Goal: Transaction & Acquisition: Purchase product/service

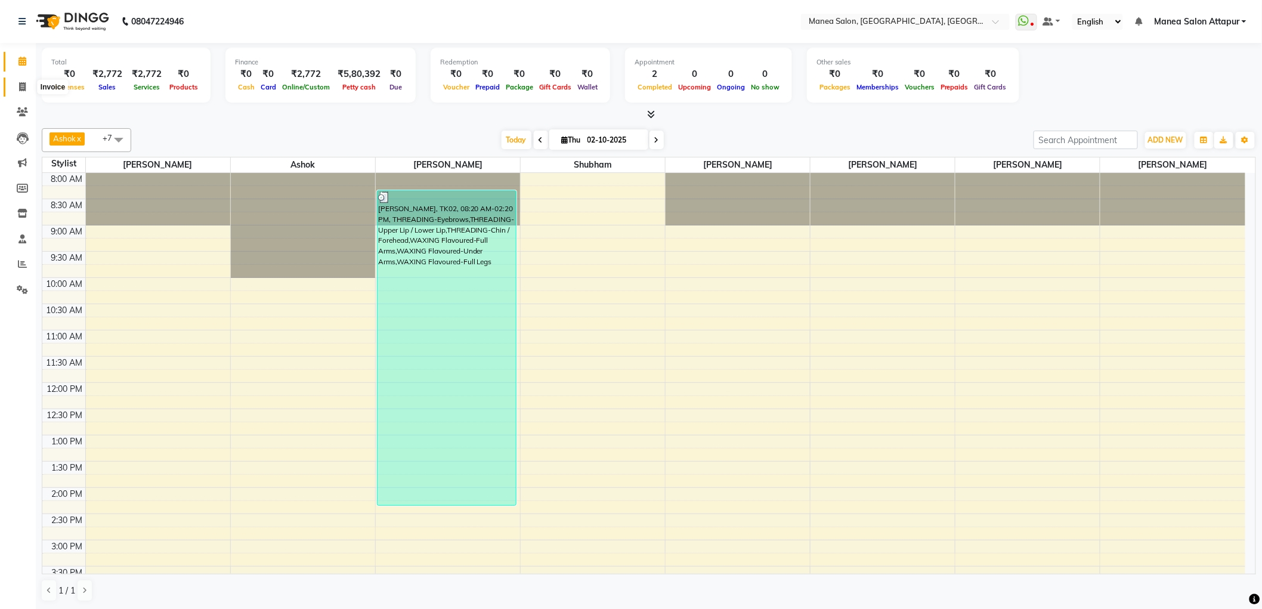
click at [20, 86] on icon at bounding box center [22, 86] width 7 height 9
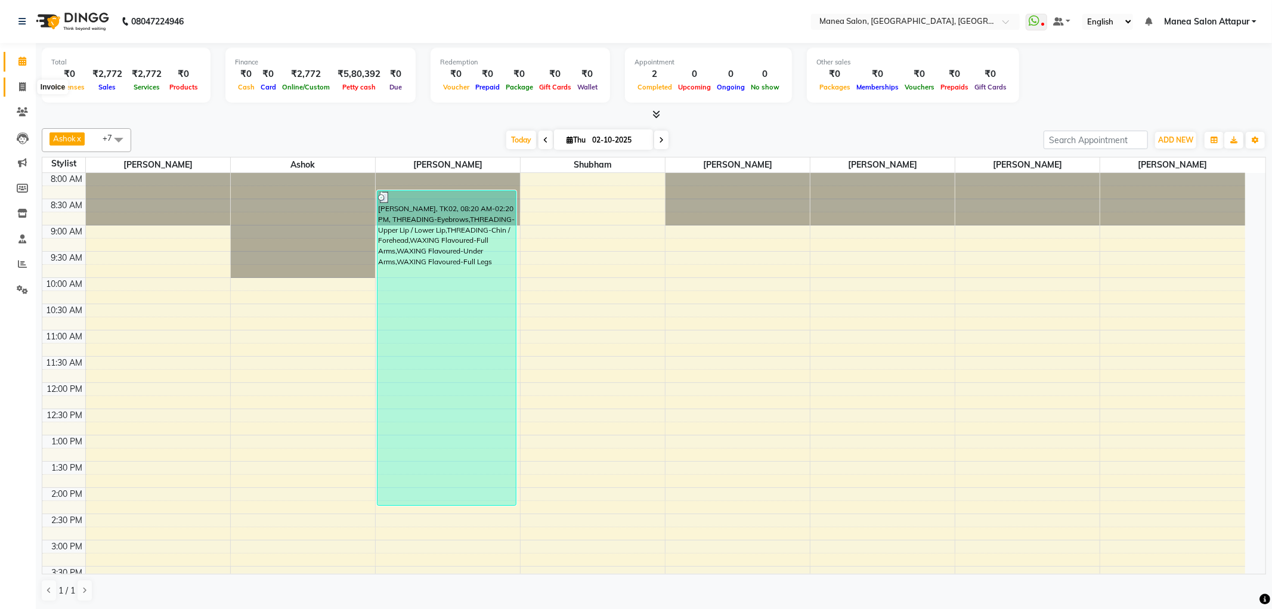
select select "6587"
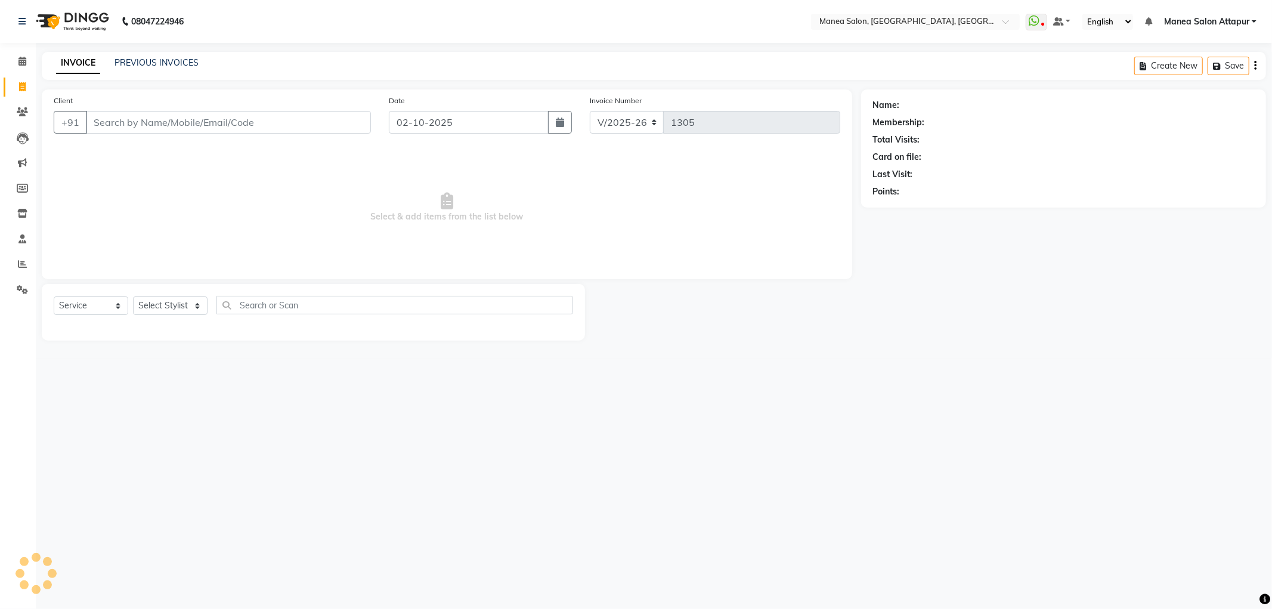
select select "membership"
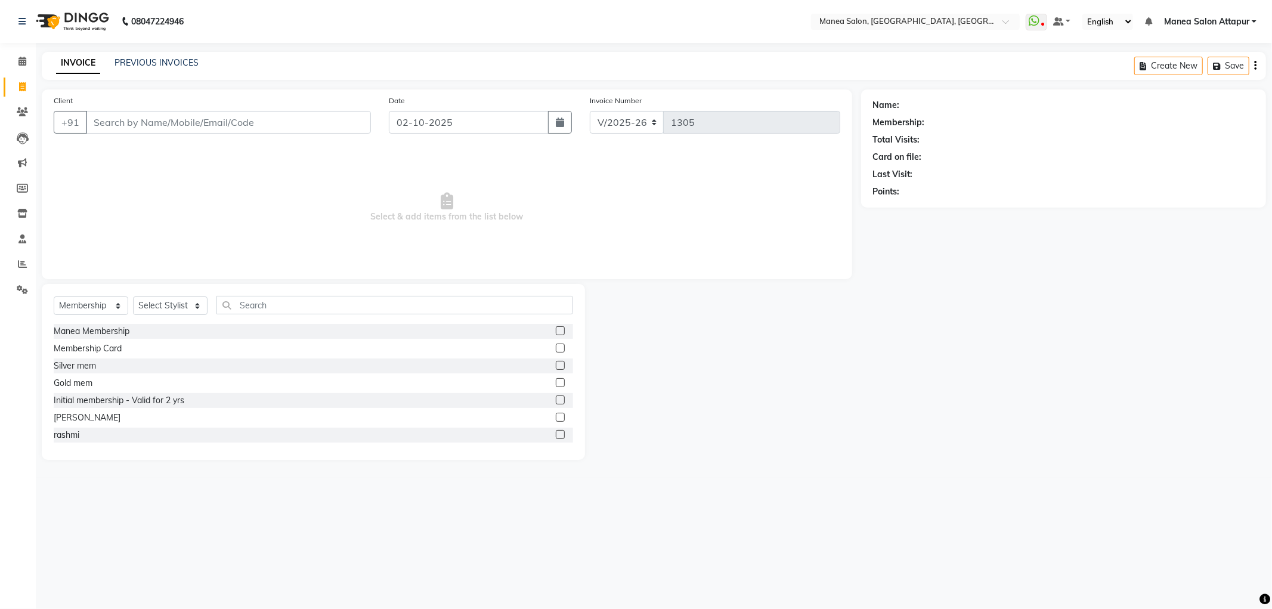
click at [129, 122] on input "Client" at bounding box center [228, 122] width 285 height 23
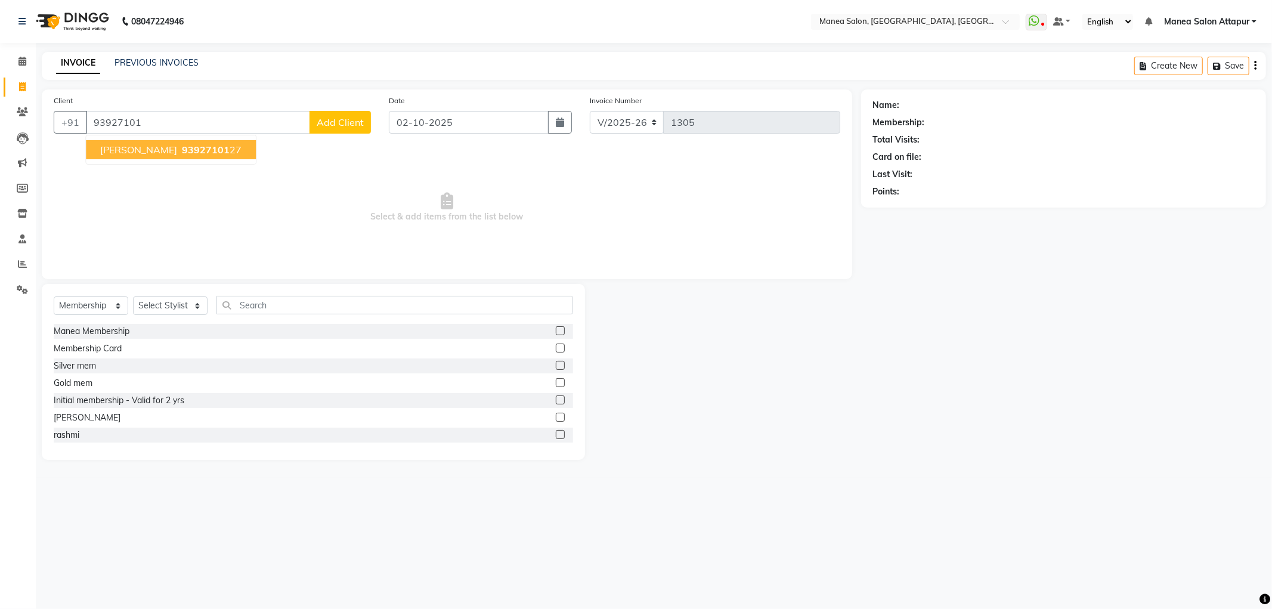
click at [124, 146] on span "[PERSON_NAME]" at bounding box center [138, 150] width 77 height 12
type input "9392710127"
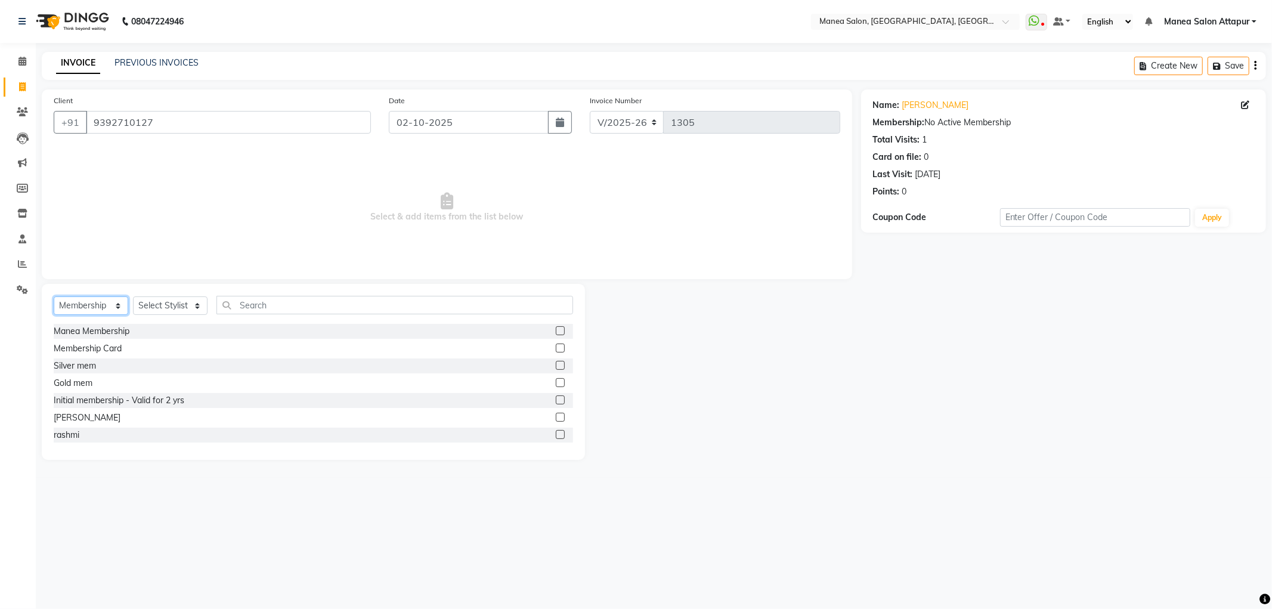
click at [92, 303] on select "Select Service Product Membership Package Voucher Prepaid Gift Card" at bounding box center [91, 305] width 75 height 18
select select "service"
click at [54, 297] on select "Select Service Product Membership Package Voucher Prepaid Gift Card" at bounding box center [91, 305] width 75 height 18
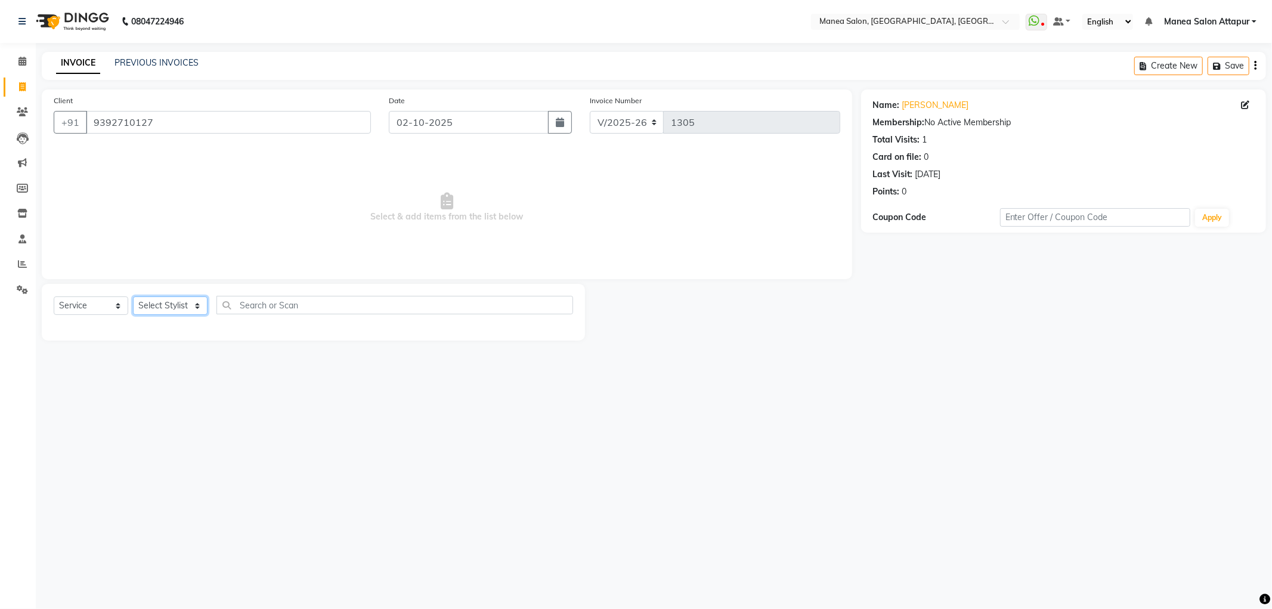
click at [157, 303] on select "Select Stylist Aryan Ashok [PERSON_NAME] [PERSON_NAME] [PERSON_NAME] [PERSON_NA…" at bounding box center [170, 305] width 75 height 18
select select "51268"
click at [133, 297] on select "Select Stylist Aryan Ashok [PERSON_NAME] [PERSON_NAME] [PERSON_NAME] [PERSON_NA…" at bounding box center [170, 305] width 75 height 18
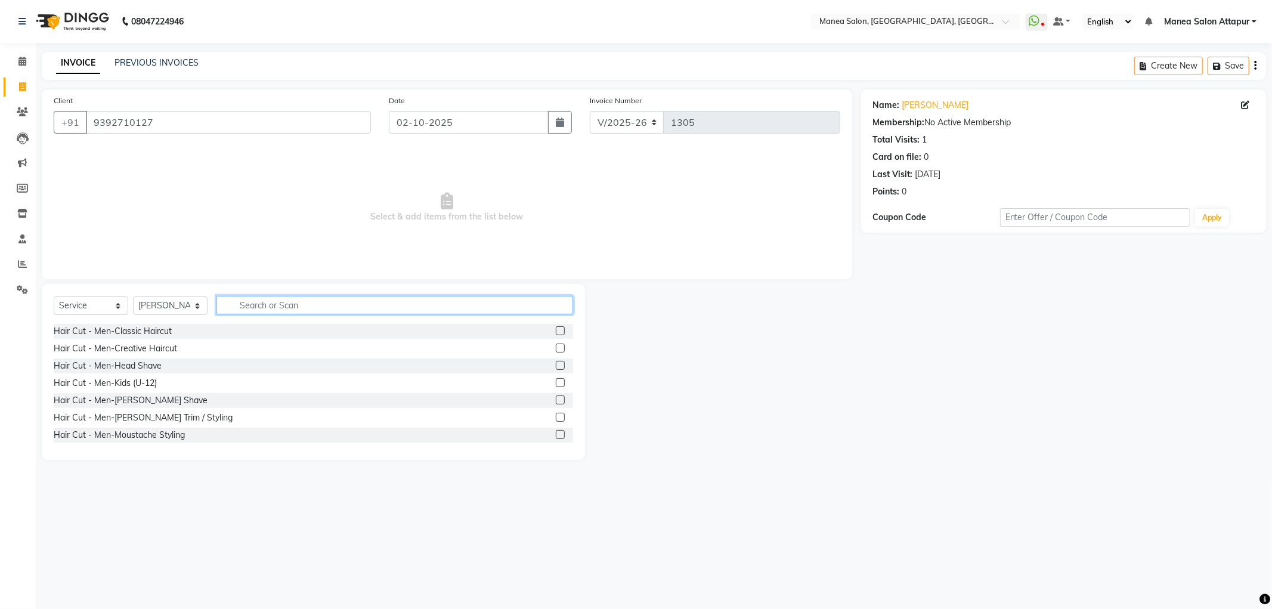
click at [253, 307] on input "text" at bounding box center [395, 305] width 357 height 18
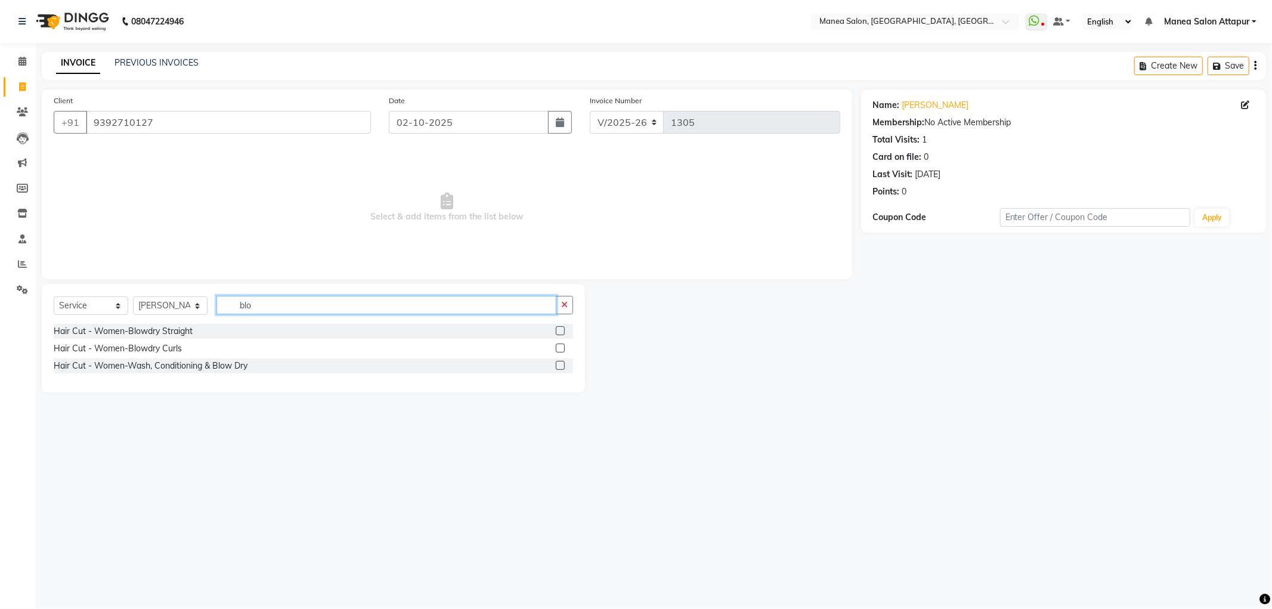
type input "blo"
click at [558, 368] on label at bounding box center [560, 365] width 9 height 9
click at [558, 368] on input "checkbox" at bounding box center [560, 366] width 8 height 8
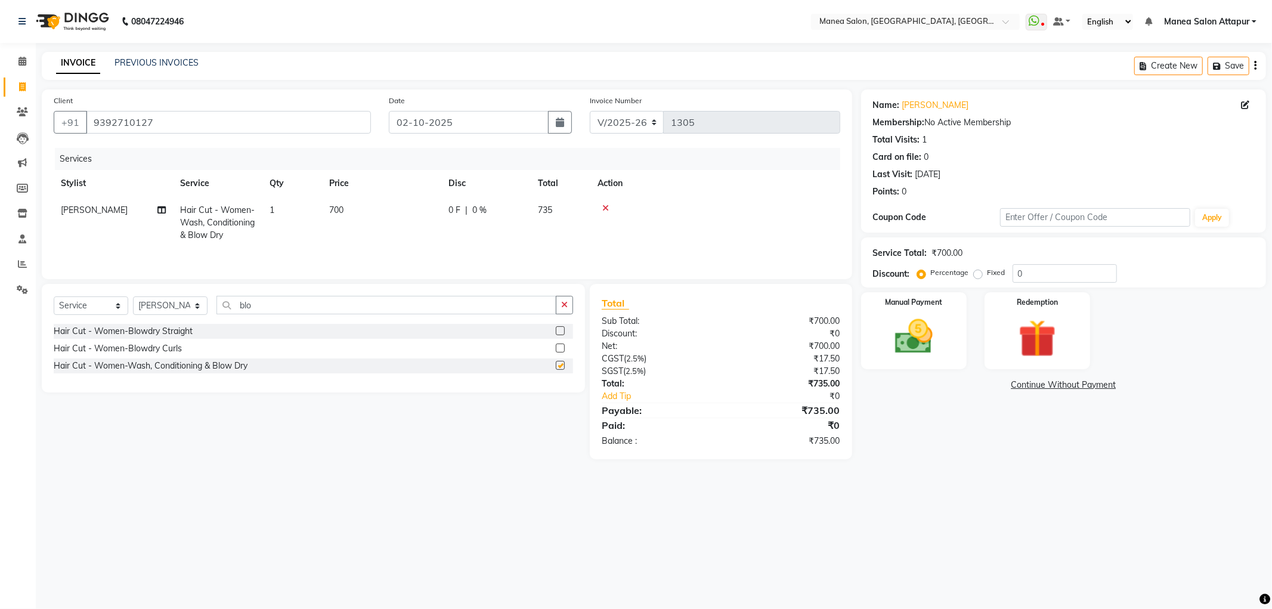
checkbox input "false"
click at [272, 305] on input "blo" at bounding box center [387, 305] width 340 height 18
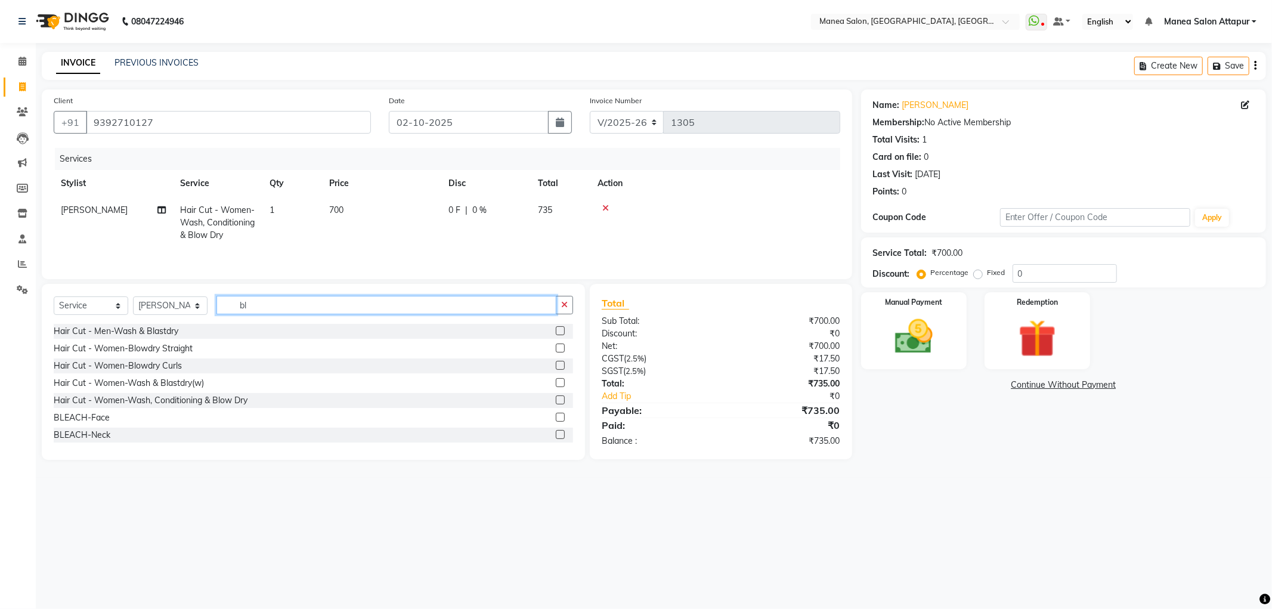
type input "b"
type input "eye"
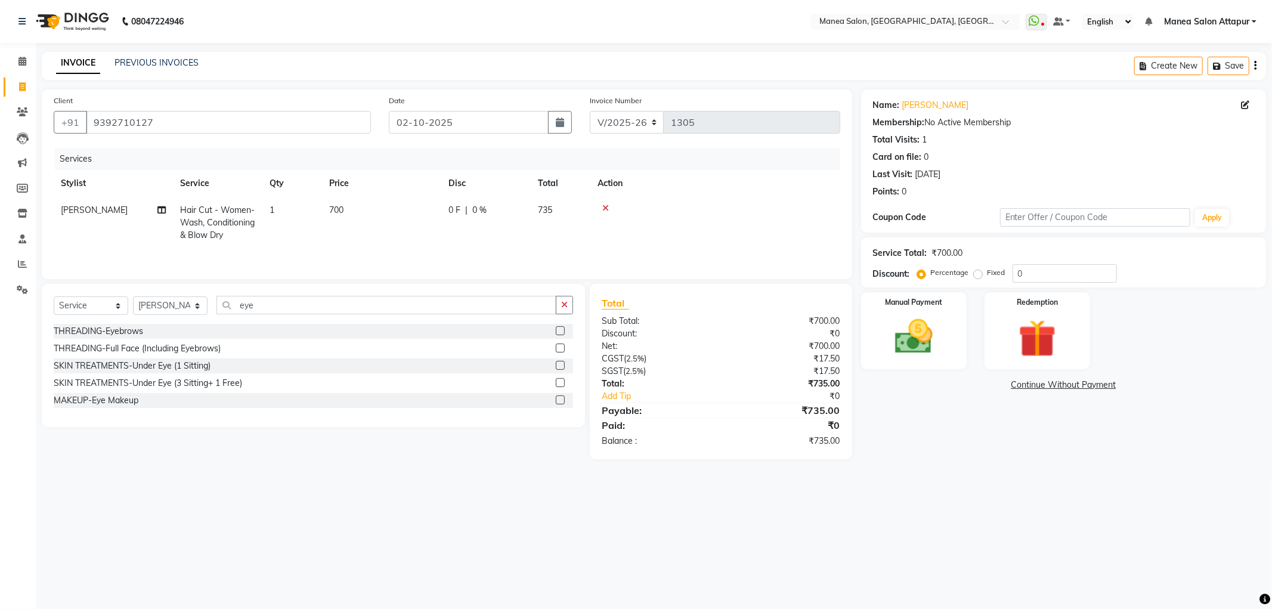
click at [556, 335] on label at bounding box center [560, 330] width 9 height 9
click at [556, 335] on input "checkbox" at bounding box center [560, 331] width 8 height 8
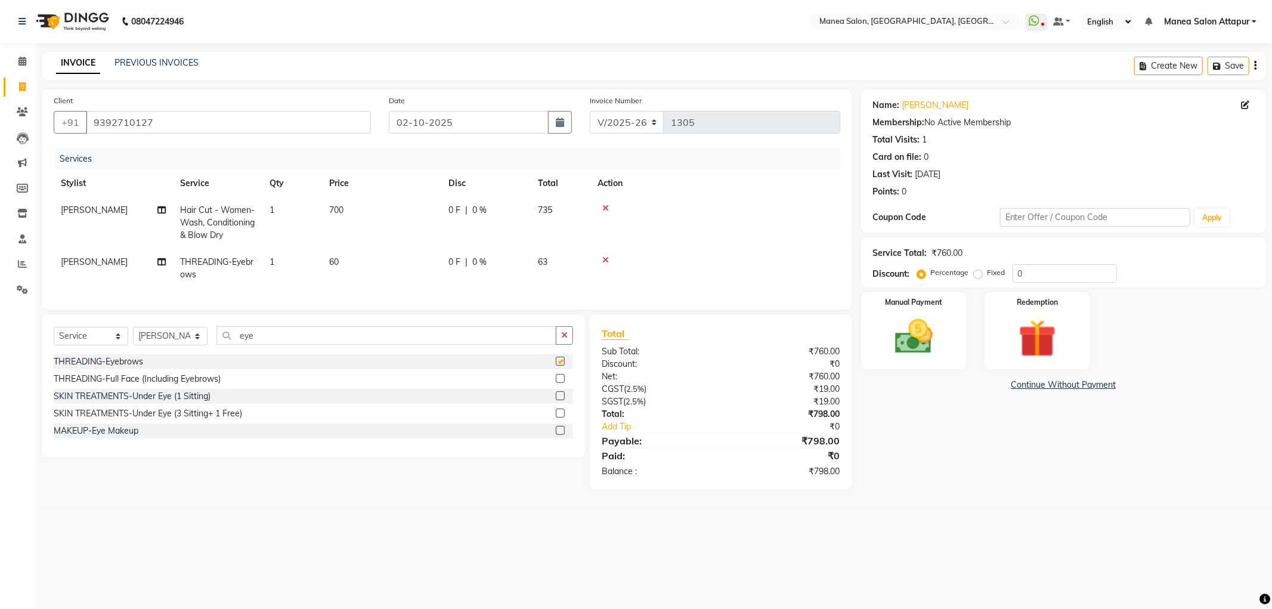
checkbox input "false"
click at [354, 345] on input "eye" at bounding box center [387, 335] width 340 height 18
type input "e"
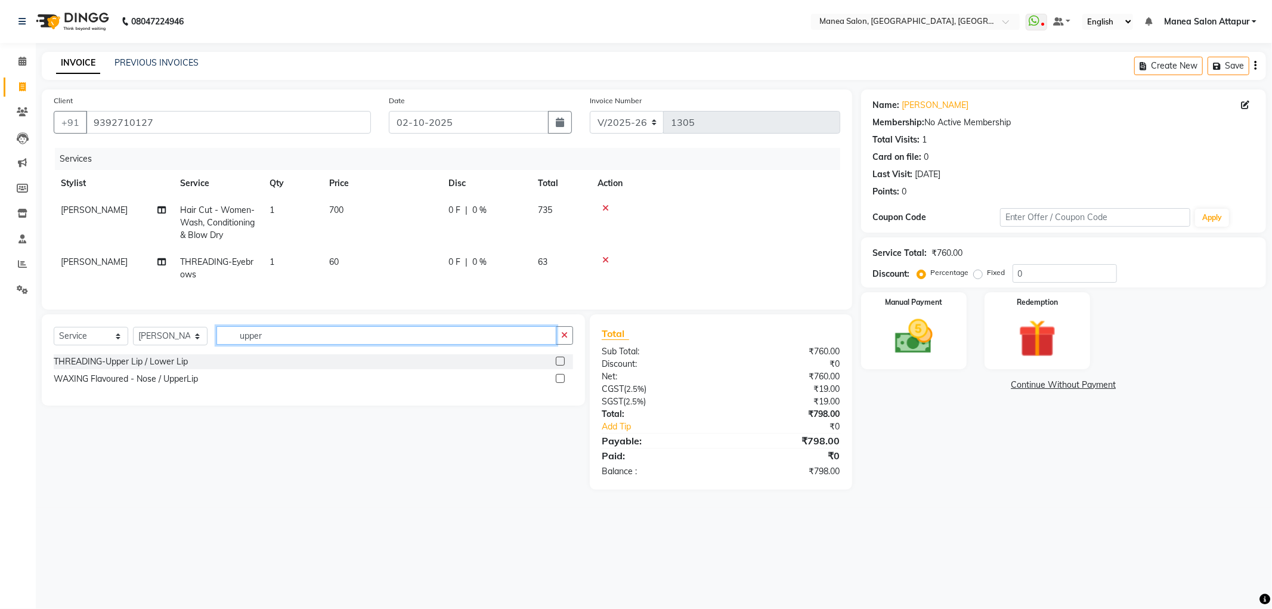
type input "upper"
click at [559, 366] on label at bounding box center [560, 361] width 9 height 9
click at [559, 366] on input "checkbox" at bounding box center [560, 362] width 8 height 8
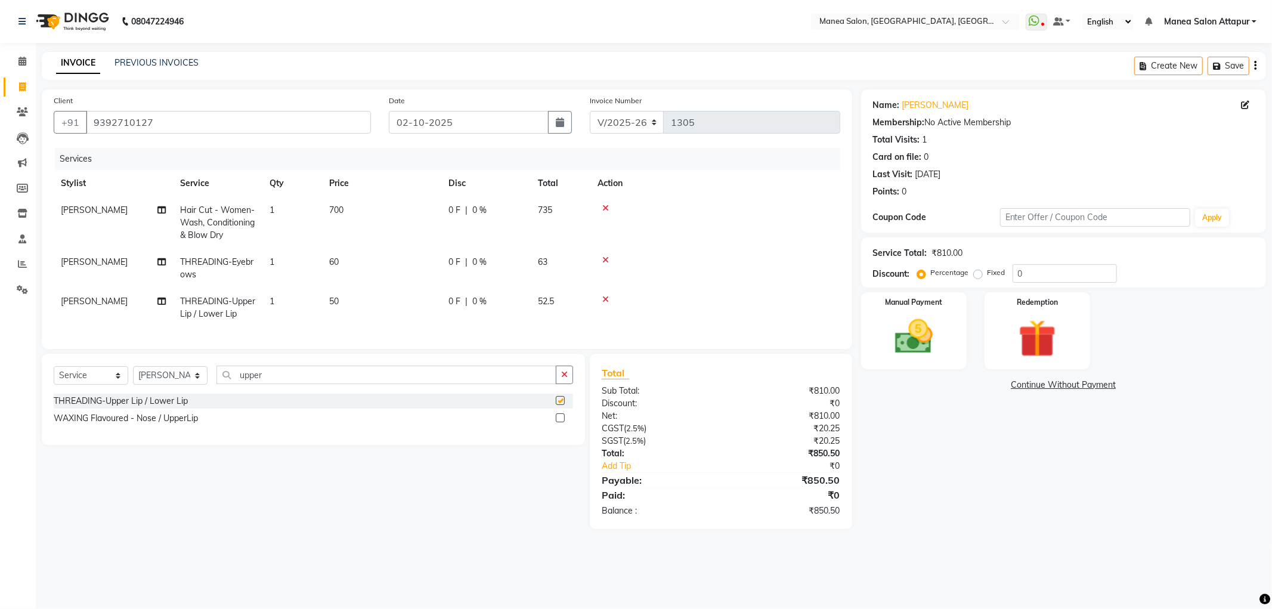
checkbox input "false"
click at [357, 384] on input "upper" at bounding box center [387, 375] width 340 height 18
click at [557, 422] on label at bounding box center [560, 417] width 9 height 9
click at [557, 422] on input "checkbox" at bounding box center [560, 419] width 8 height 8
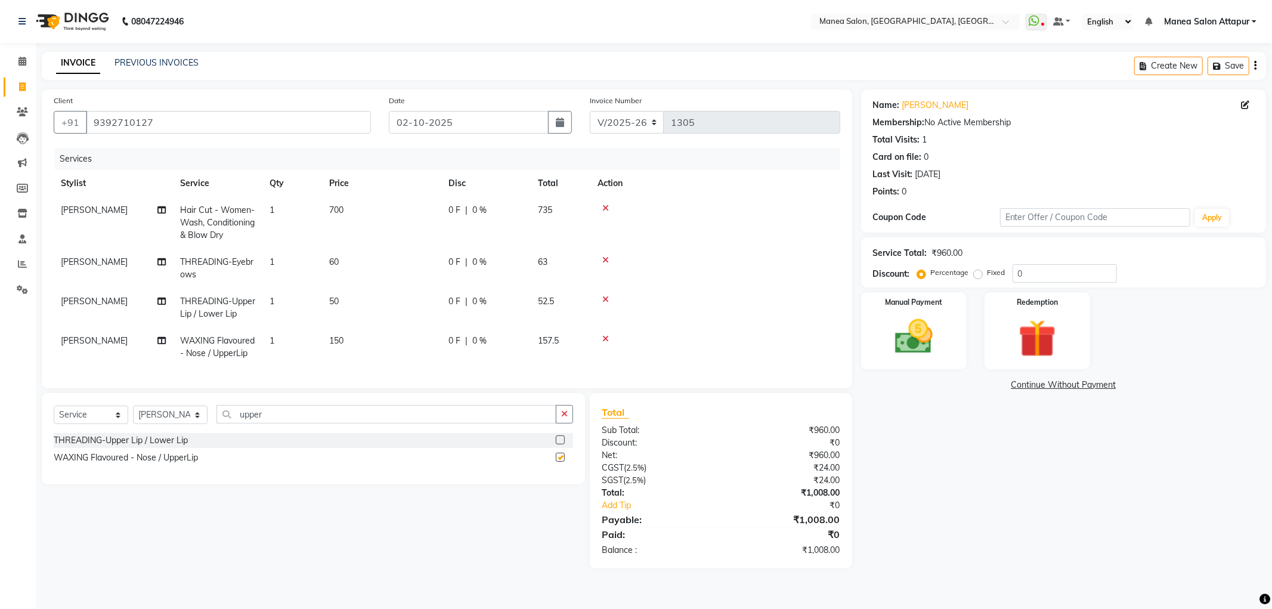
checkbox input "false"
click at [601, 332] on td at bounding box center [715, 346] width 250 height 39
click at [605, 338] on icon at bounding box center [605, 339] width 7 height 8
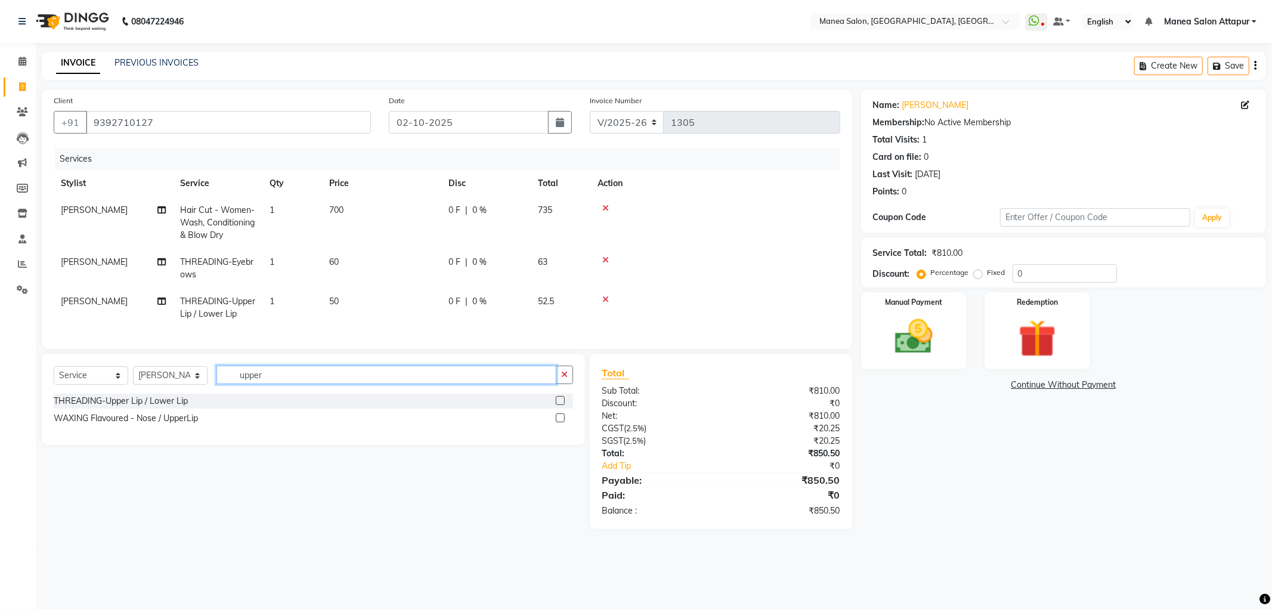
click at [301, 384] on input "upper" at bounding box center [387, 375] width 340 height 18
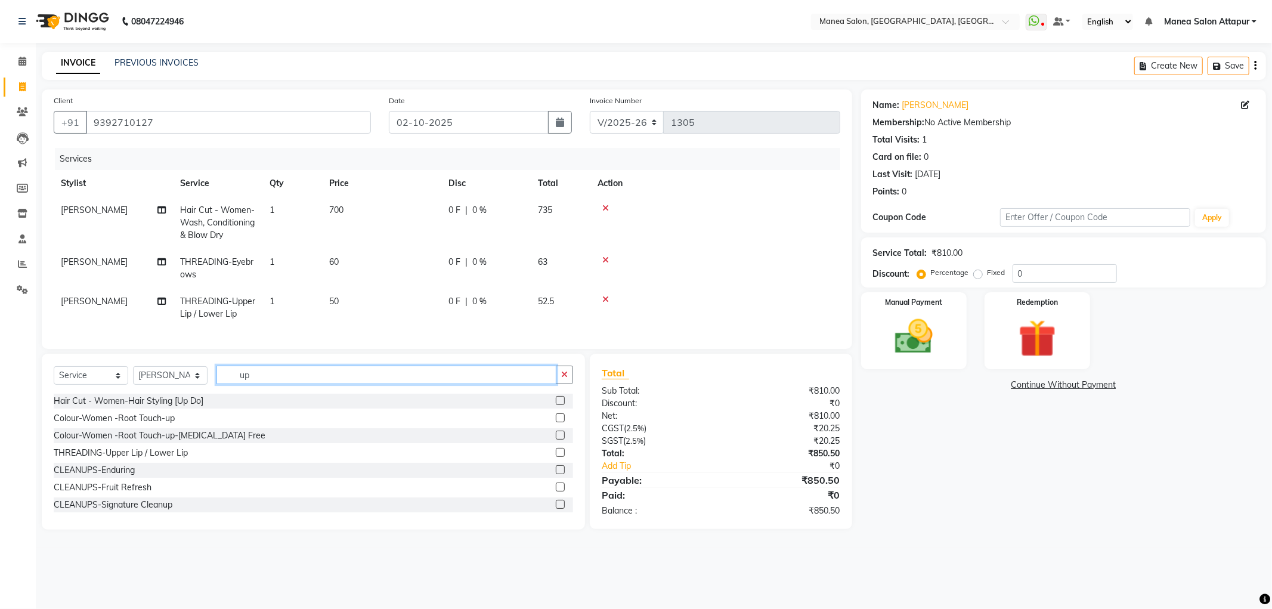
type input "u"
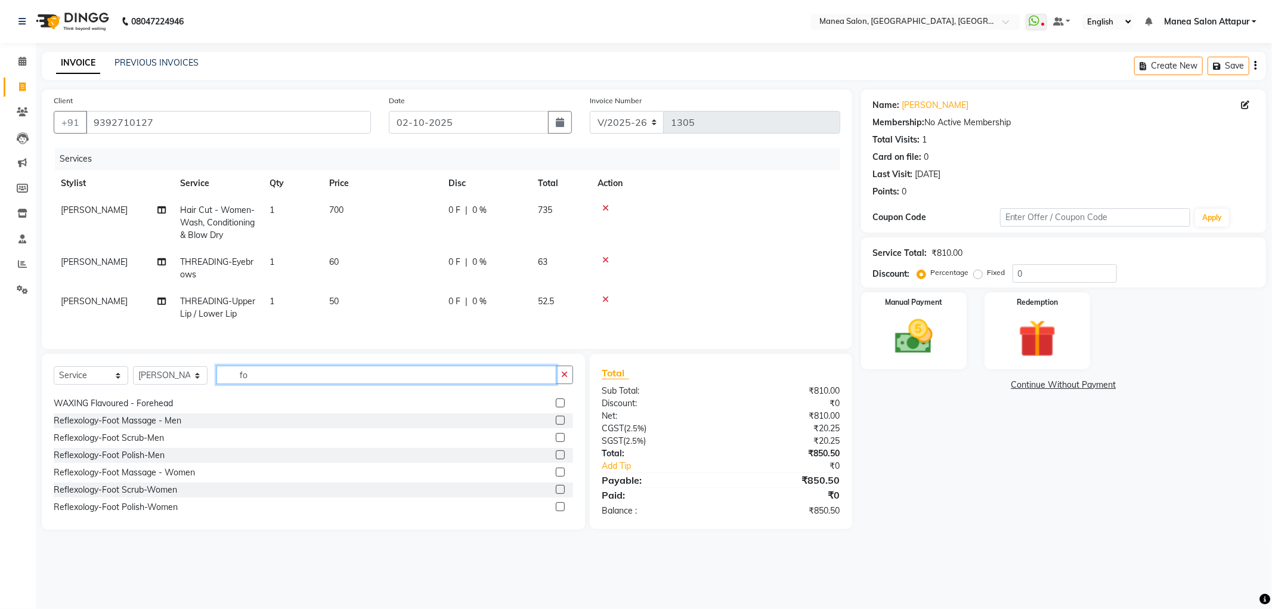
scroll to position [19, 0]
type input "f"
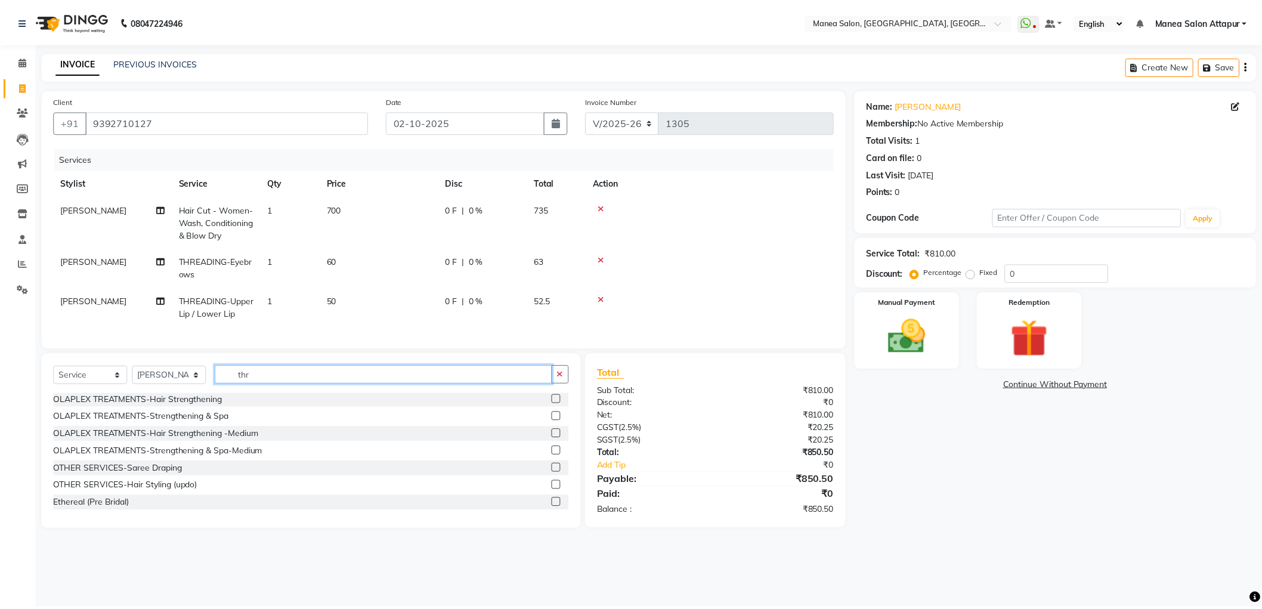
scroll to position [0, 0]
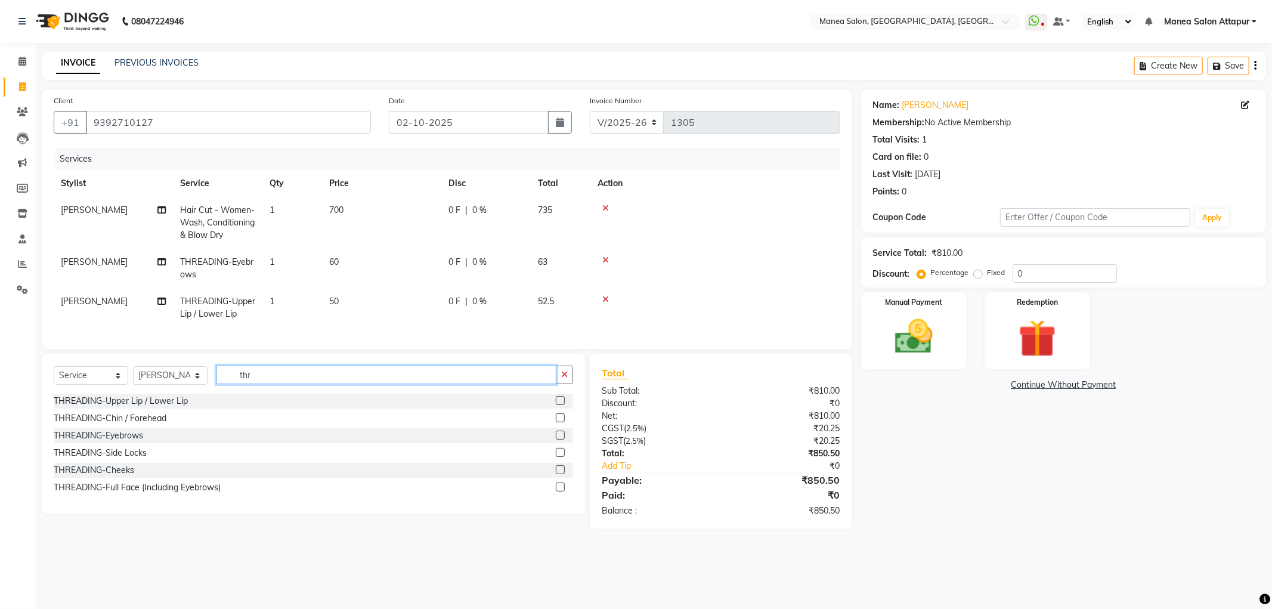
type input "thr"
click at [559, 422] on label at bounding box center [560, 417] width 9 height 9
click at [559, 422] on input "checkbox" at bounding box center [560, 419] width 8 height 8
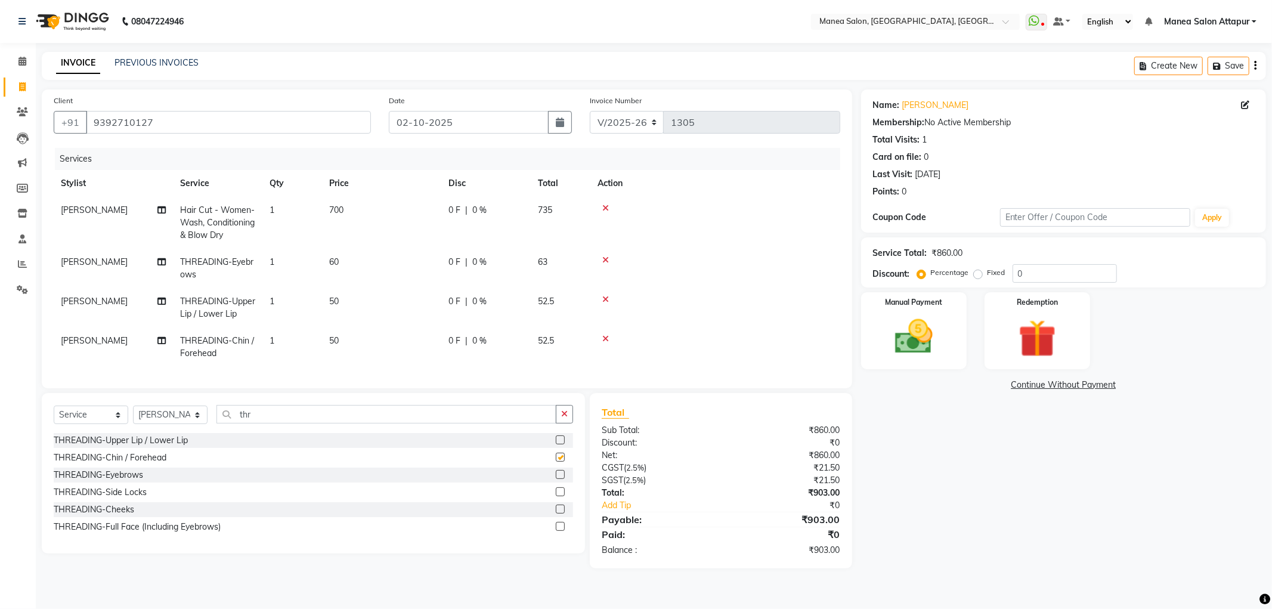
checkbox input "false"
click at [281, 423] on input "thr" at bounding box center [387, 414] width 340 height 18
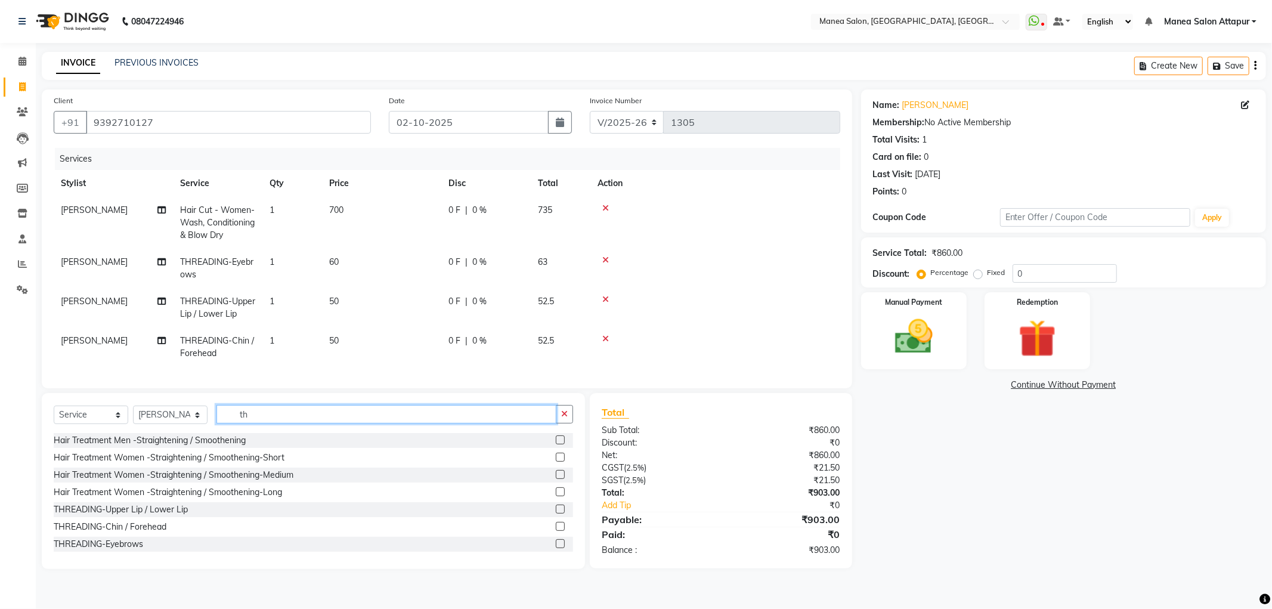
type input "t"
type input "ey"
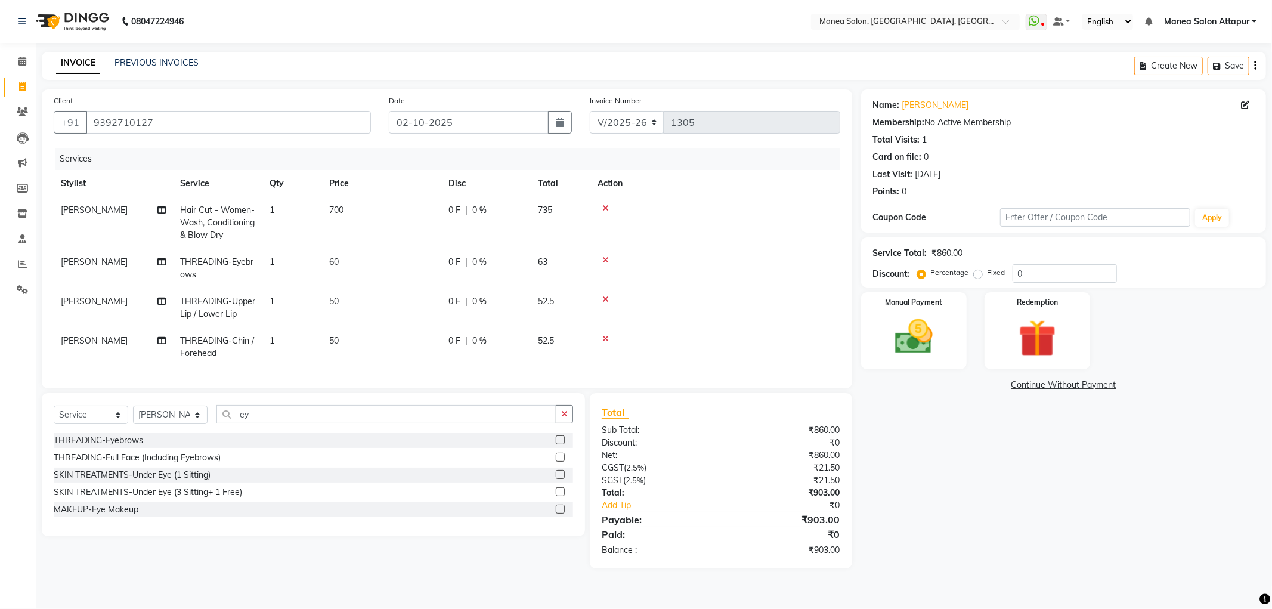
click at [558, 444] on label at bounding box center [560, 439] width 9 height 9
click at [558, 444] on input "checkbox" at bounding box center [560, 441] width 8 height 8
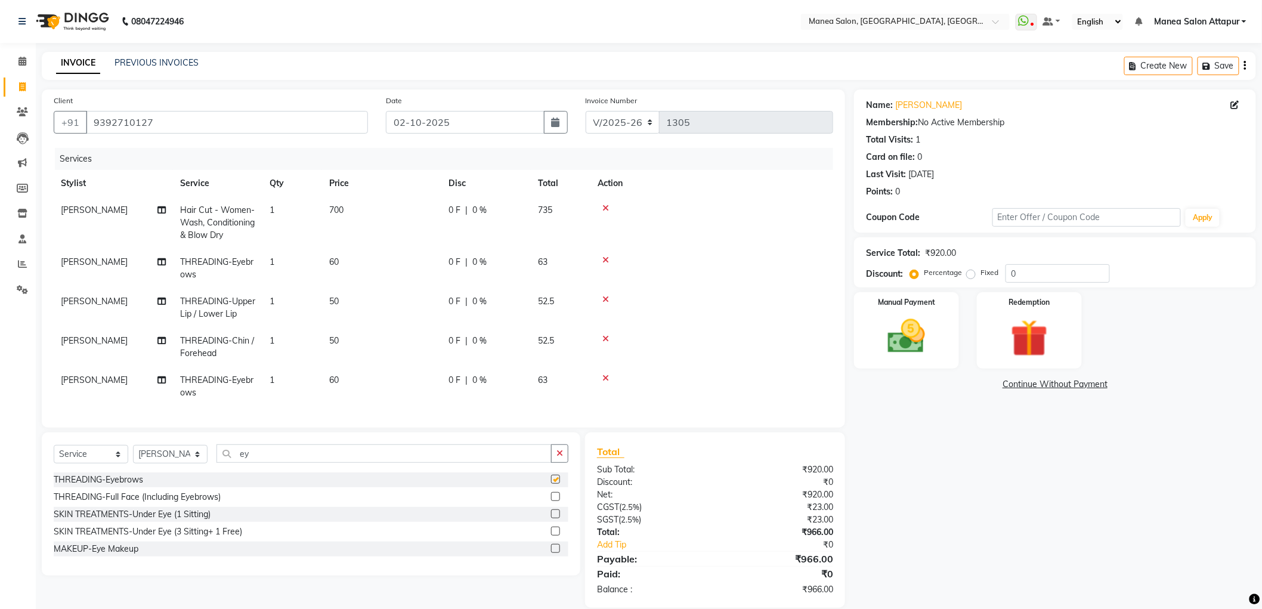
checkbox input "false"
click at [270, 463] on input "ey" at bounding box center [384, 453] width 335 height 18
type input "e"
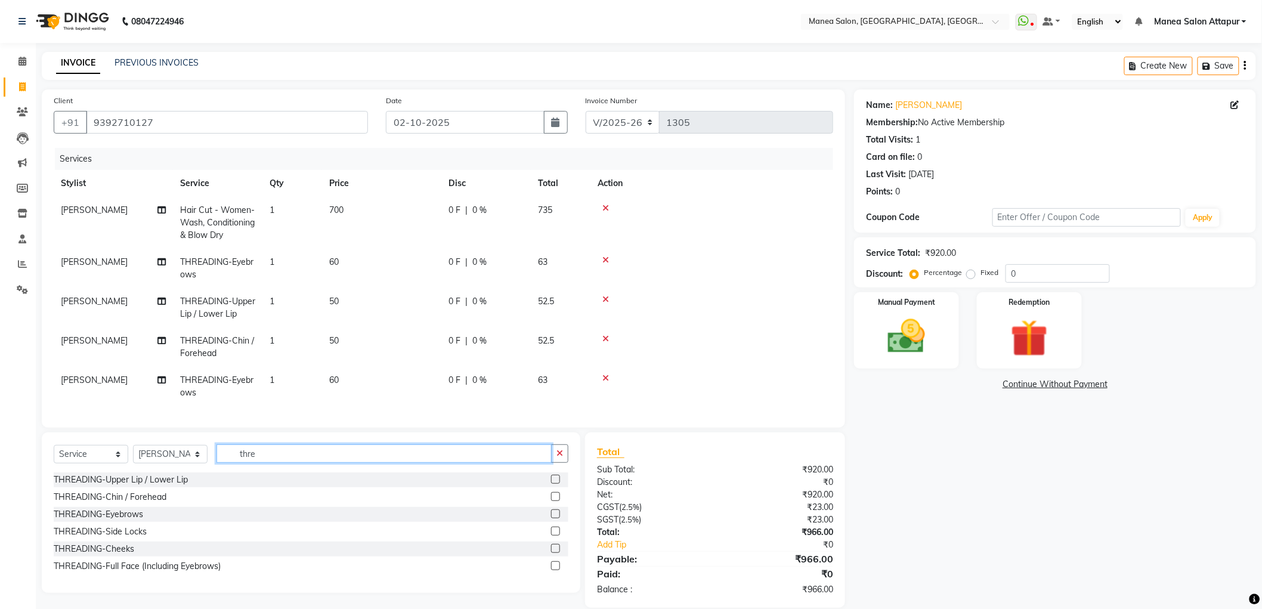
type input "thre"
click at [553, 501] on label at bounding box center [555, 496] width 9 height 9
click at [553, 501] on input "checkbox" at bounding box center [555, 497] width 8 height 8
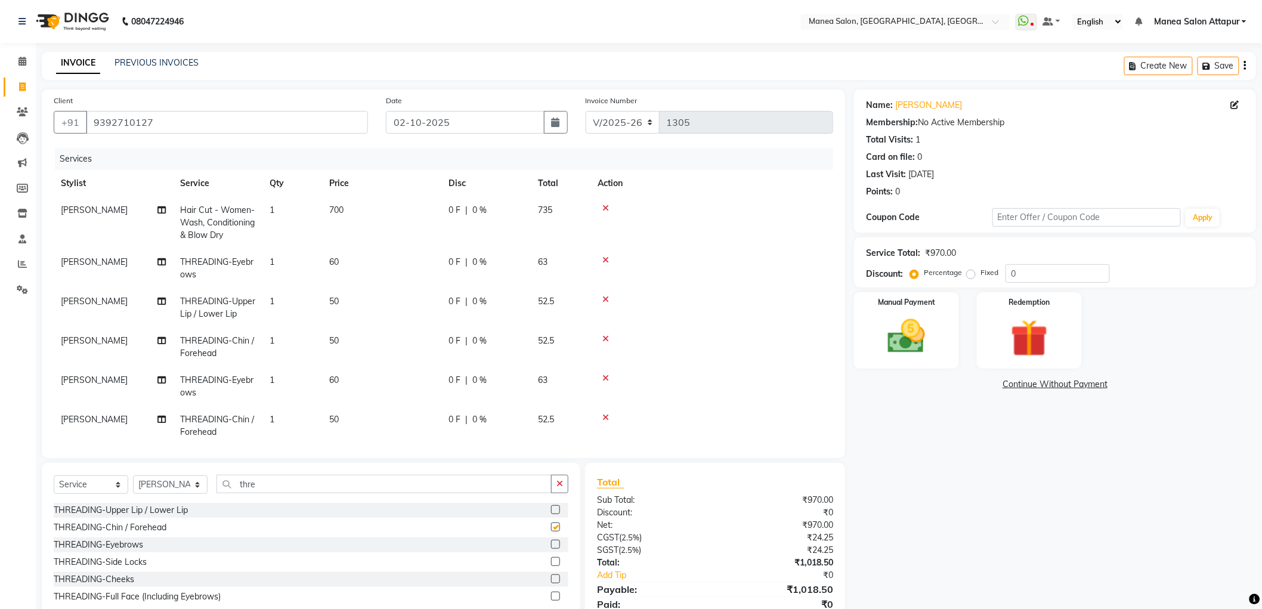
checkbox input "false"
click at [271, 486] on input "thre" at bounding box center [384, 484] width 335 height 18
type input "t"
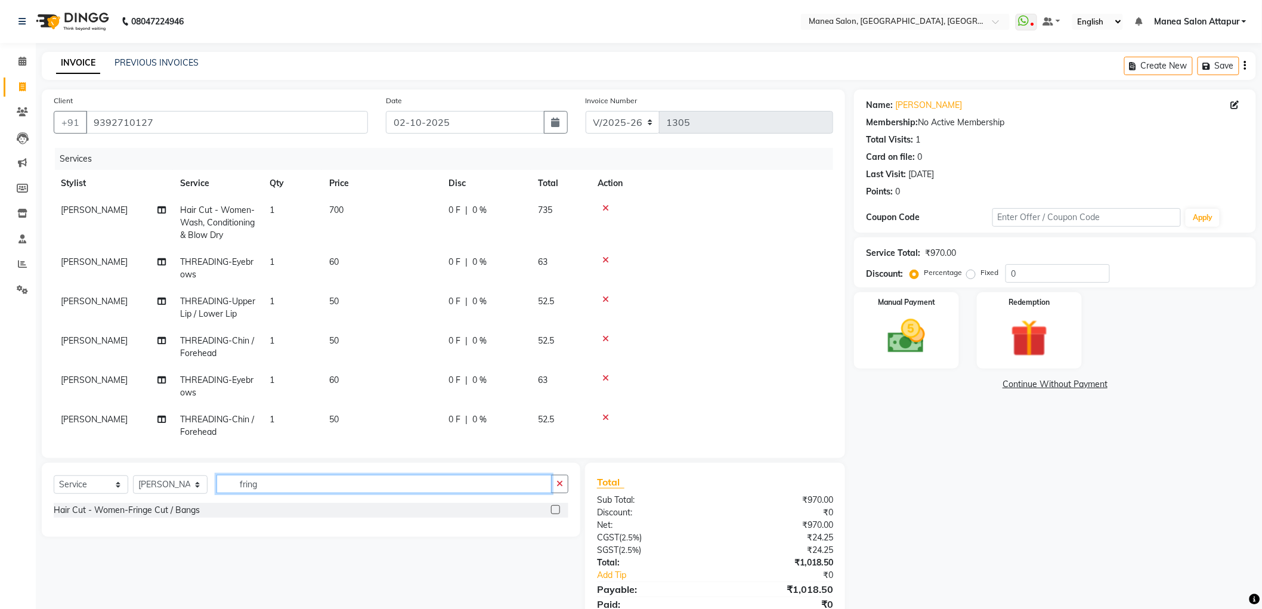
type input "fring"
click at [556, 511] on label at bounding box center [555, 509] width 9 height 9
click at [556, 511] on input "checkbox" at bounding box center [555, 510] width 8 height 8
click at [556, 511] on label at bounding box center [555, 509] width 9 height 9
click at [556, 511] on input "checkbox" at bounding box center [555, 510] width 8 height 8
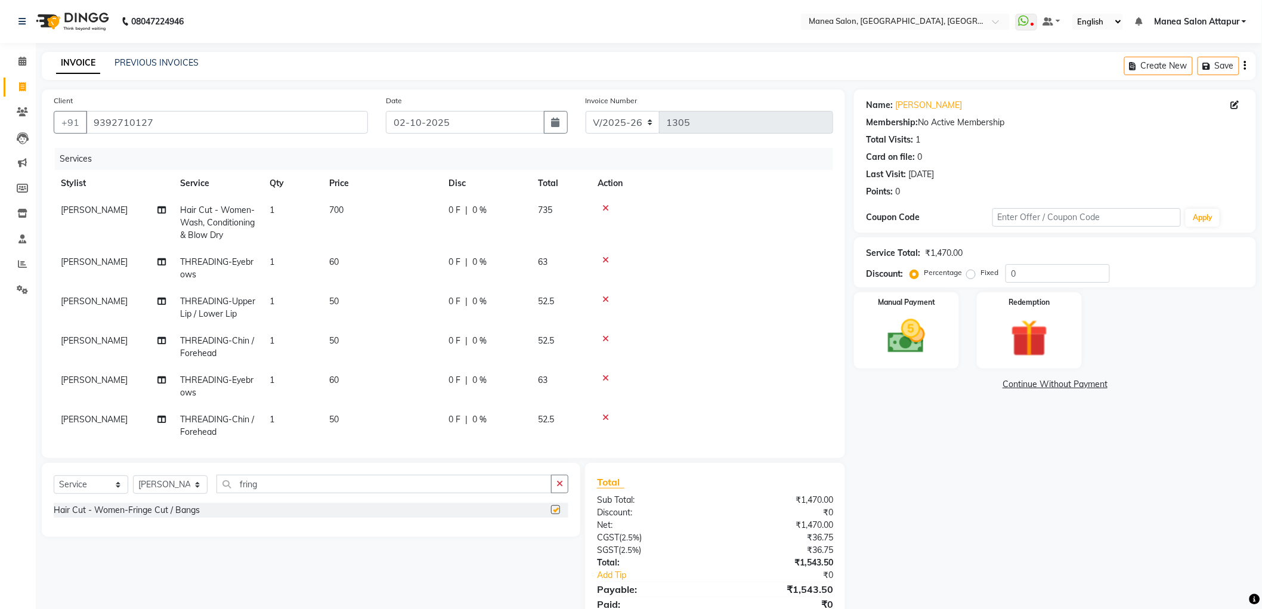
checkbox input "false"
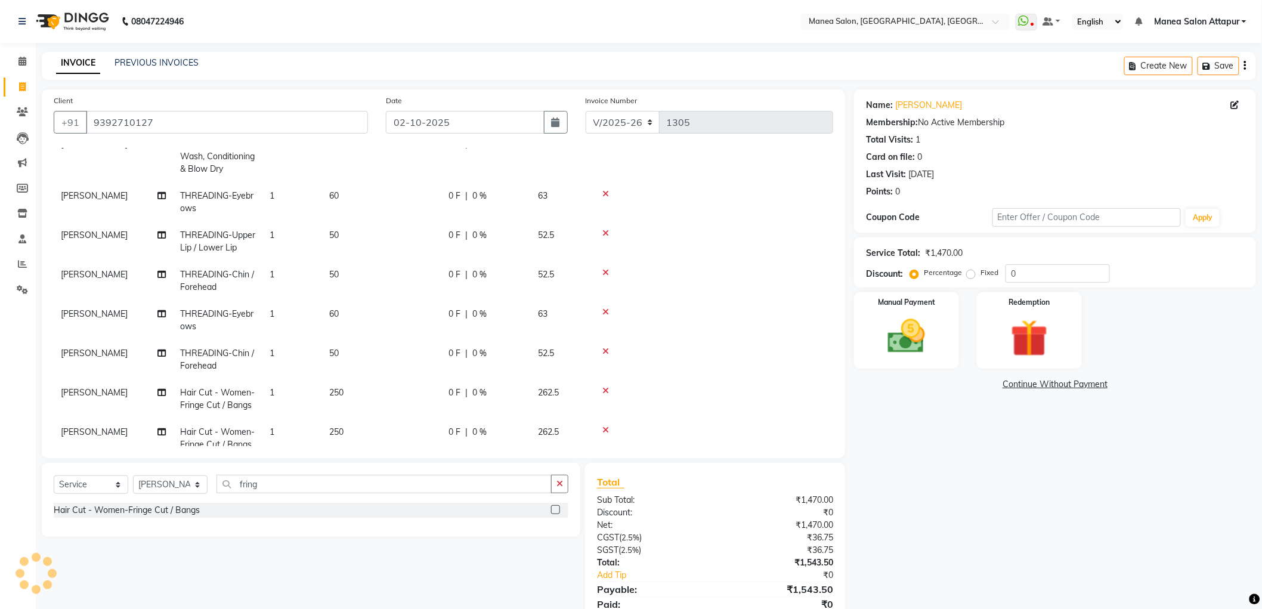
scroll to position [97, 0]
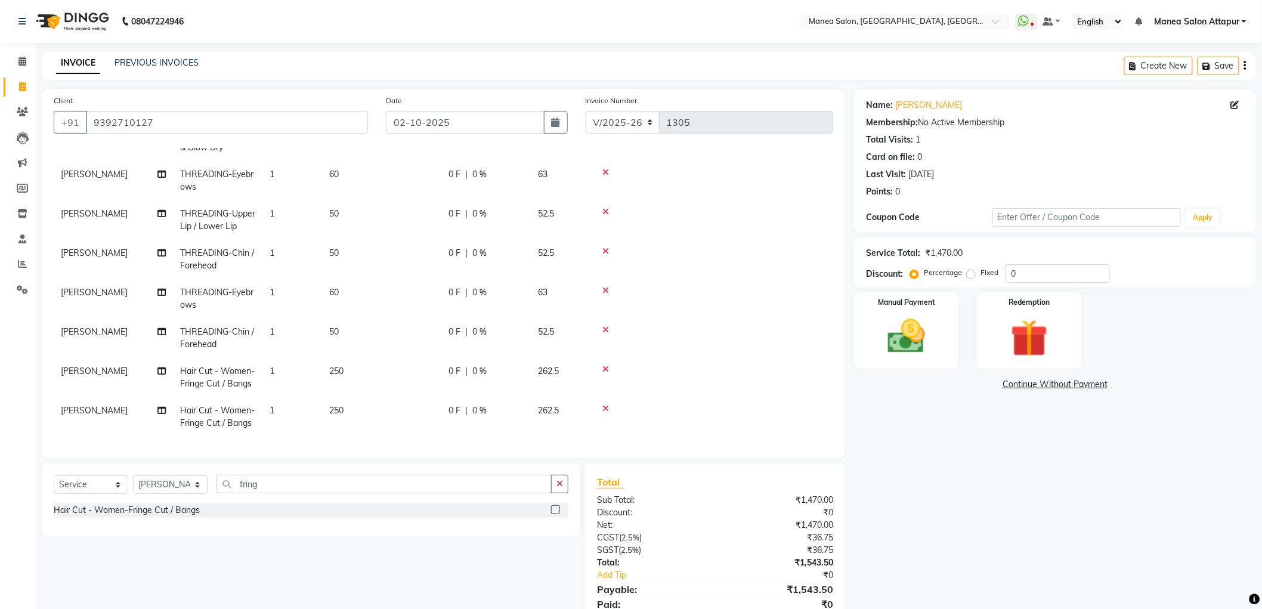
click at [603, 404] on icon at bounding box center [605, 408] width 7 height 8
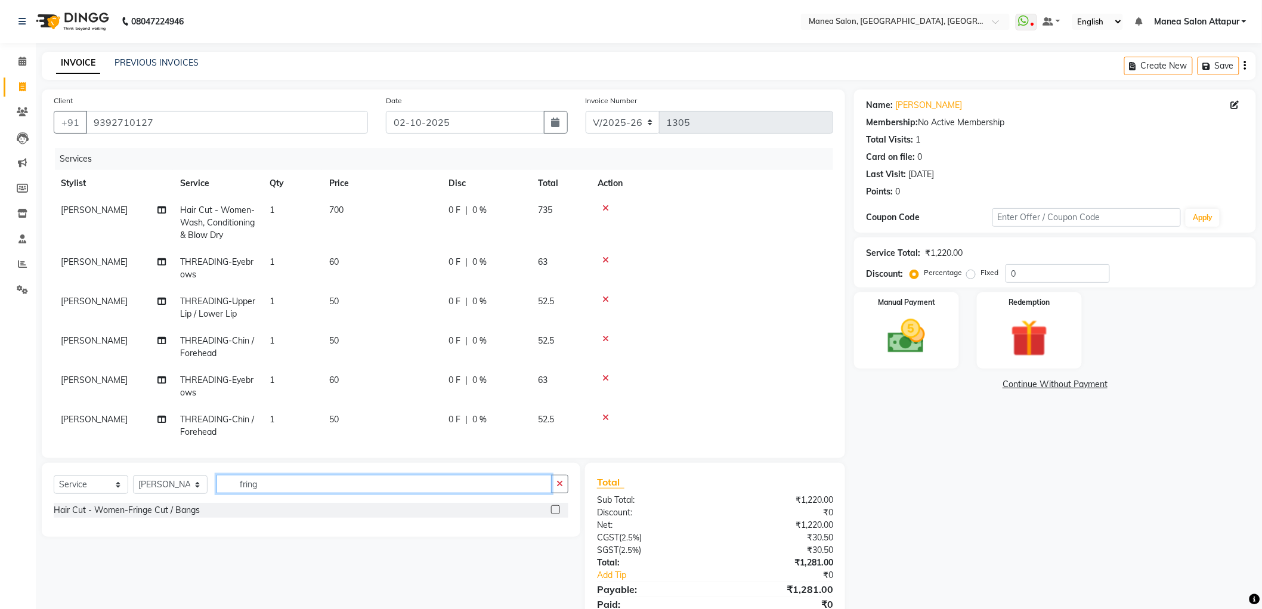
click at [293, 484] on input "fring" at bounding box center [384, 484] width 335 height 18
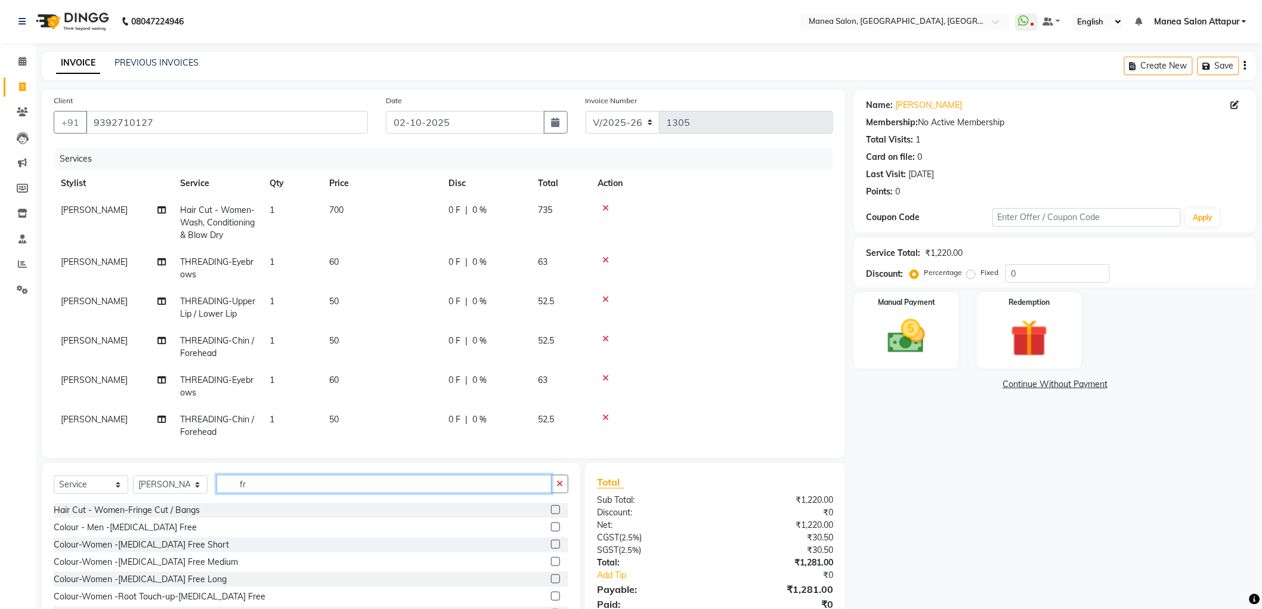
type input "f"
type input "eye"
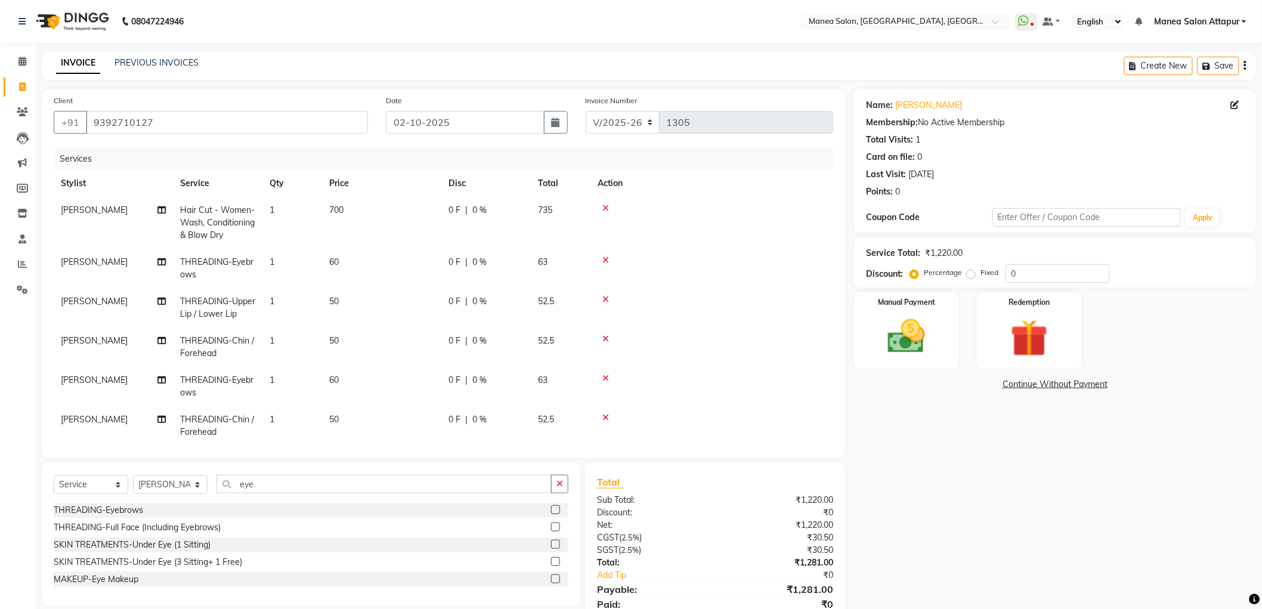
click at [554, 509] on label at bounding box center [555, 509] width 9 height 9
click at [554, 509] on input "checkbox" at bounding box center [555, 510] width 8 height 8
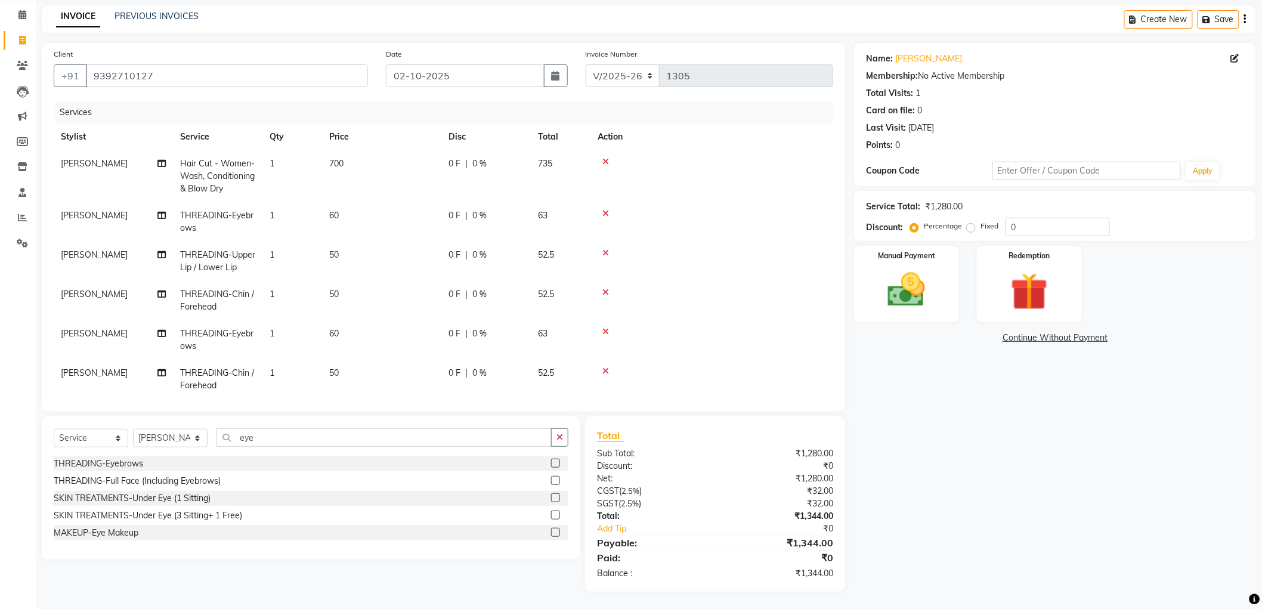
click at [551, 463] on div "THREADING-Eyebrows" at bounding box center [311, 463] width 515 height 15
click at [557, 463] on label at bounding box center [555, 463] width 9 height 9
click at [557, 463] on input "checkbox" at bounding box center [555, 464] width 8 height 8
checkbox input "false"
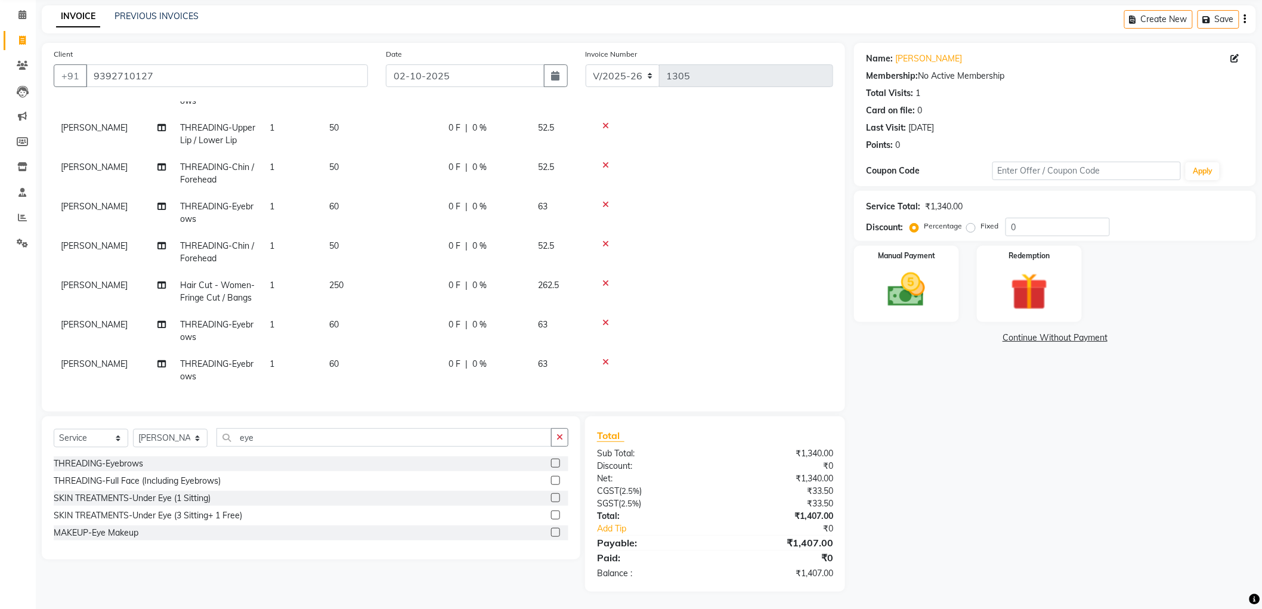
scroll to position [136, 0]
click at [605, 358] on icon at bounding box center [605, 362] width 7 height 8
click at [271, 437] on input "eye" at bounding box center [384, 437] width 335 height 18
type input "e"
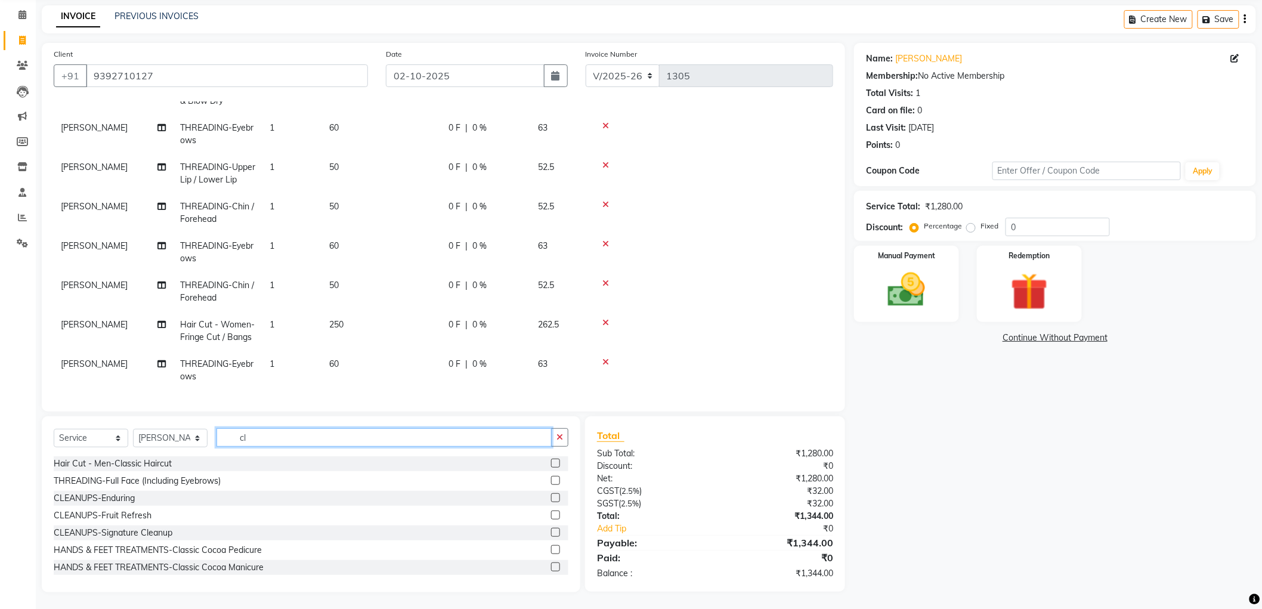
type input "c"
type input "e"
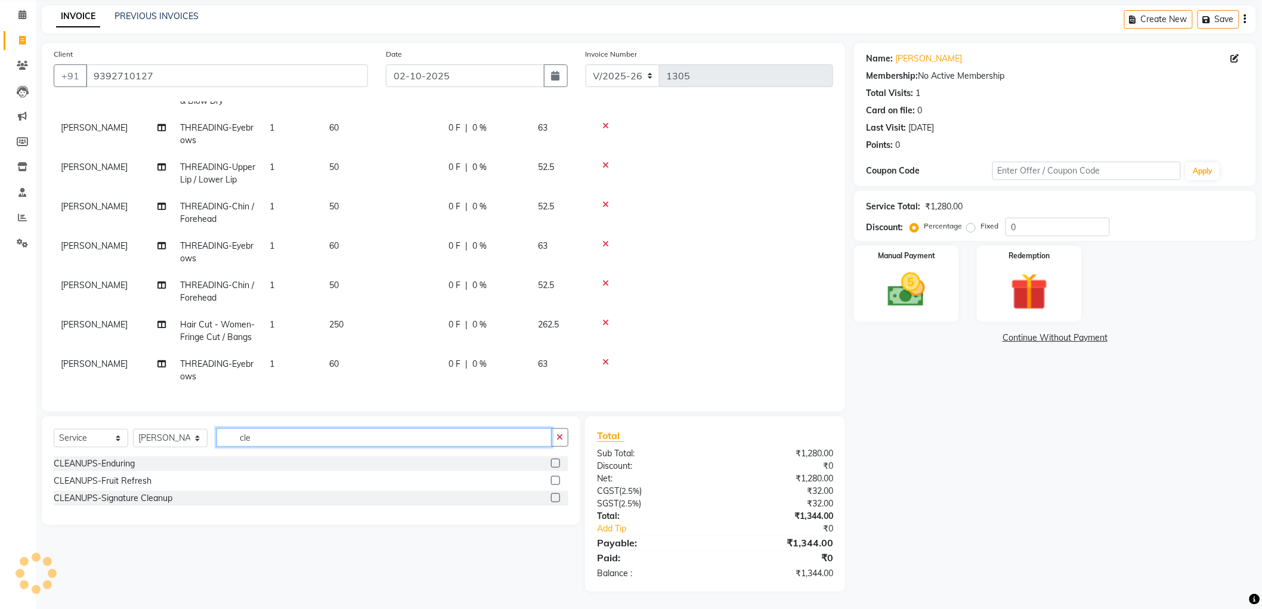
type input "cle"
click at [556, 464] on label at bounding box center [555, 463] width 9 height 9
click at [556, 464] on input "checkbox" at bounding box center [555, 464] width 8 height 8
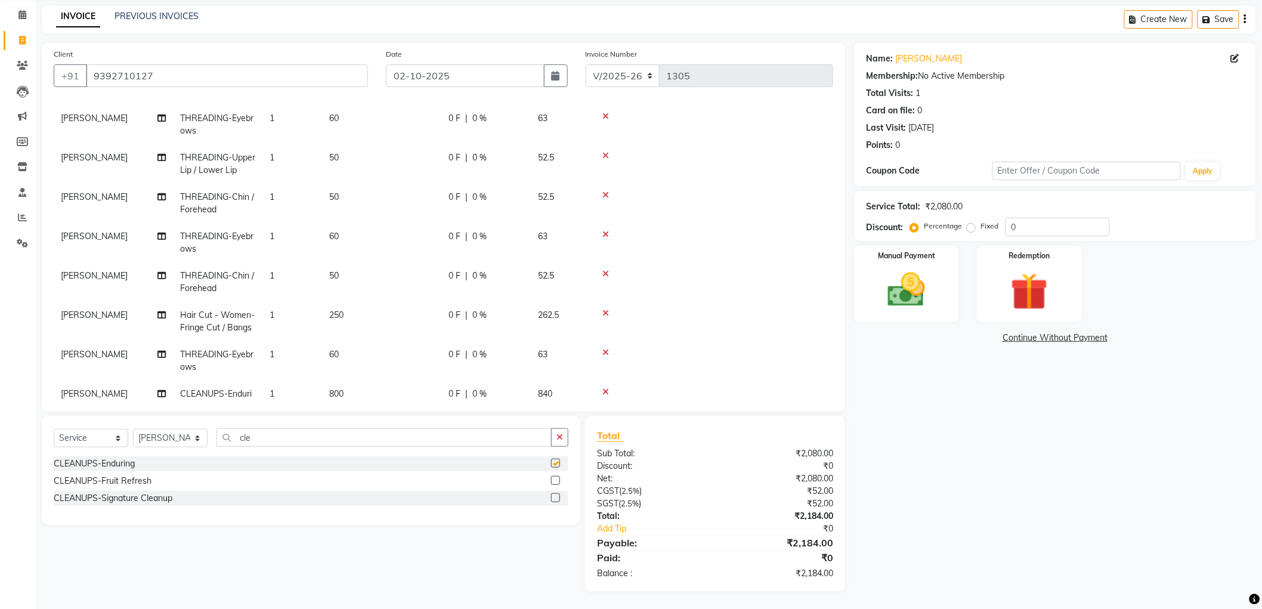
scroll to position [136, 0]
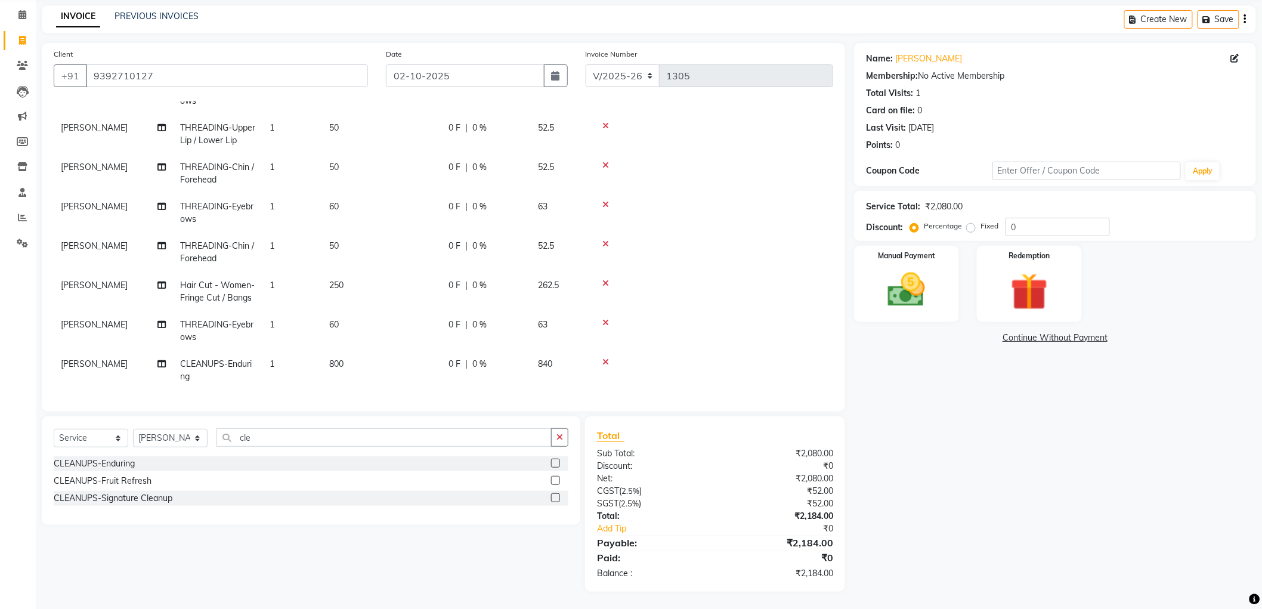
checkbox input "false"
click at [278, 434] on input "cle" at bounding box center [384, 437] width 335 height 18
type input "c"
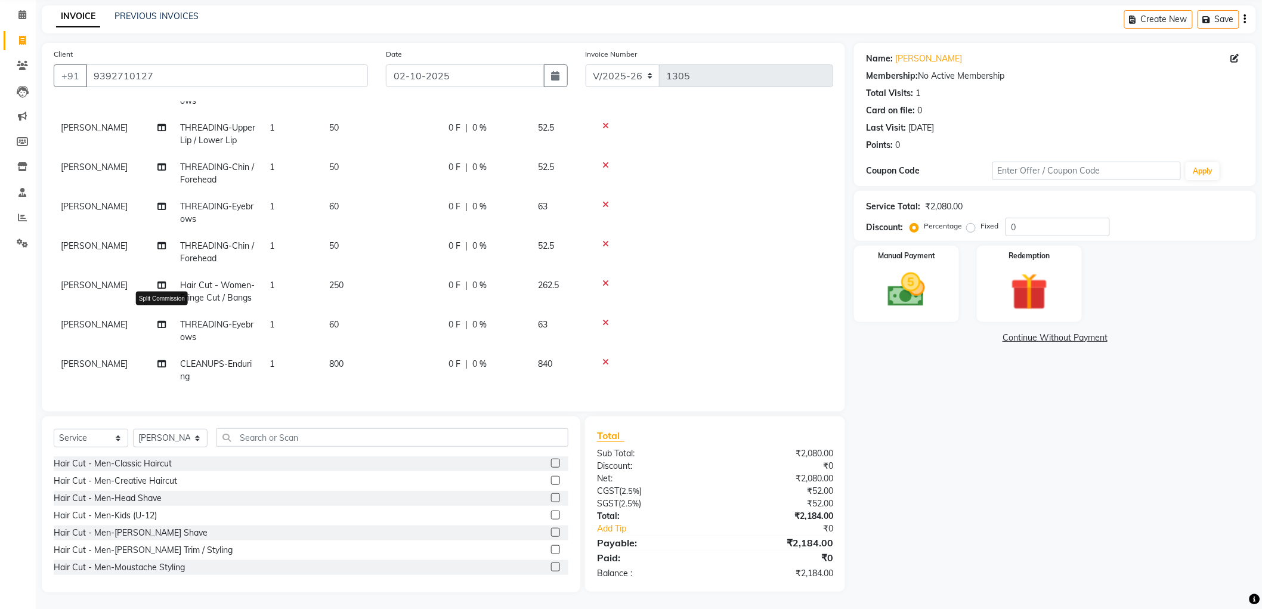
click at [162, 320] on icon at bounding box center [161, 324] width 8 height 8
select select "51268"
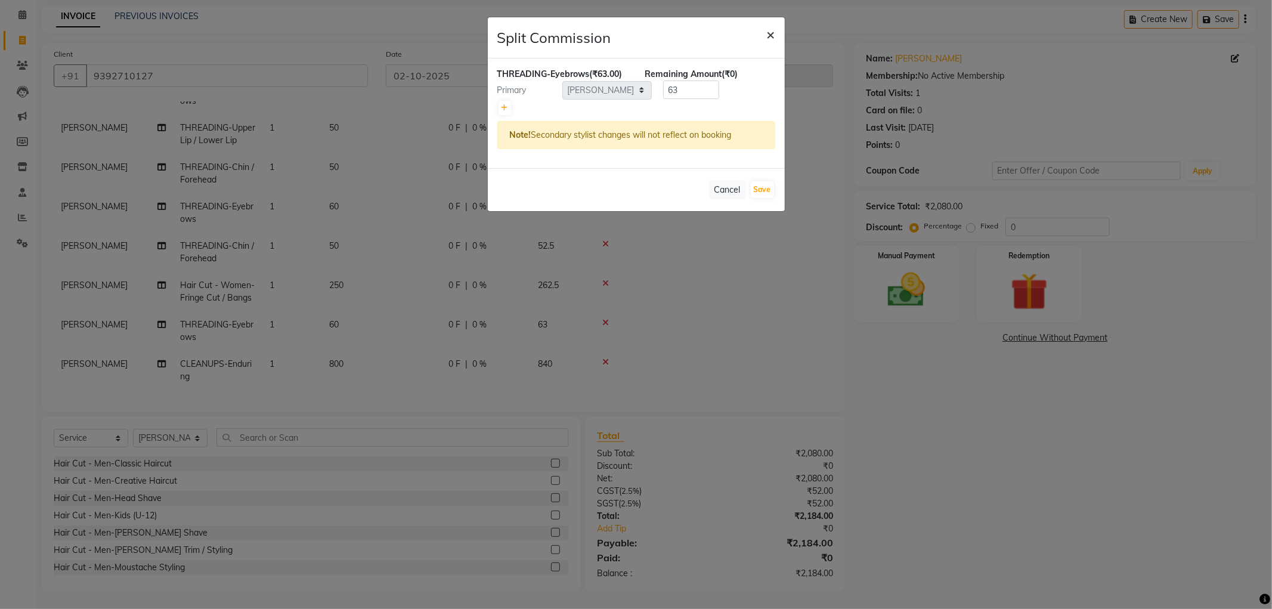
click at [770, 30] on span "×" at bounding box center [771, 34] width 8 height 18
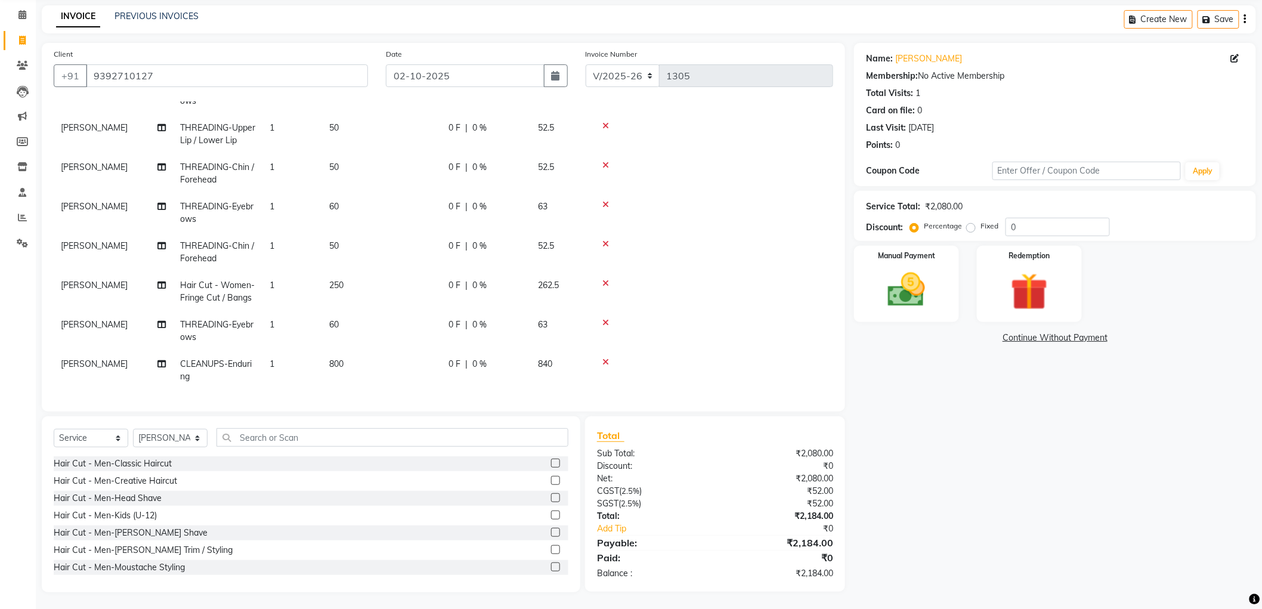
click at [156, 313] on td "[PERSON_NAME]" at bounding box center [113, 330] width 119 height 39
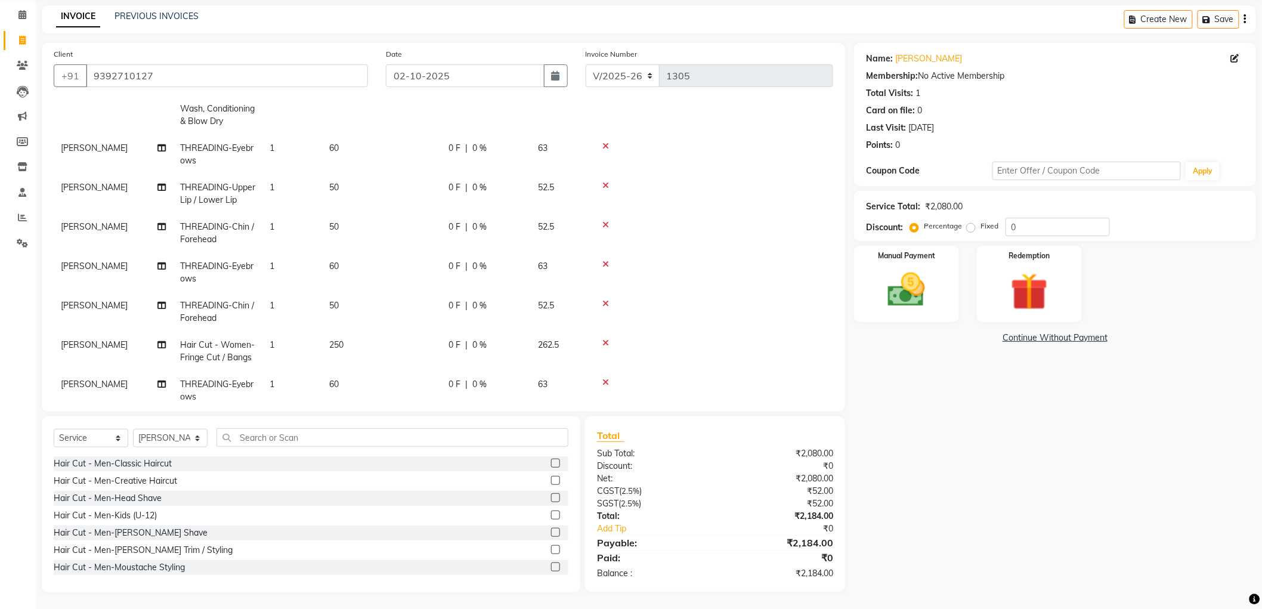
select select "51268"
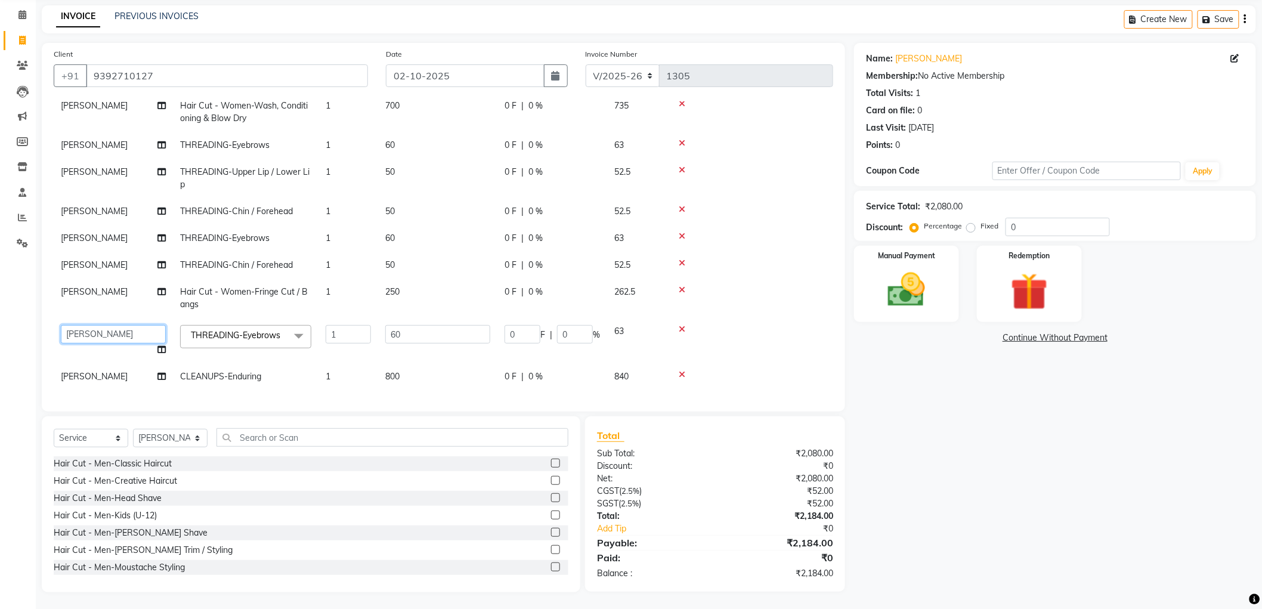
click at [152, 325] on select "[PERSON_NAME] [PERSON_NAME] [PERSON_NAME] [PERSON_NAME] [PERSON_NAME] [PERSON_N…" at bounding box center [113, 334] width 105 height 18
select select "58090"
click at [159, 372] on icon at bounding box center [161, 376] width 8 height 8
select select "51268"
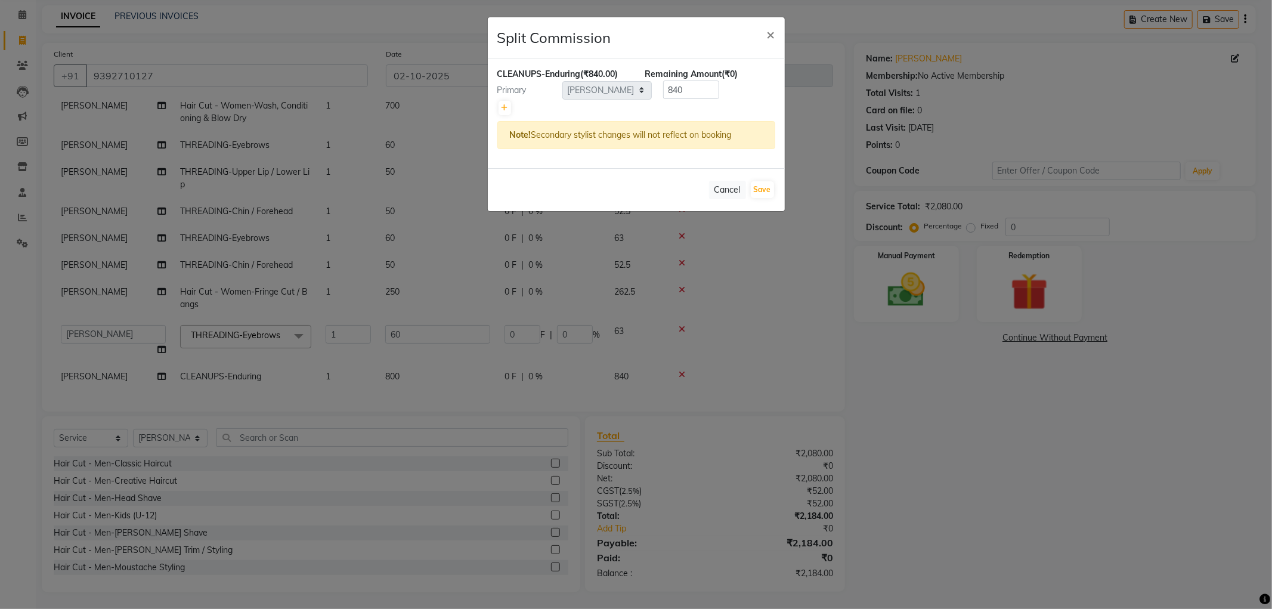
click at [129, 369] on ngb-modal-window "Split Commission × CLEANUPS-Enduring (₹840.00) Remaining Amount (₹0) Primary Se…" at bounding box center [636, 304] width 1272 height 609
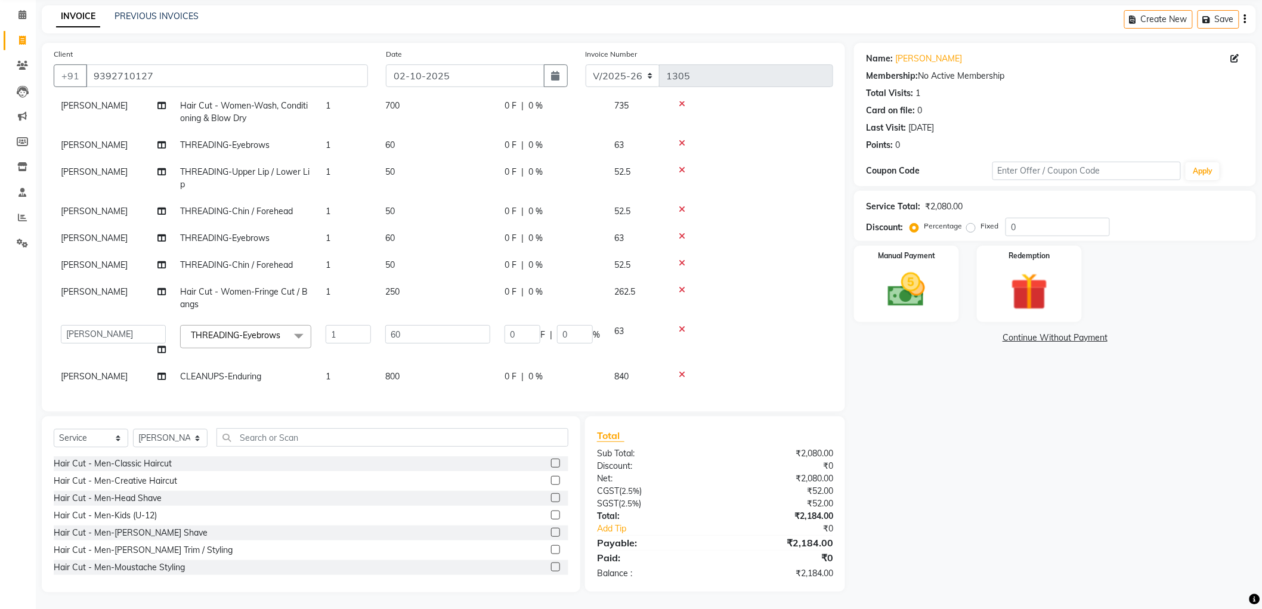
click at [84, 367] on td "[PERSON_NAME]" at bounding box center [113, 376] width 119 height 27
select select "51268"
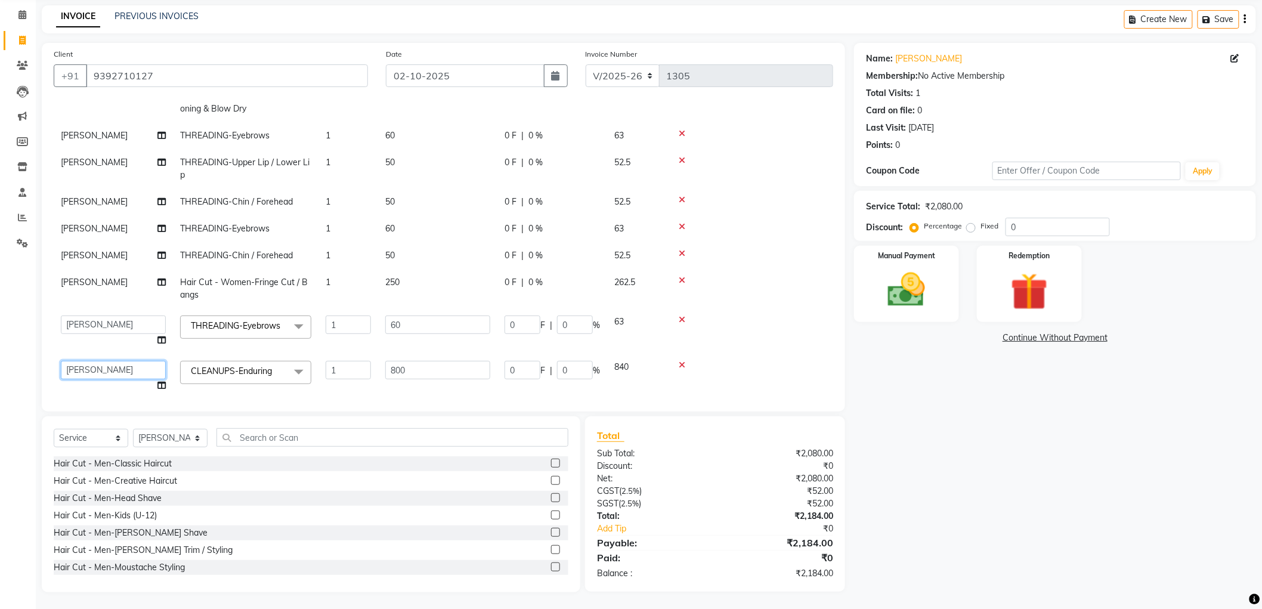
drag, startPoint x: 84, startPoint y: 367, endPoint x: 76, endPoint y: 367, distance: 8.4
click at [76, 367] on select "[PERSON_NAME] [PERSON_NAME] [PERSON_NAME] [PERSON_NAME] [PERSON_NAME] [PERSON_N…" at bounding box center [113, 370] width 105 height 18
select select "58090"
click at [271, 441] on input "text" at bounding box center [393, 437] width 352 height 18
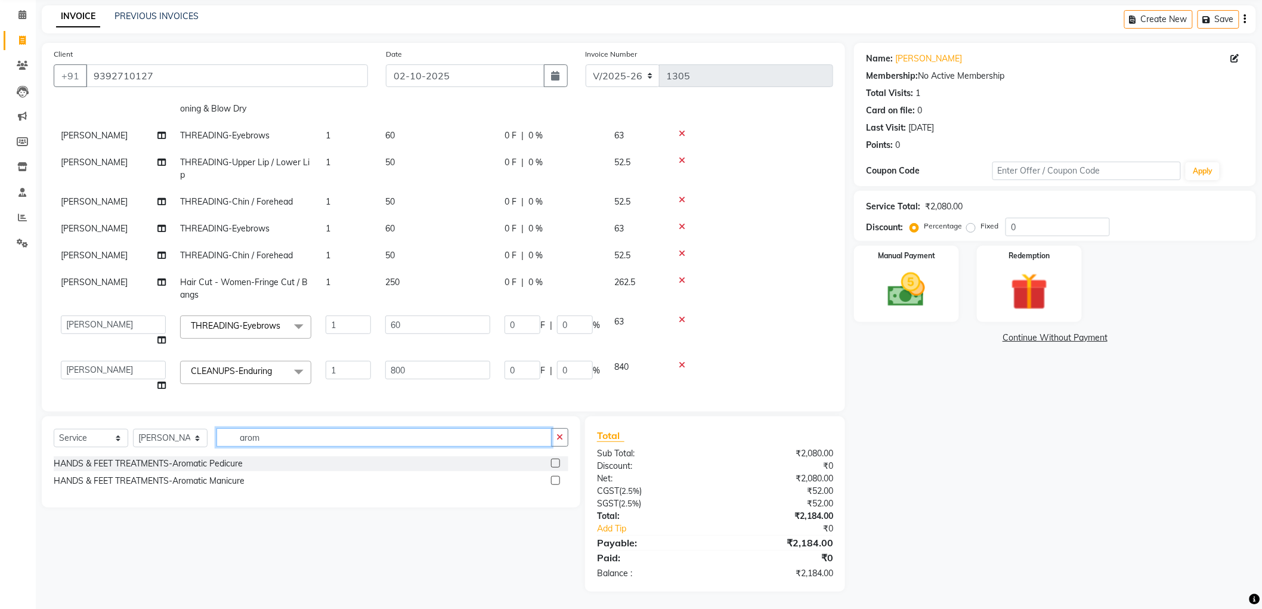
type input "arom"
click at [556, 466] on label at bounding box center [555, 463] width 9 height 9
click at [556, 466] on input "checkbox" at bounding box center [555, 464] width 8 height 8
checkbox input "false"
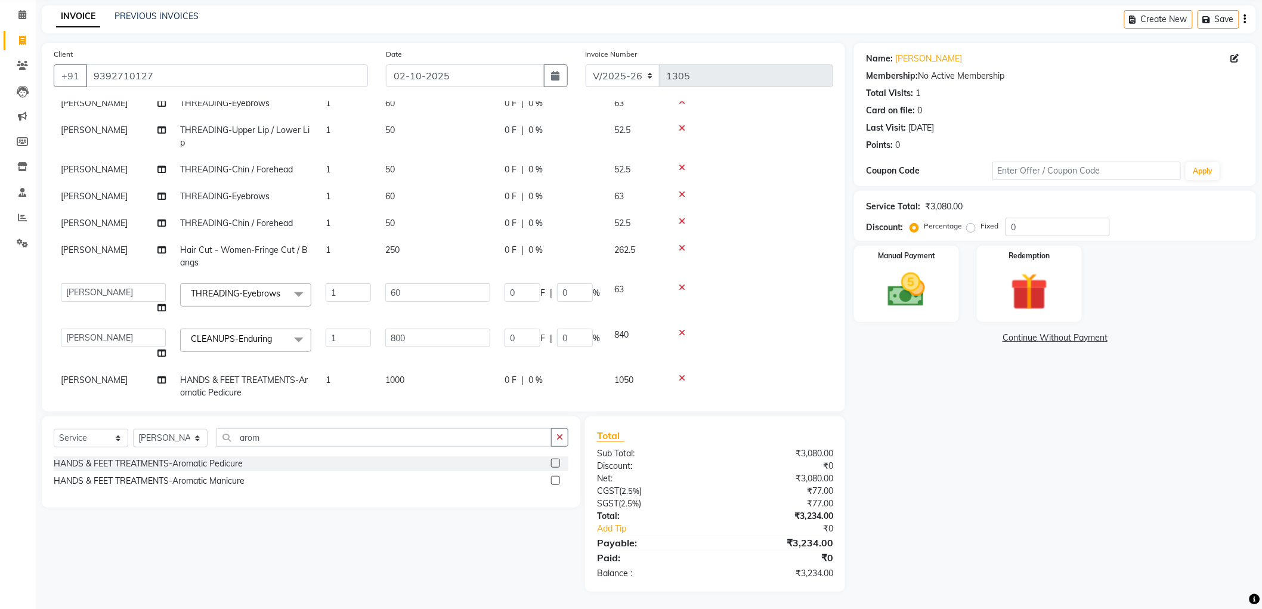
scroll to position [125, 0]
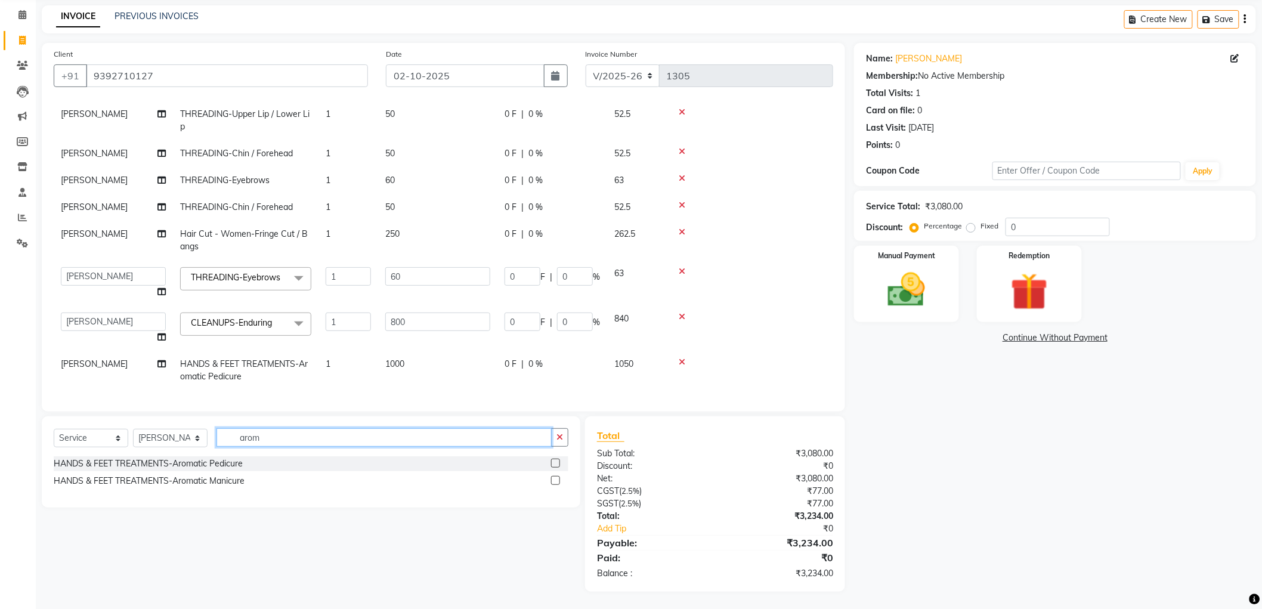
click at [277, 441] on input "arom" at bounding box center [384, 437] width 335 height 18
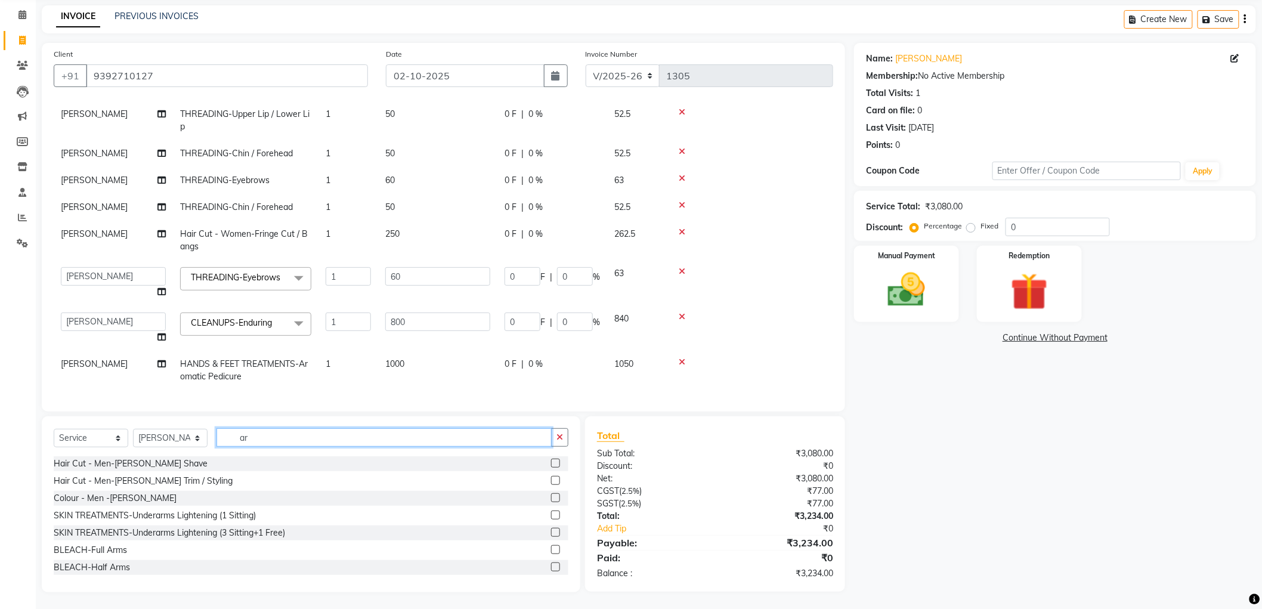
type input "a"
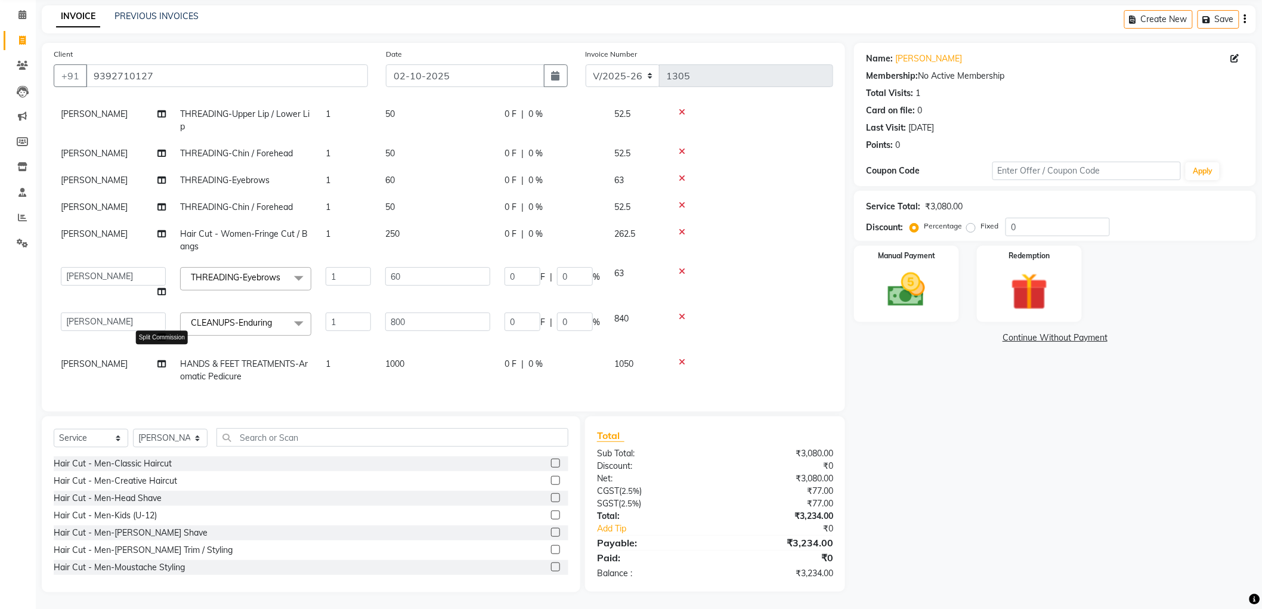
click at [161, 360] on icon at bounding box center [161, 364] width 8 height 8
select select "51268"
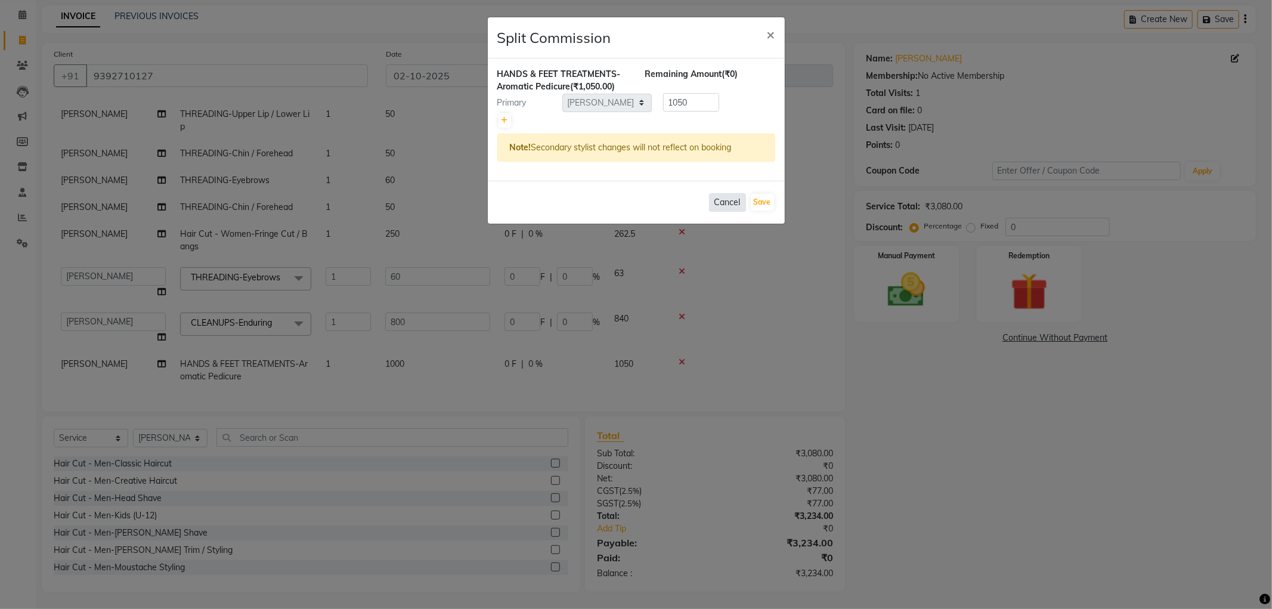
click at [719, 200] on button "Cancel" at bounding box center [727, 202] width 37 height 18
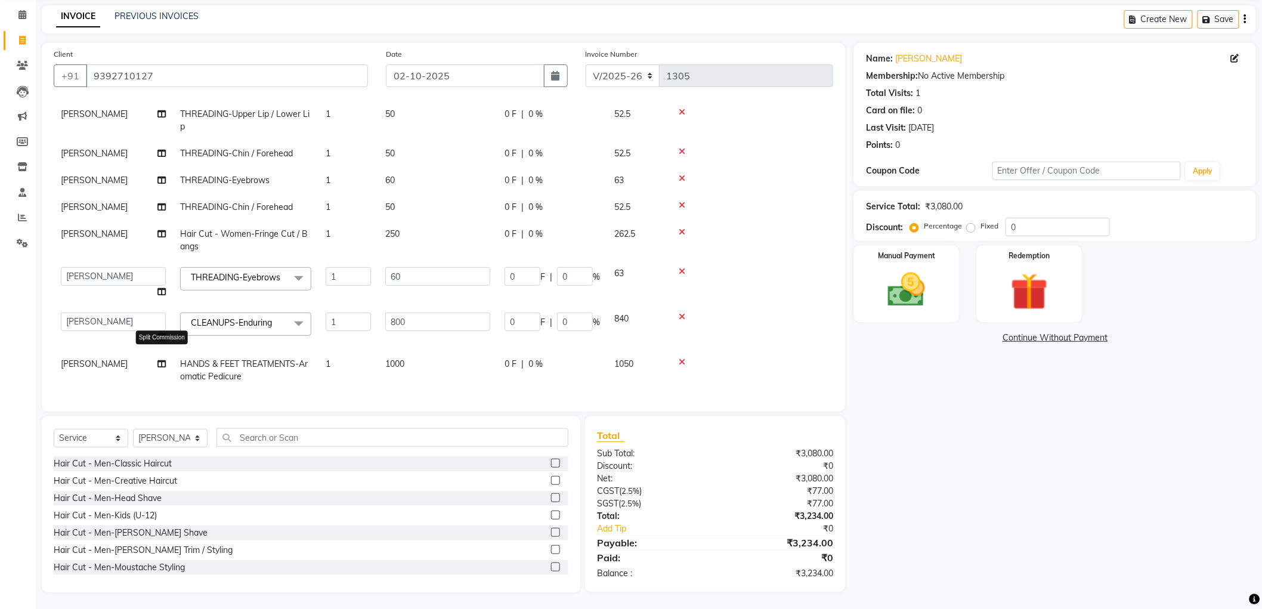
click at [164, 358] on span at bounding box center [161, 364] width 8 height 13
select select "51268"
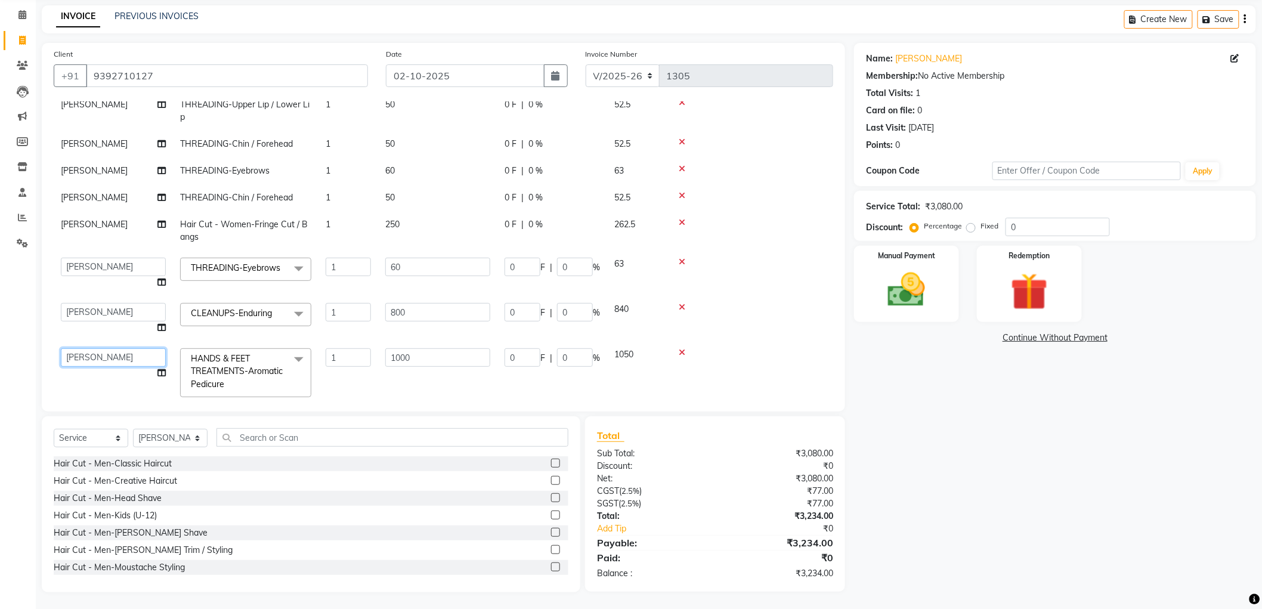
click at [157, 354] on select "[PERSON_NAME] [PERSON_NAME] [PERSON_NAME] [PERSON_NAME] [PERSON_NAME] [PERSON_N…" at bounding box center [113, 357] width 105 height 18
select select "58090"
click at [780, 283] on td at bounding box center [750, 273] width 166 height 45
click at [175, 439] on select "Select Stylist Aryan Ashok [PERSON_NAME] [PERSON_NAME] [PERSON_NAME] [PERSON_NA…" at bounding box center [170, 438] width 75 height 18
click at [133, 429] on select "Select Stylist Aryan Ashok [PERSON_NAME] [PERSON_NAME] [PERSON_NAME] [PERSON_NA…" at bounding box center [170, 438] width 75 height 18
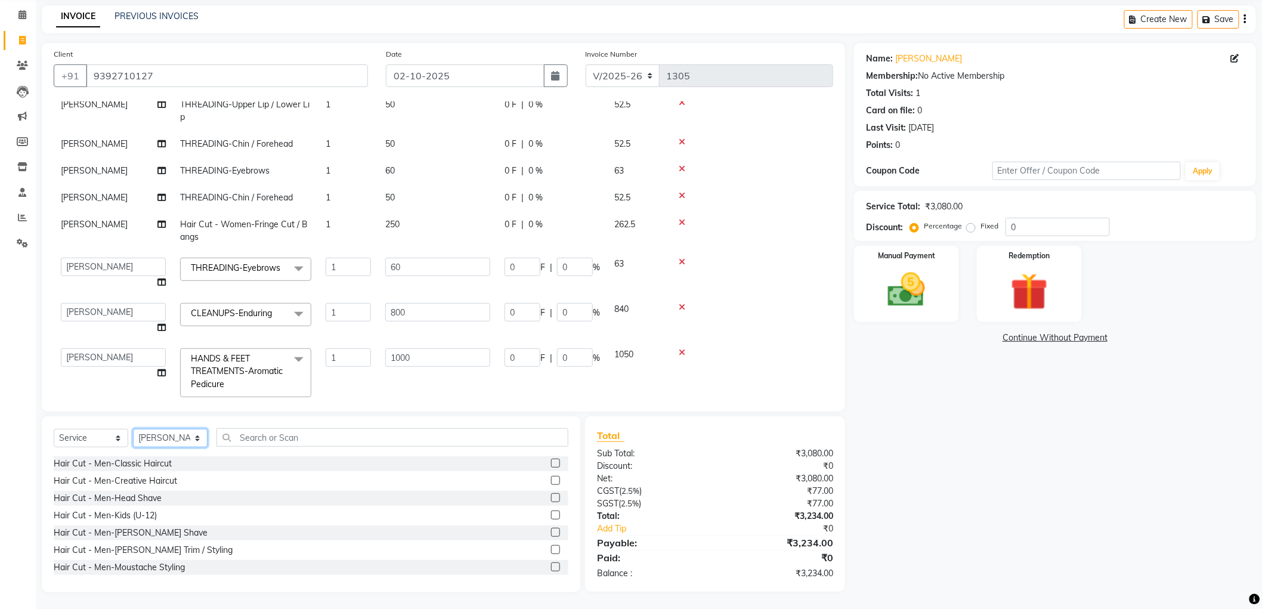
click at [177, 437] on select "Select Stylist Aryan Ashok [PERSON_NAME] [PERSON_NAME] [PERSON_NAME] [PERSON_NA…" at bounding box center [170, 438] width 75 height 18
select select "84082"
click at [133, 429] on select "Select Stylist Aryan Ashok [PERSON_NAME] [PERSON_NAME] [PERSON_NAME] [PERSON_NA…" at bounding box center [170, 438] width 75 height 18
click at [307, 440] on input "text" at bounding box center [393, 437] width 352 height 18
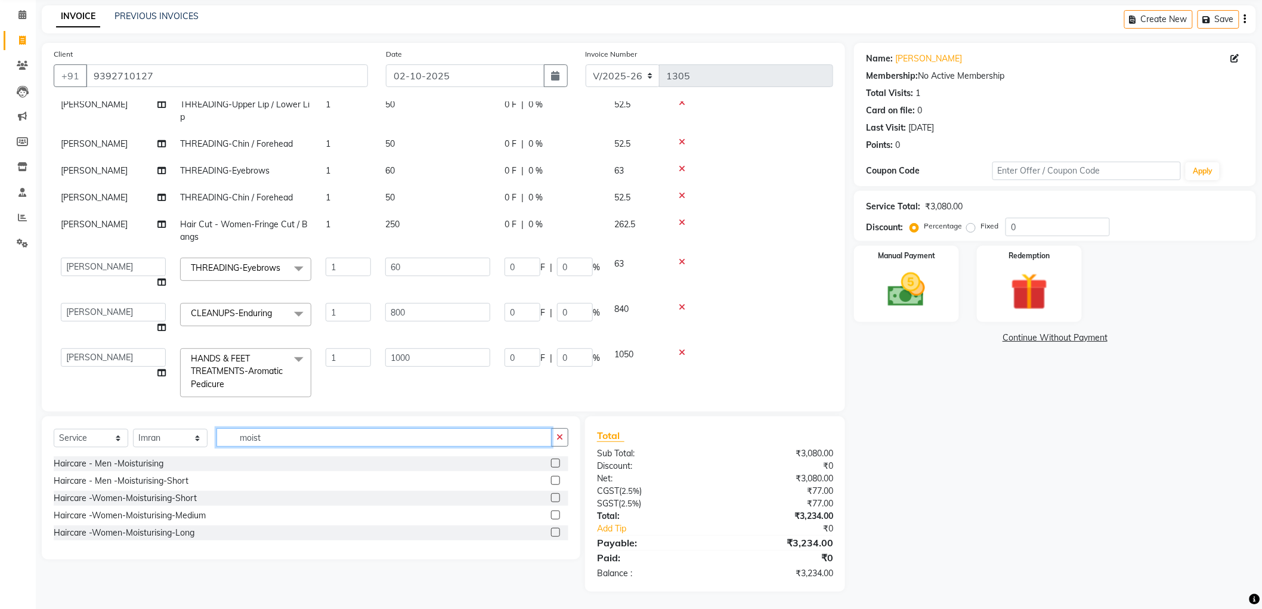
type input "moist"
click at [556, 530] on label at bounding box center [555, 532] width 9 height 9
click at [556, 530] on input "checkbox" at bounding box center [555, 533] width 8 height 8
checkbox input "false"
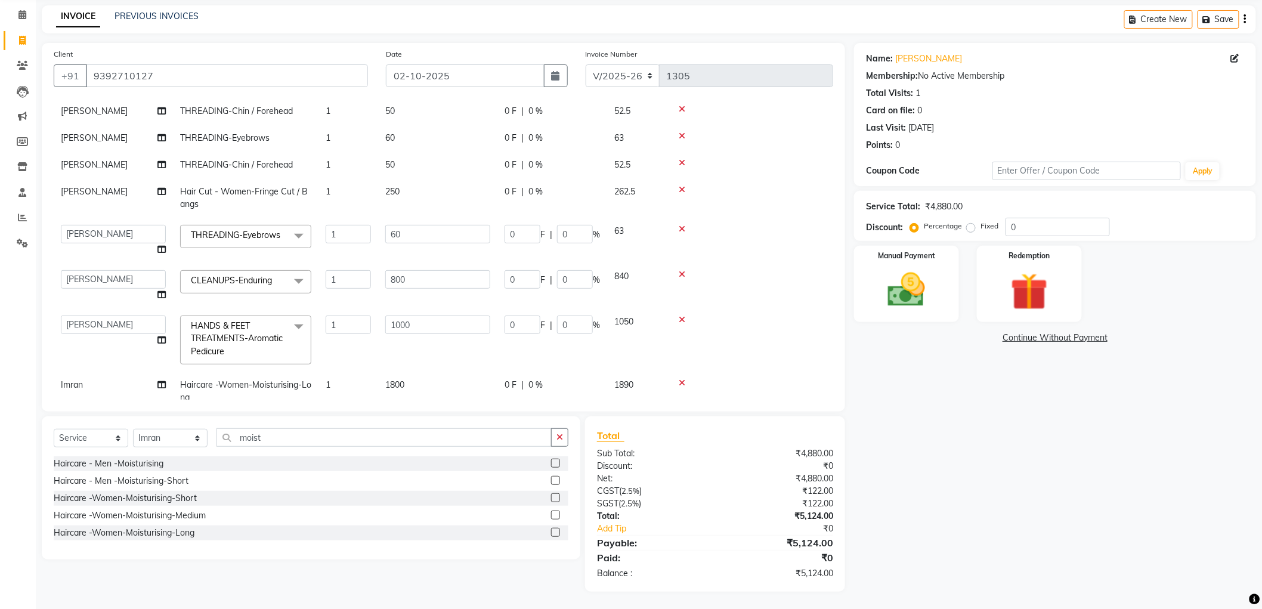
scroll to position [188, 0]
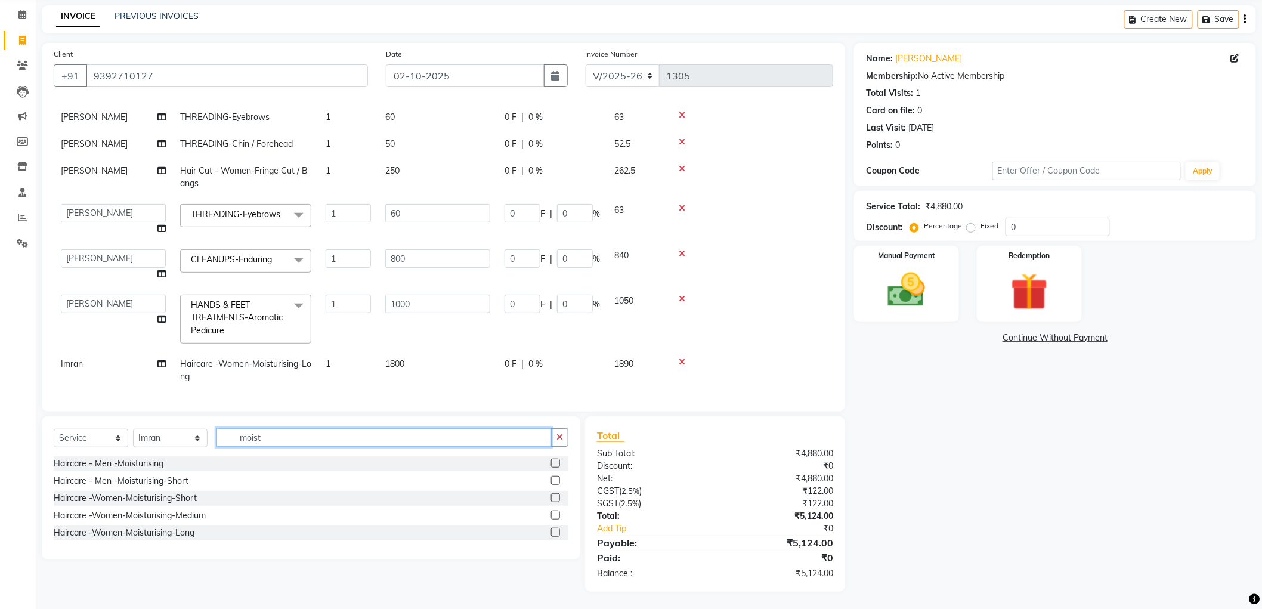
click at [283, 438] on input "moist" at bounding box center [384, 437] width 335 height 18
type input "m"
click at [276, 440] on input "text" at bounding box center [393, 437] width 352 height 18
type input "blow"
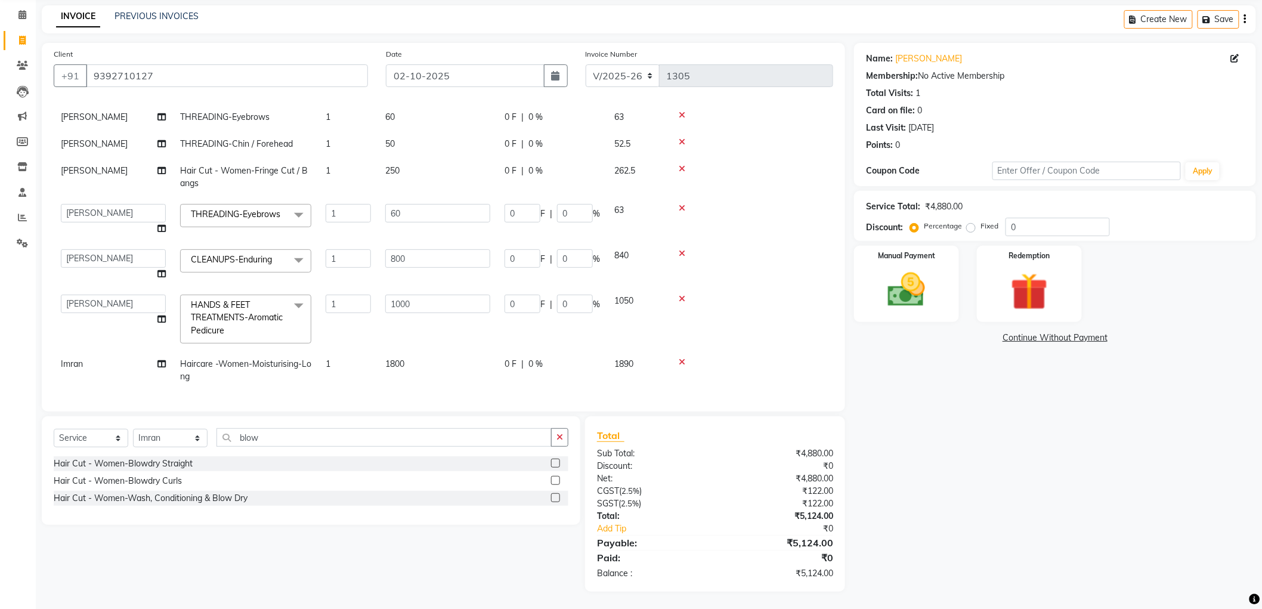
click at [558, 496] on label at bounding box center [555, 497] width 9 height 9
click at [558, 496] on input "checkbox" at bounding box center [555, 498] width 8 height 8
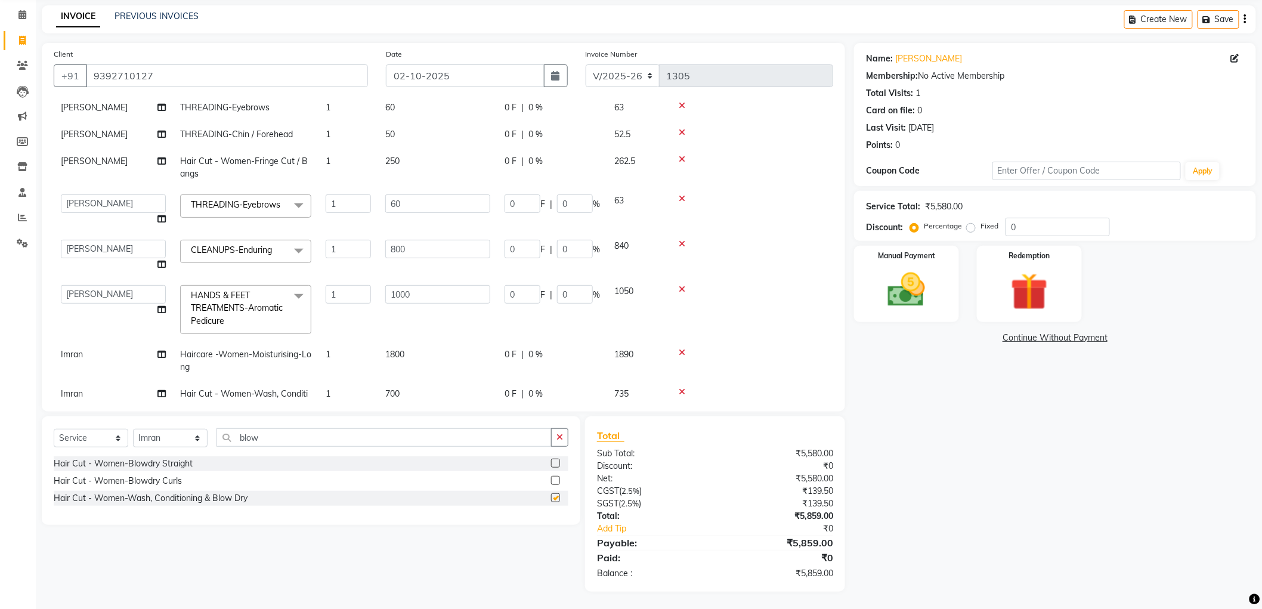
checkbox input "false"
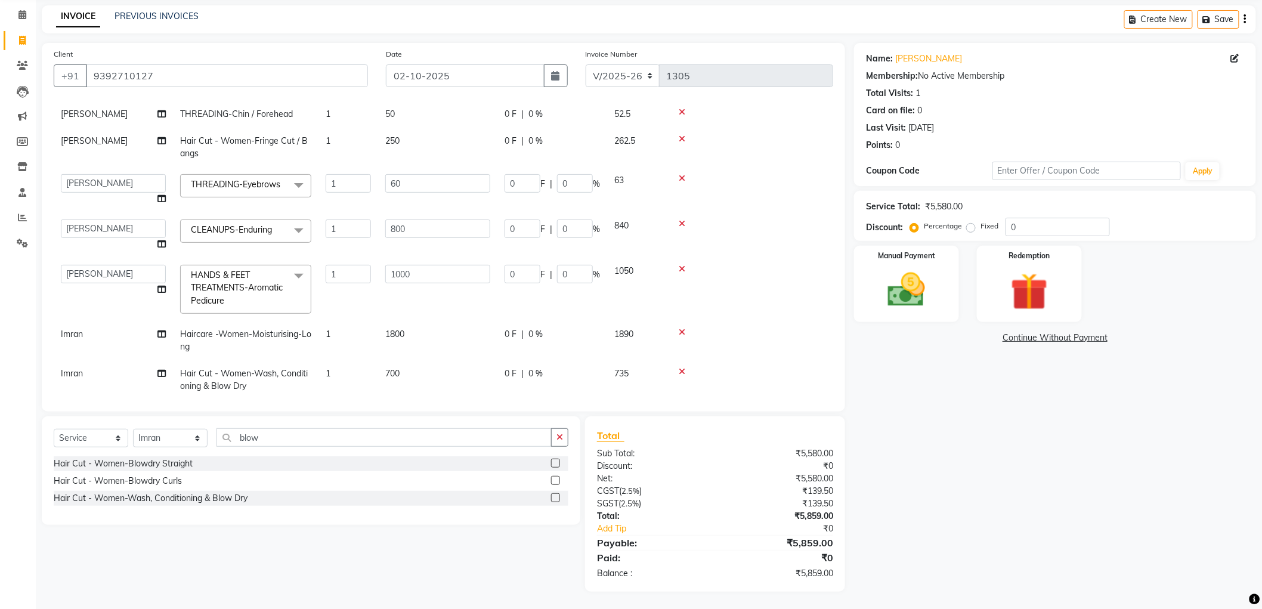
scroll to position [228, 0]
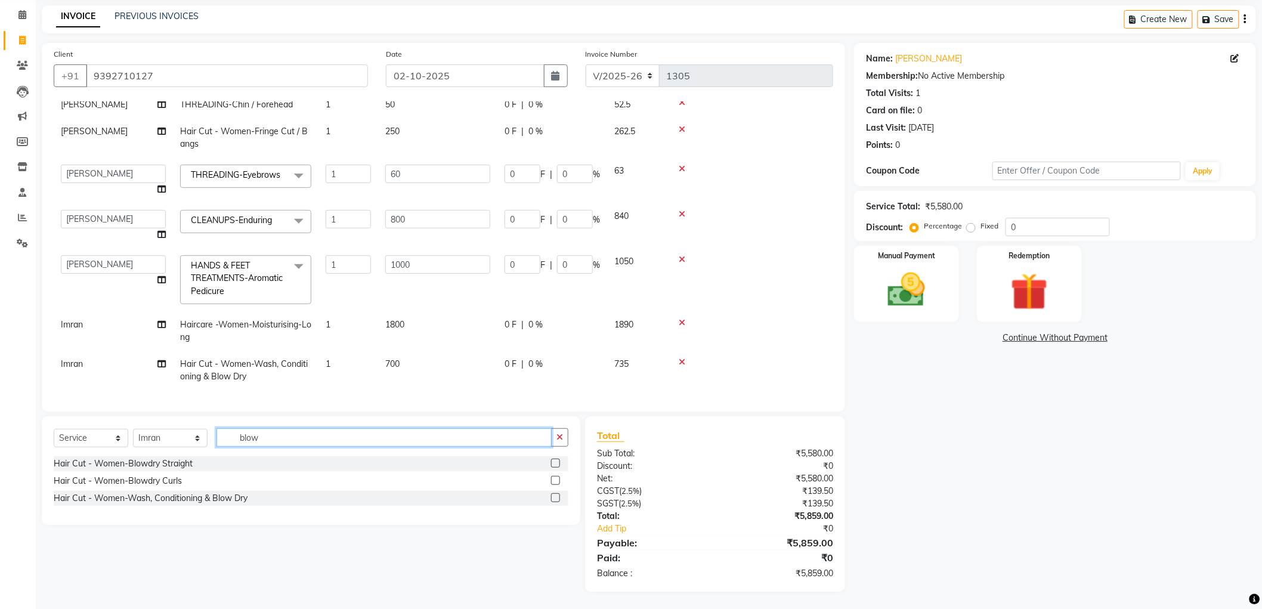
click at [281, 443] on input "blow" at bounding box center [384, 437] width 335 height 18
type input "b"
type input "fring"
click at [555, 466] on label at bounding box center [555, 463] width 9 height 9
click at [555, 466] on input "checkbox" at bounding box center [555, 464] width 8 height 8
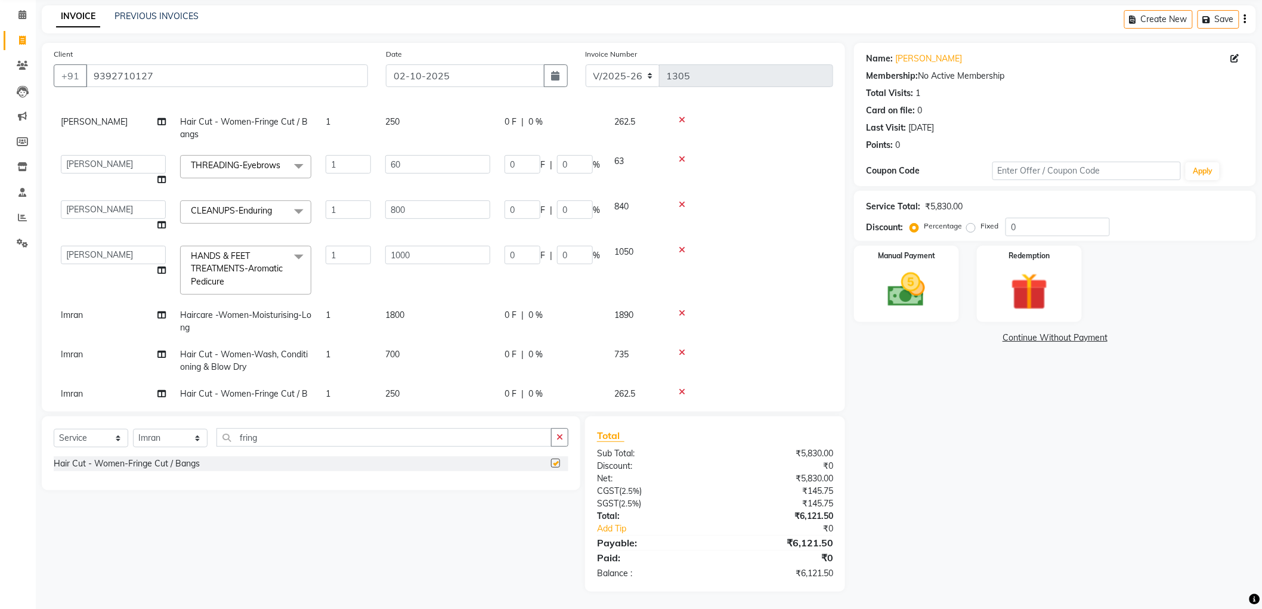
checkbox input "false"
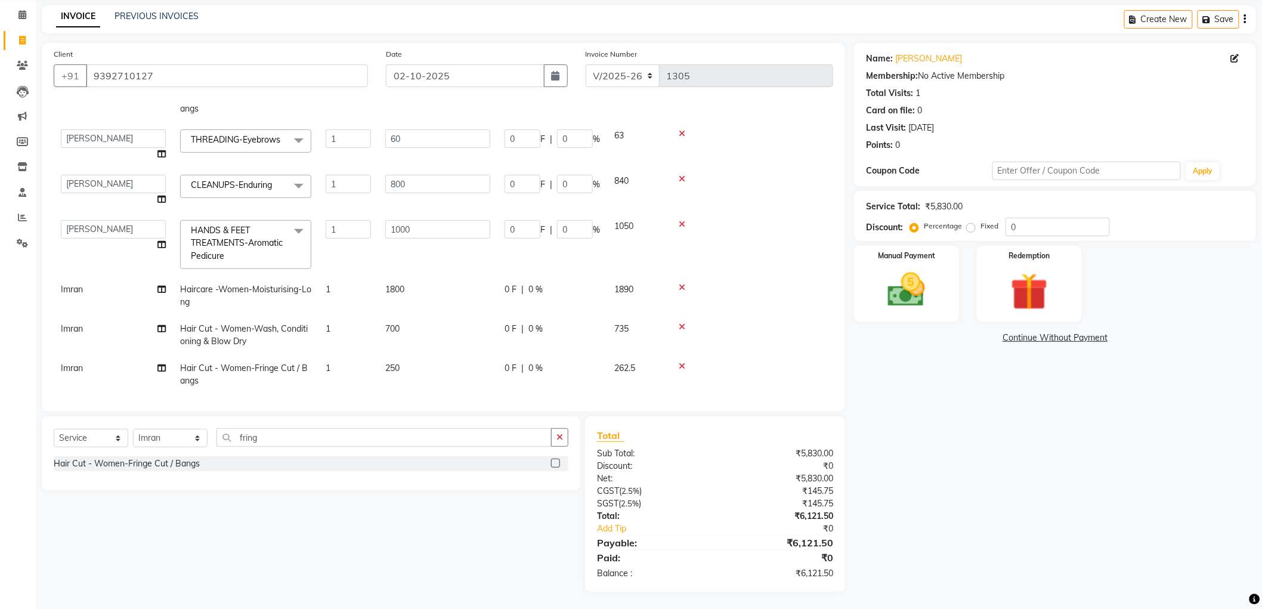
scroll to position [267, 0]
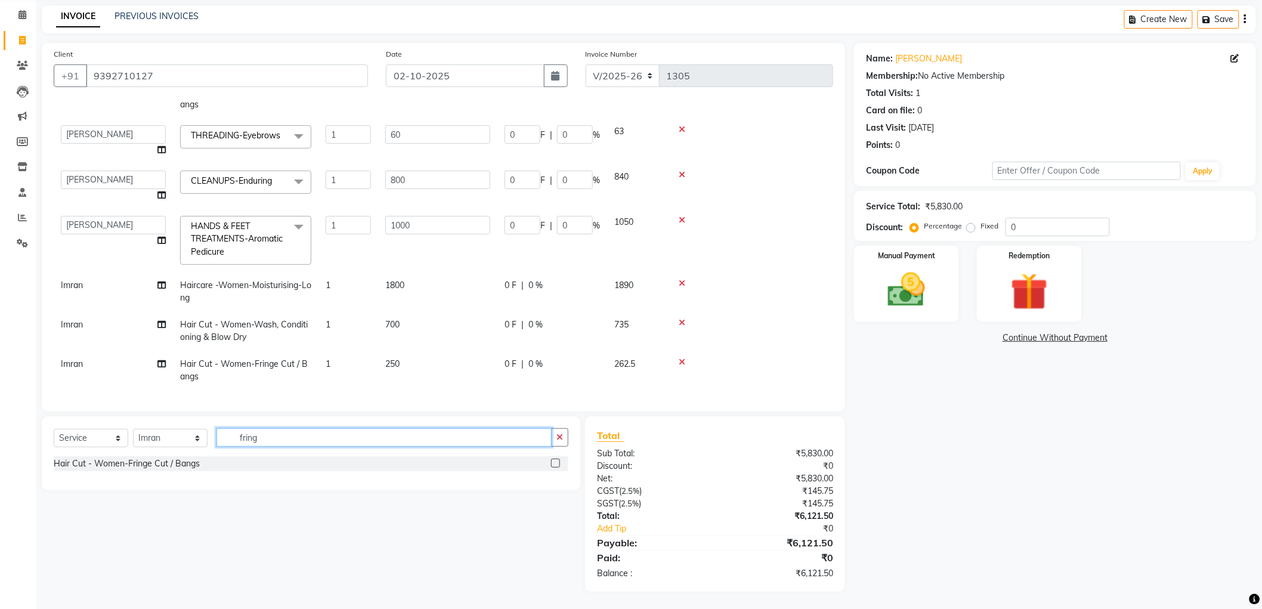
click at [320, 441] on input "fring" at bounding box center [384, 437] width 335 height 18
type input "f"
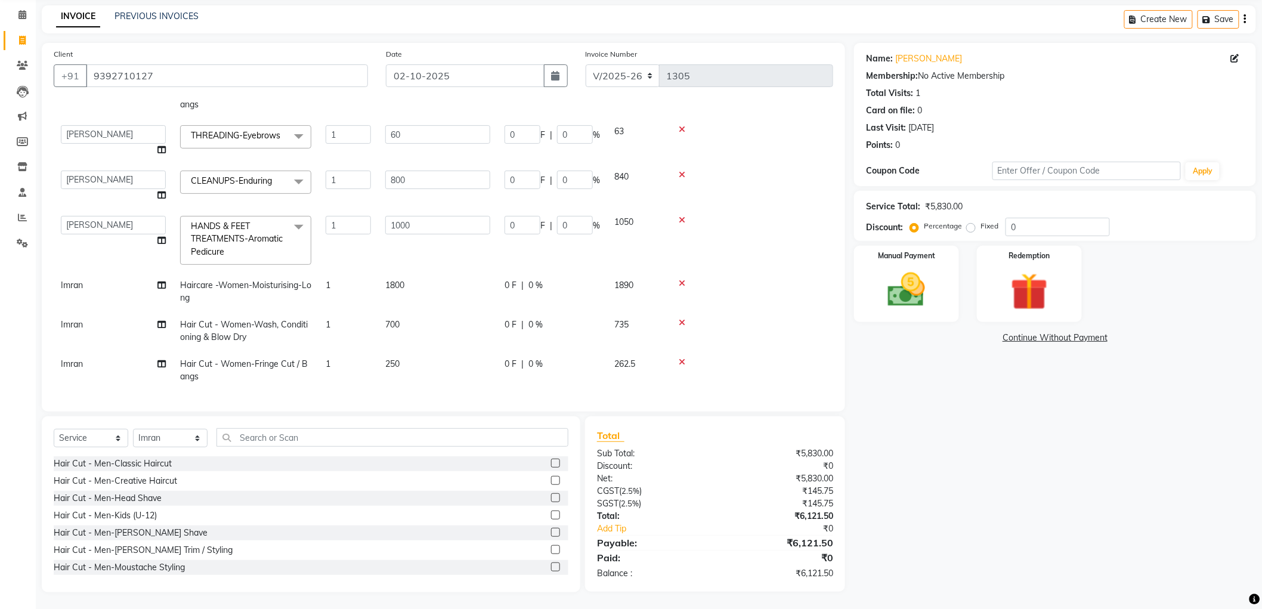
click at [63, 319] on span "Imran" at bounding box center [72, 324] width 22 height 11
select select "84082"
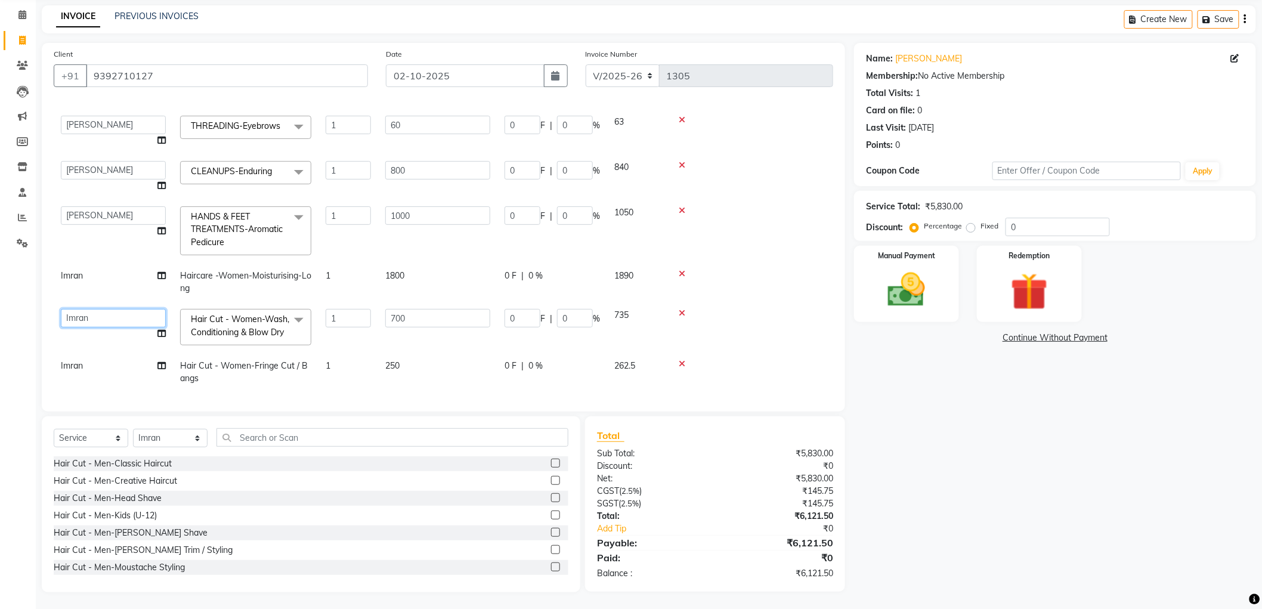
click at [74, 314] on select "[PERSON_NAME] [PERSON_NAME] [PERSON_NAME] [PERSON_NAME] [PERSON_NAME] [PERSON_N…" at bounding box center [113, 318] width 105 height 18
select select "51269"
click at [68, 371] on span "Imran" at bounding box center [72, 365] width 22 height 11
select select "84082"
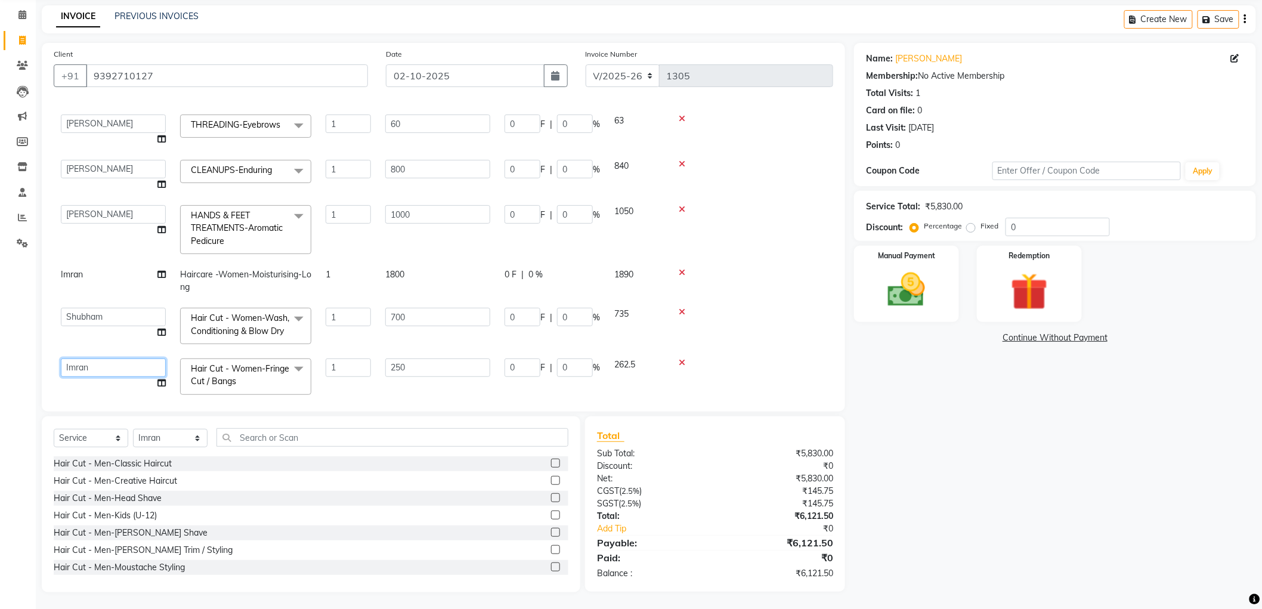
click at [69, 377] on select "[PERSON_NAME] [PERSON_NAME] [PERSON_NAME] [PERSON_NAME] [PERSON_NAME] [PERSON_N…" at bounding box center [113, 367] width 105 height 18
click at [106, 551] on div "Hair Cut - Men-[PERSON_NAME] Trim / Styling" at bounding box center [143, 550] width 179 height 13
checkbox input "false"
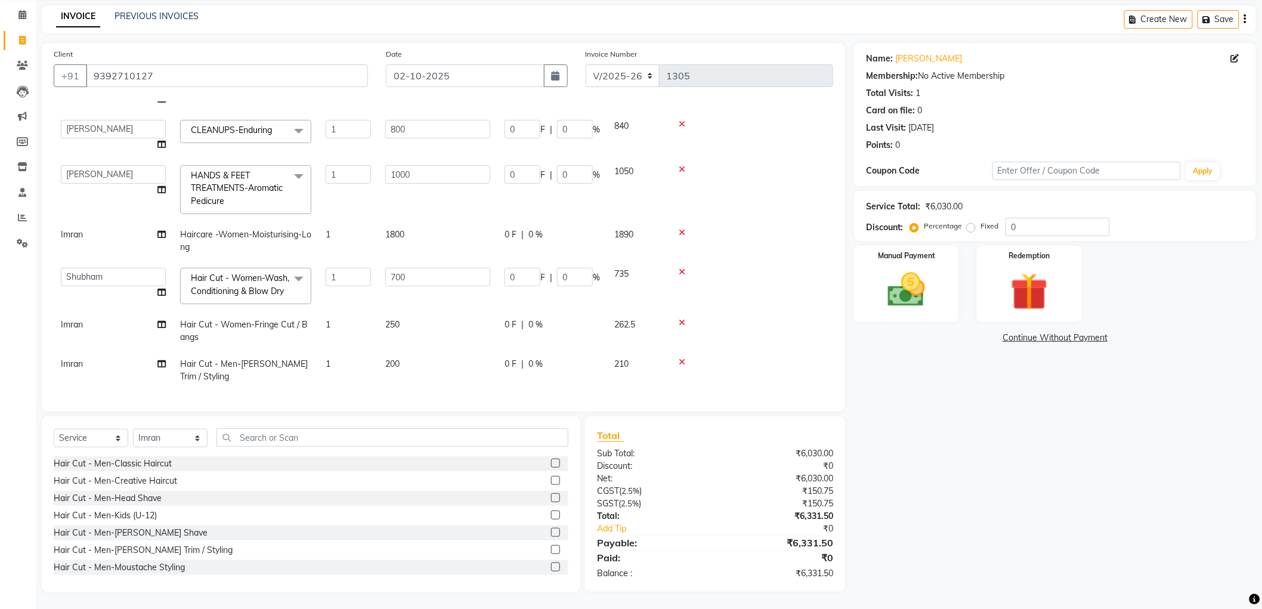
scroll to position [331, 0]
click at [154, 317] on td "Imran" at bounding box center [113, 330] width 119 height 39
select select "84082"
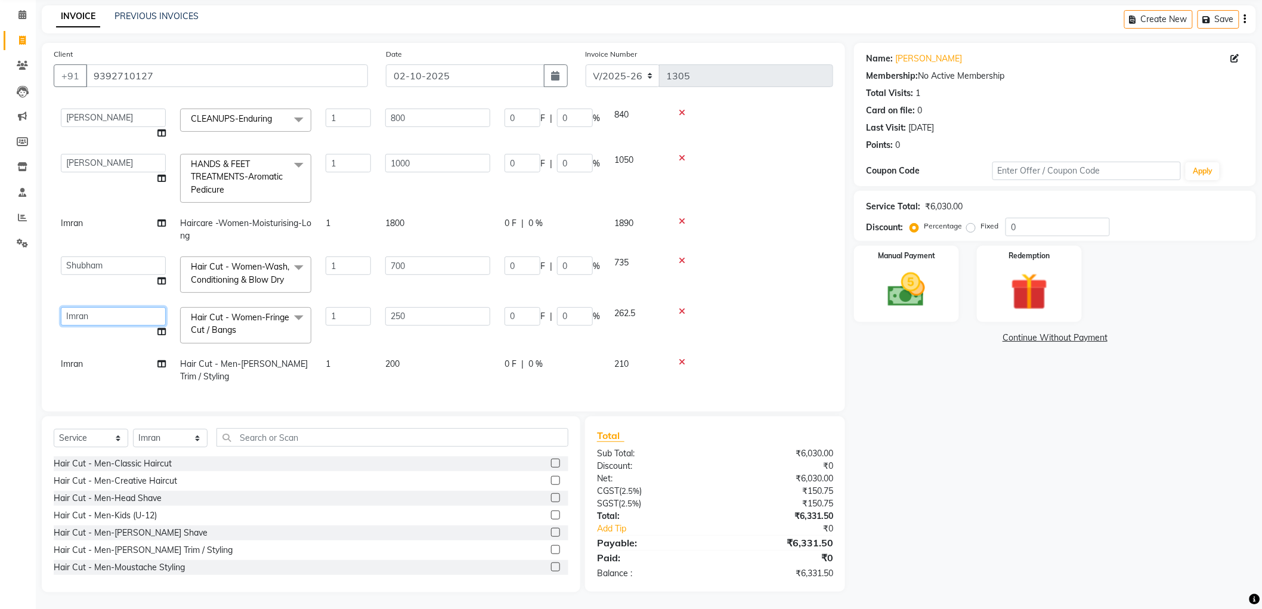
click at [109, 319] on select "[PERSON_NAME] [PERSON_NAME] [PERSON_NAME] [PERSON_NAME] [PERSON_NAME] [PERSON_N…" at bounding box center [113, 316] width 105 height 18
select select "51269"
click at [159, 361] on icon at bounding box center [161, 364] width 8 height 8
select select "84082"
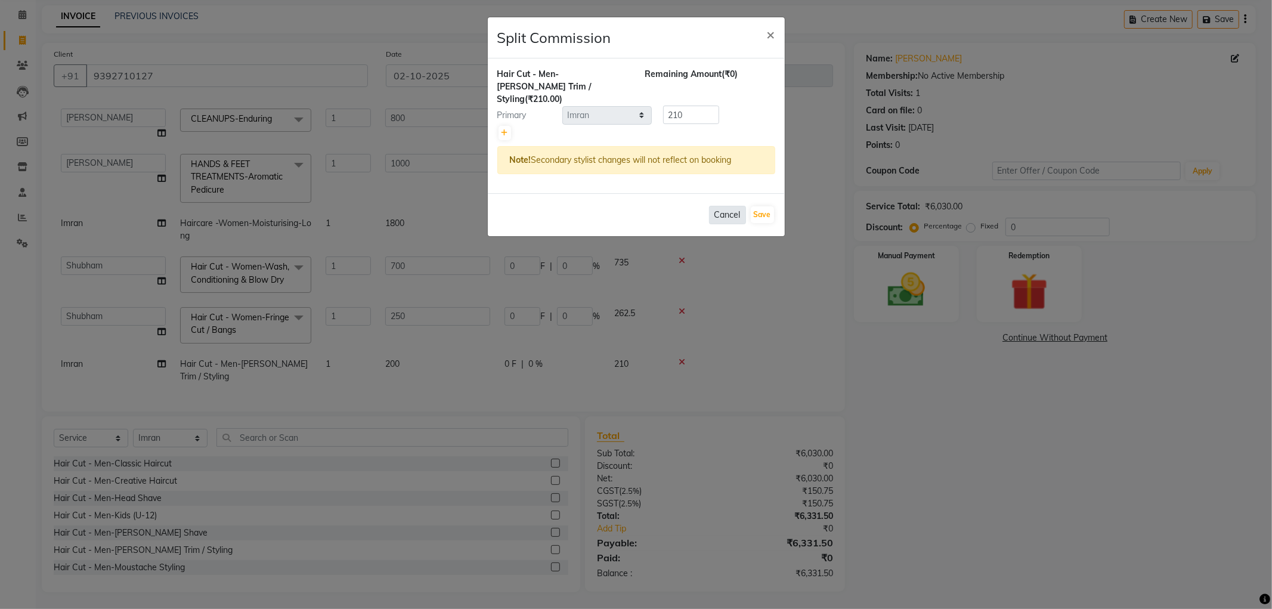
click at [719, 206] on button "Cancel" at bounding box center [727, 215] width 37 height 18
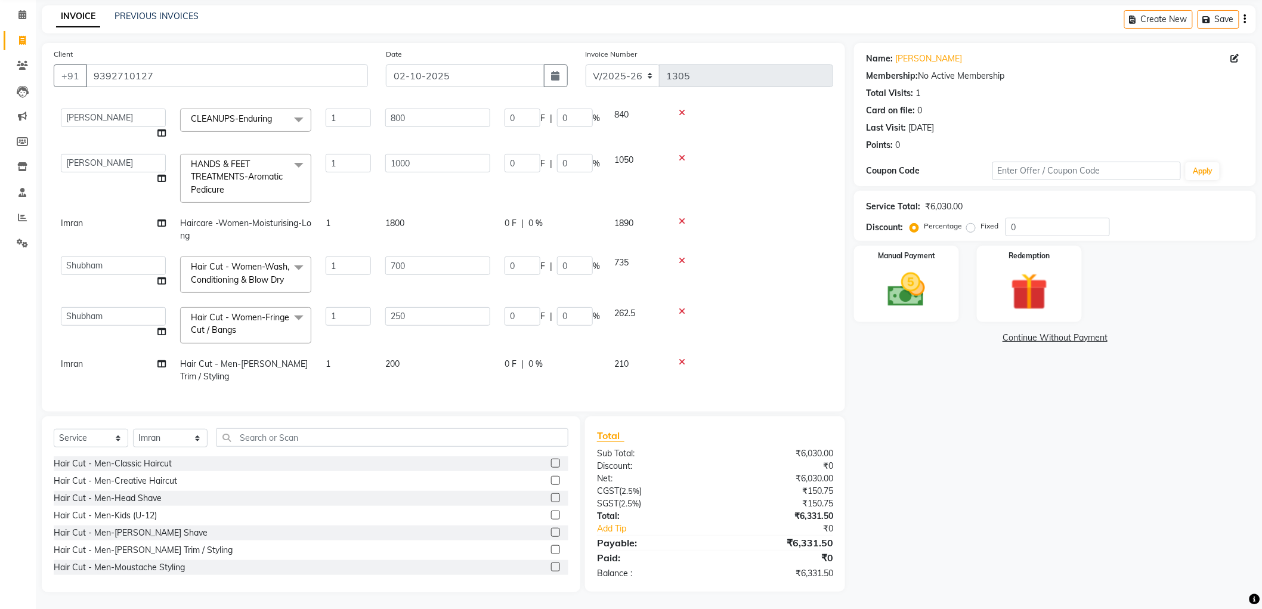
click at [82, 369] on span "Imran" at bounding box center [72, 363] width 22 height 11
select select "84082"
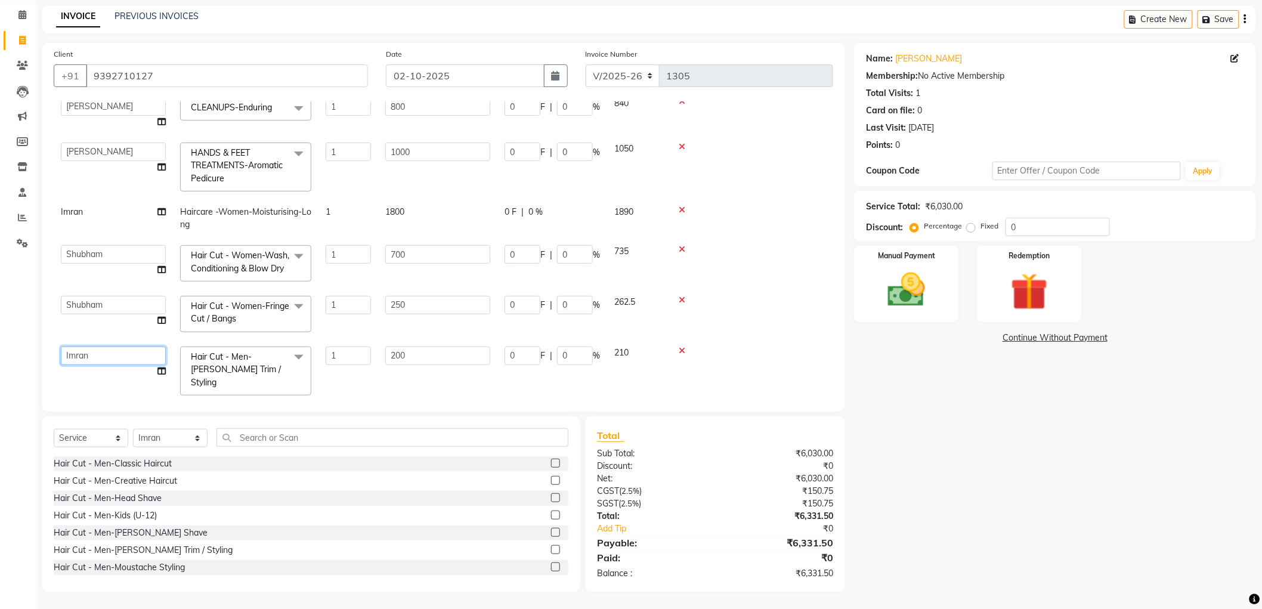
click at [132, 365] on select "[PERSON_NAME] [PERSON_NAME] [PERSON_NAME] [PERSON_NAME] [PERSON_NAME] [PERSON_N…" at bounding box center [113, 356] width 105 height 18
select select "51269"
click at [318, 434] on input "text" at bounding box center [393, 437] width 352 height 18
click at [683, 355] on icon at bounding box center [682, 351] width 7 height 8
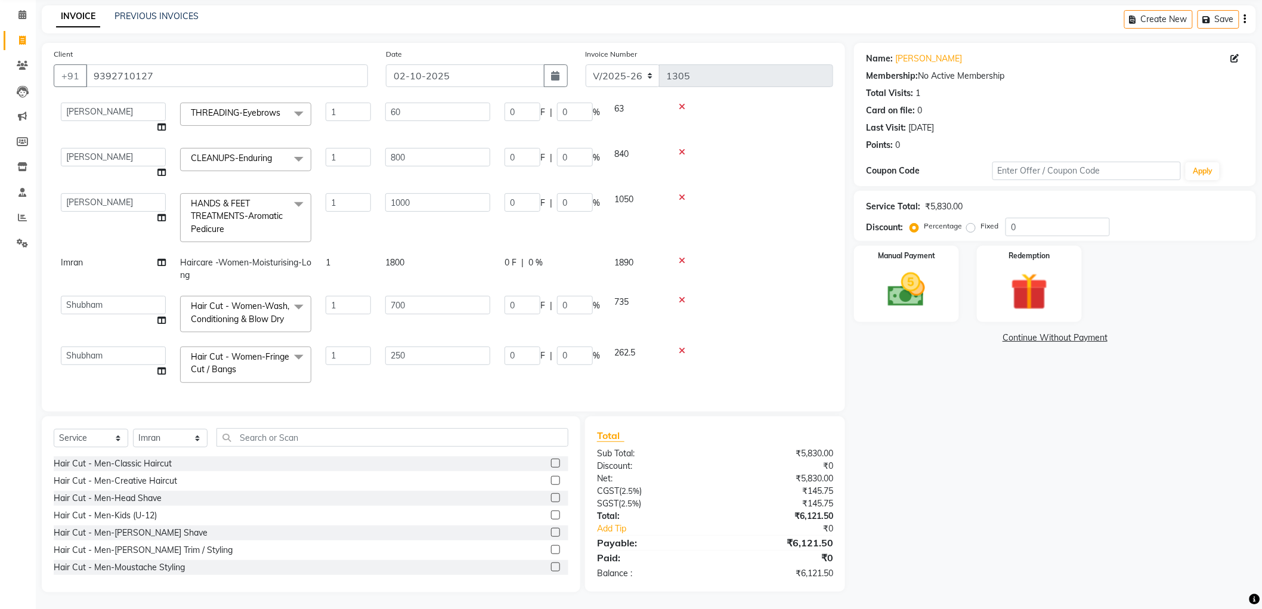
scroll to position [302, 0]
click at [293, 431] on input "text" at bounding box center [393, 437] width 352 height 18
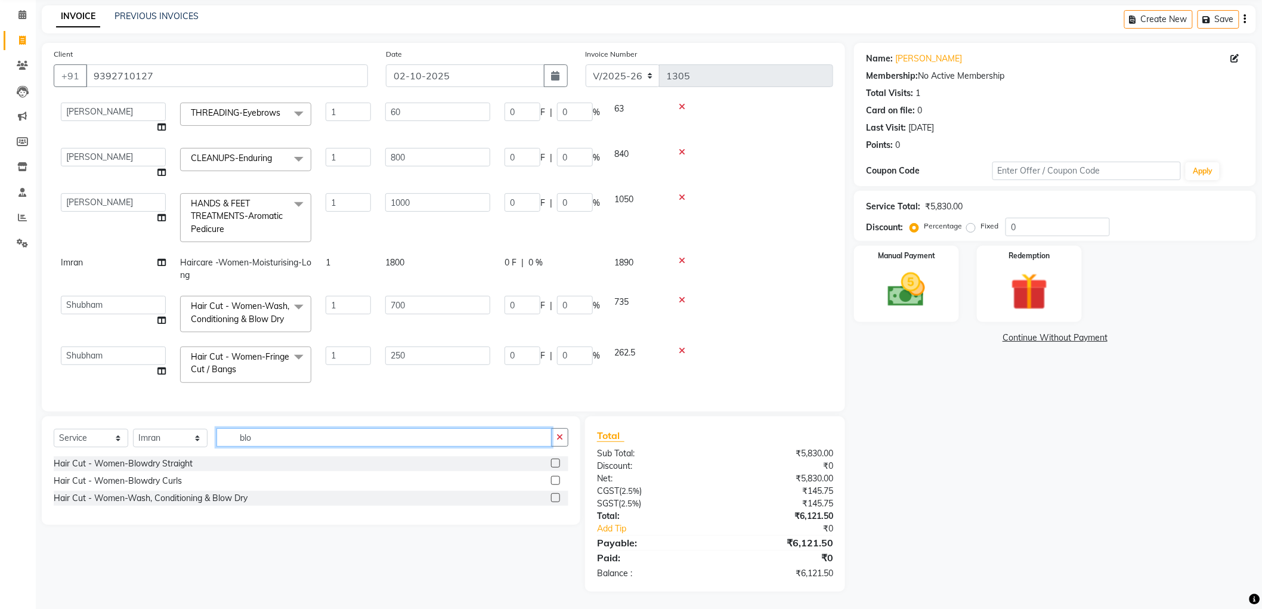
type input "blo"
click at [555, 496] on label at bounding box center [555, 497] width 9 height 9
click at [555, 496] on input "checkbox" at bounding box center [555, 498] width 8 height 8
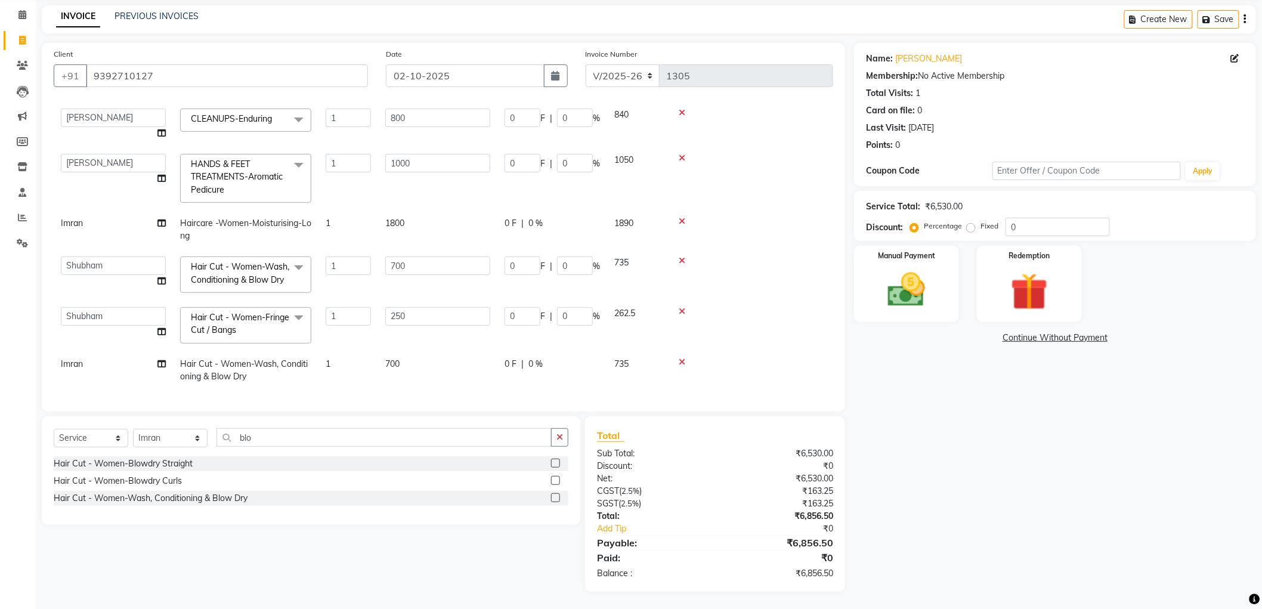
checkbox input "false"
click at [72, 358] on span "Imran" at bounding box center [72, 363] width 22 height 11
select select "84082"
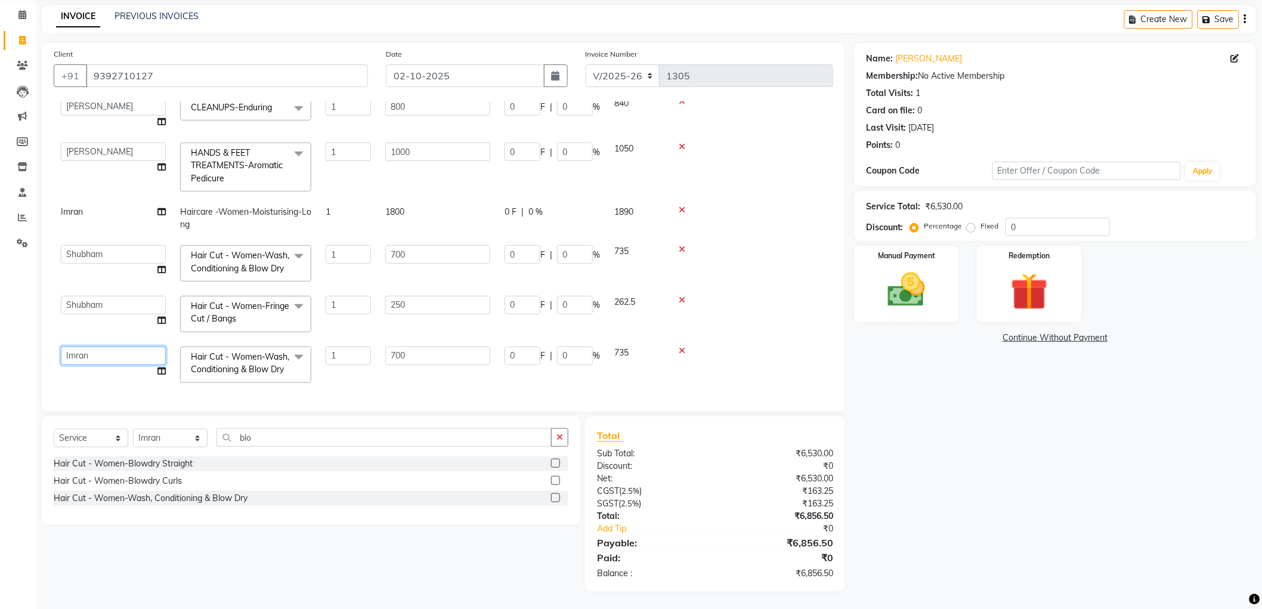
click at [88, 353] on select "[PERSON_NAME] [PERSON_NAME] [PERSON_NAME] [PERSON_NAME] [PERSON_NAME] [PERSON_N…" at bounding box center [113, 356] width 105 height 18
select select "51269"
click at [82, 199] on td "Imran" at bounding box center [113, 218] width 119 height 39
select select "84082"
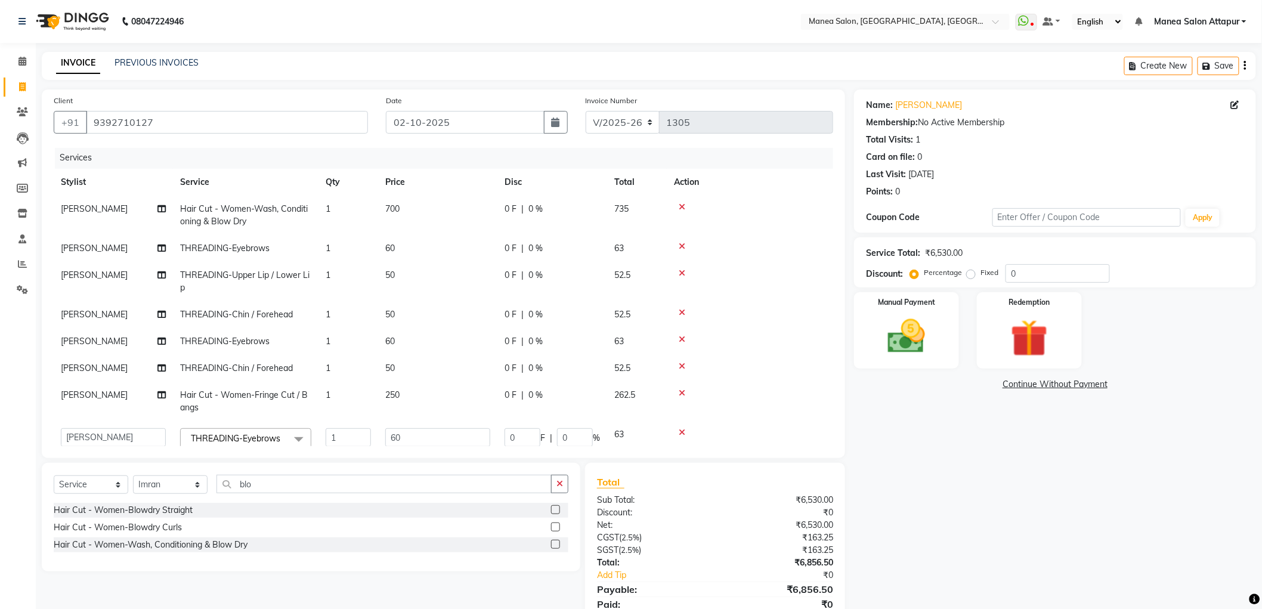
scroll to position [0, 0]
click at [1033, 278] on input "0" at bounding box center [1058, 273] width 104 height 18
type input "02"
type input "1.2"
type input "2"
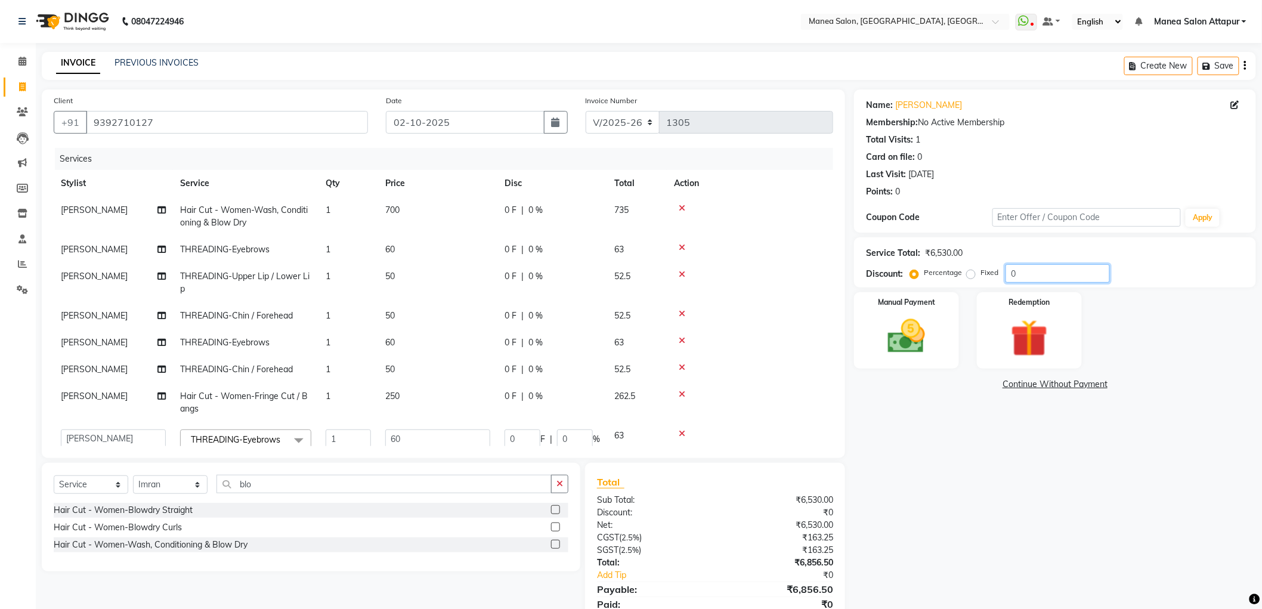
type input "16"
type input "2"
type input "20"
type input "2"
type input "14"
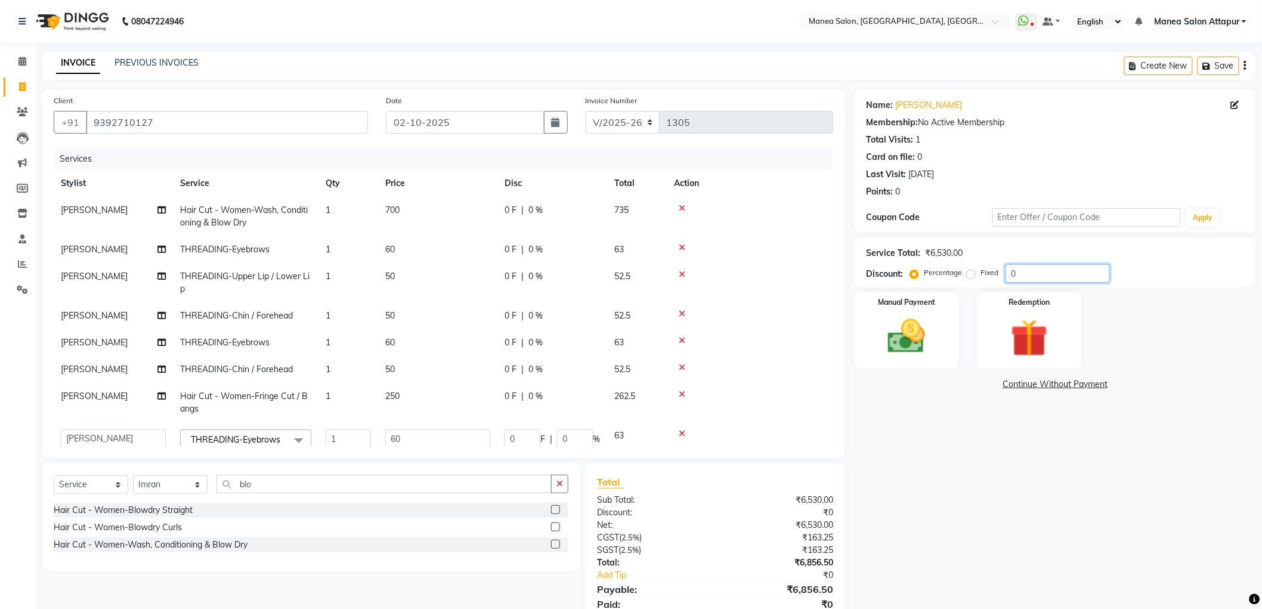
type input "2"
type input "5"
type input "2"
type input "14"
type input "2"
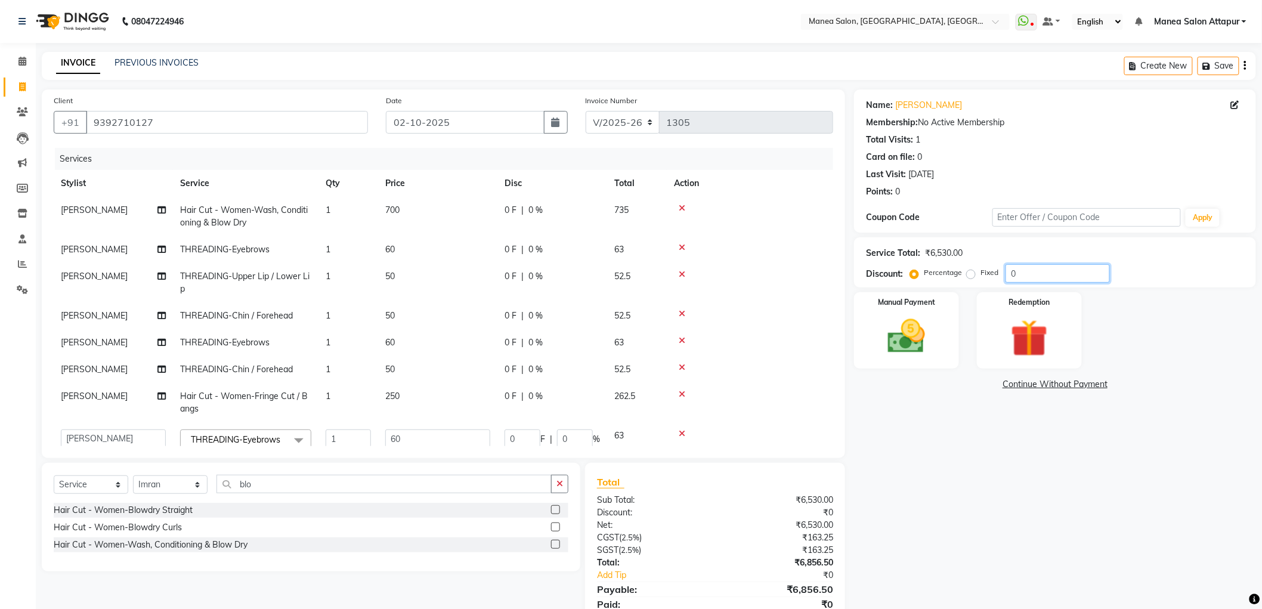
type input "36"
type input "2"
type input "020"
type input "12"
type input "20"
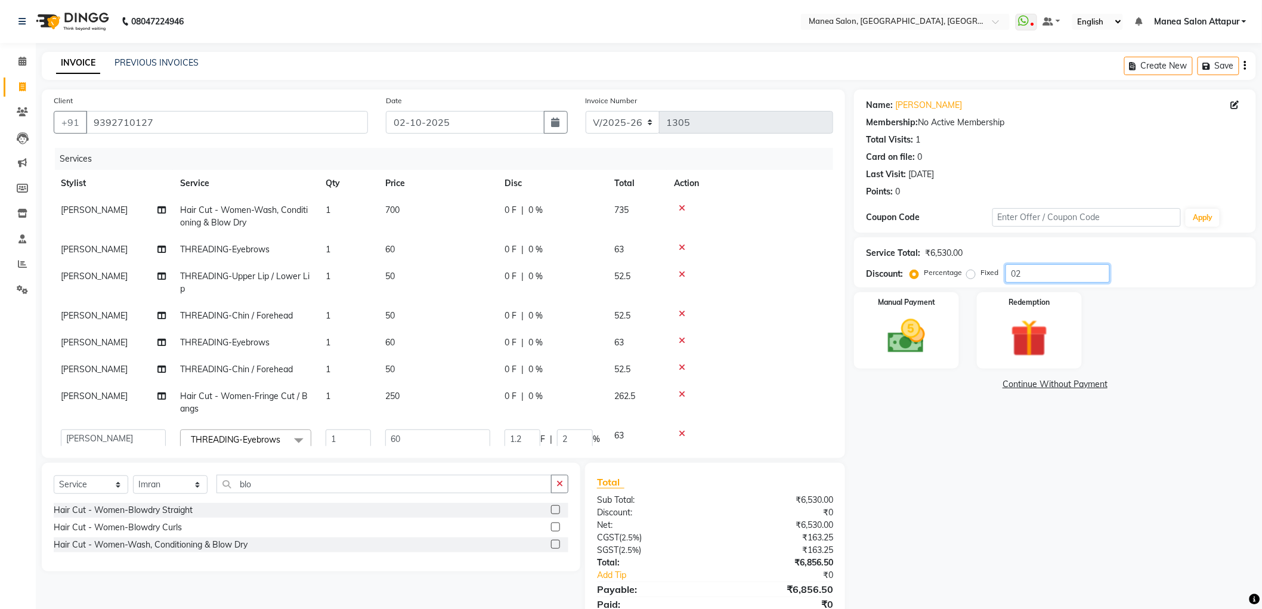
type input "160"
type input "20"
type input "200"
type input "20"
type input "140"
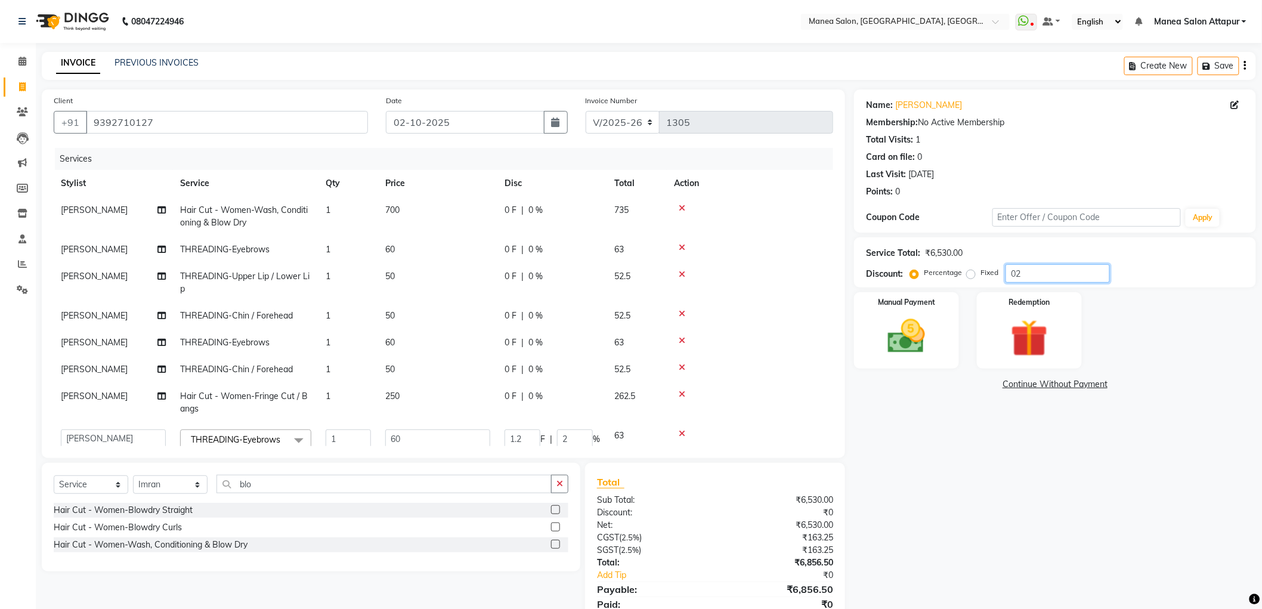
type input "20"
type input "50"
type input "20"
type input "140"
type input "20"
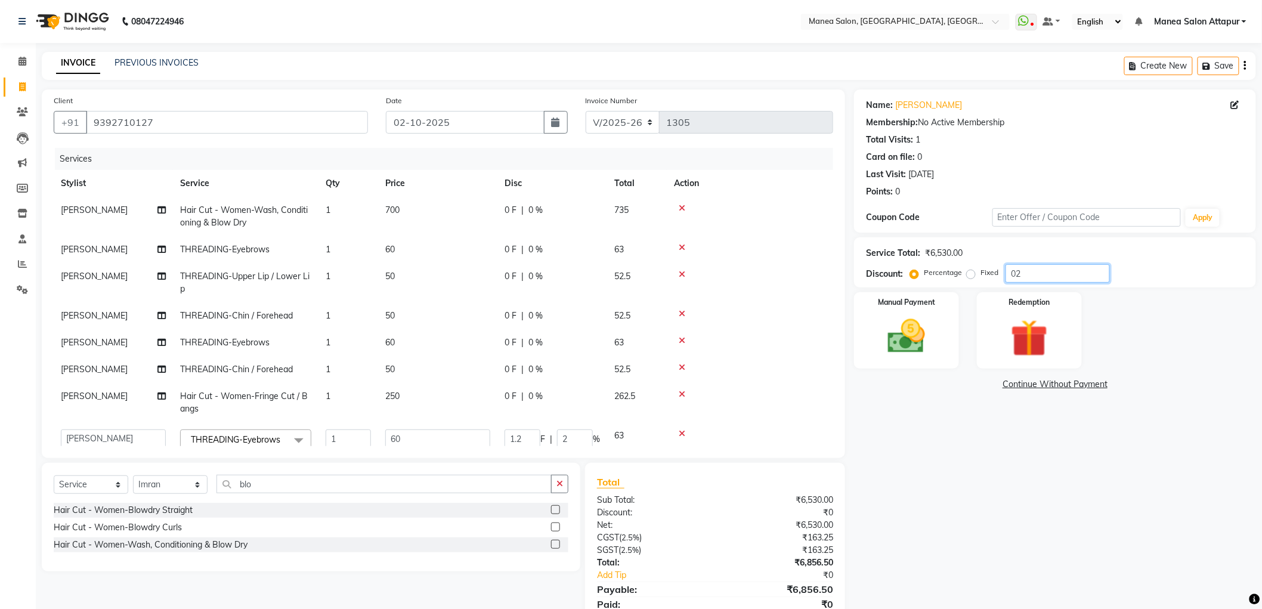
type input "360"
type input "20"
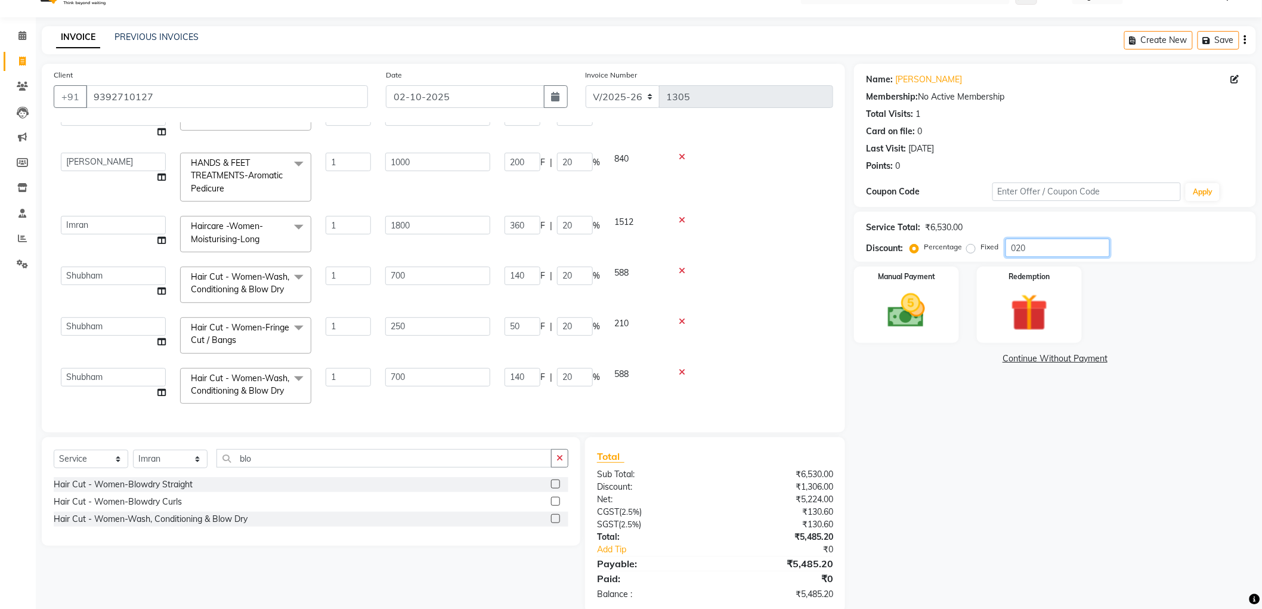
scroll to position [47, 0]
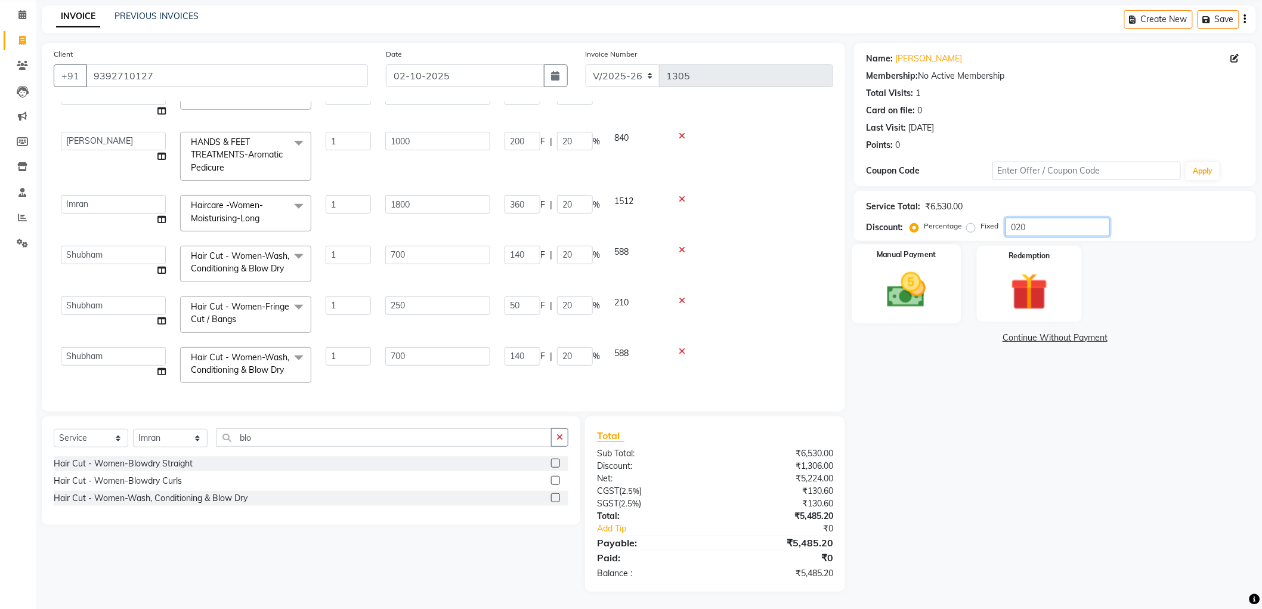
type input "020"
click at [941, 290] on div "Manual Payment" at bounding box center [906, 283] width 109 height 79
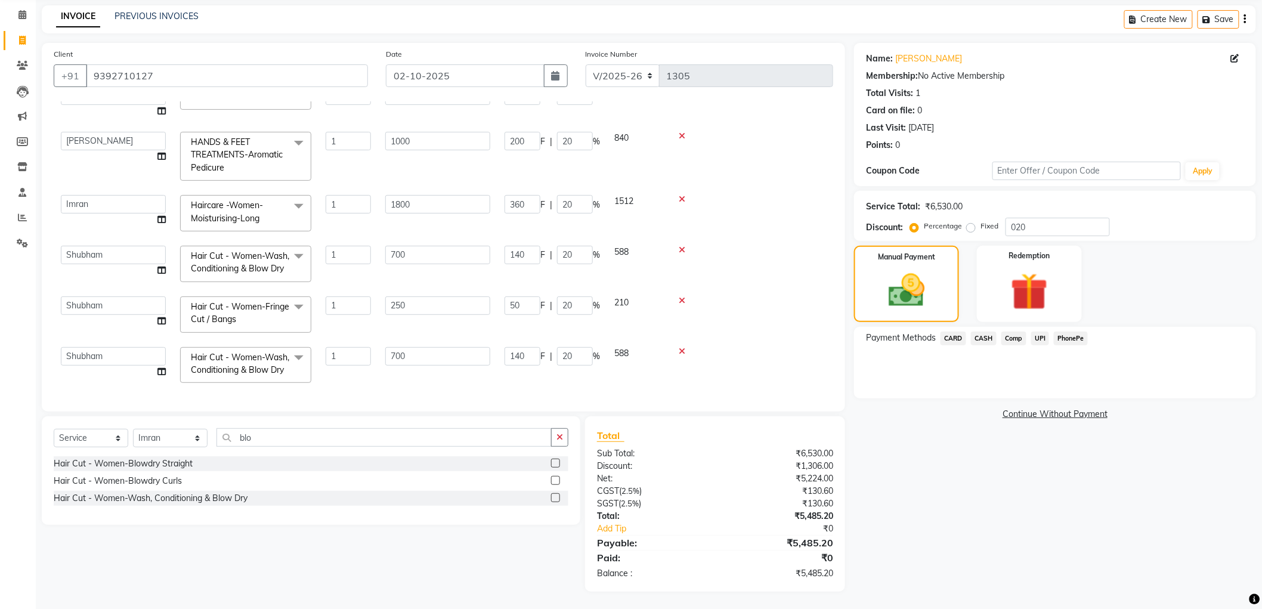
click at [1046, 338] on span "UPI" at bounding box center [1040, 339] width 18 height 14
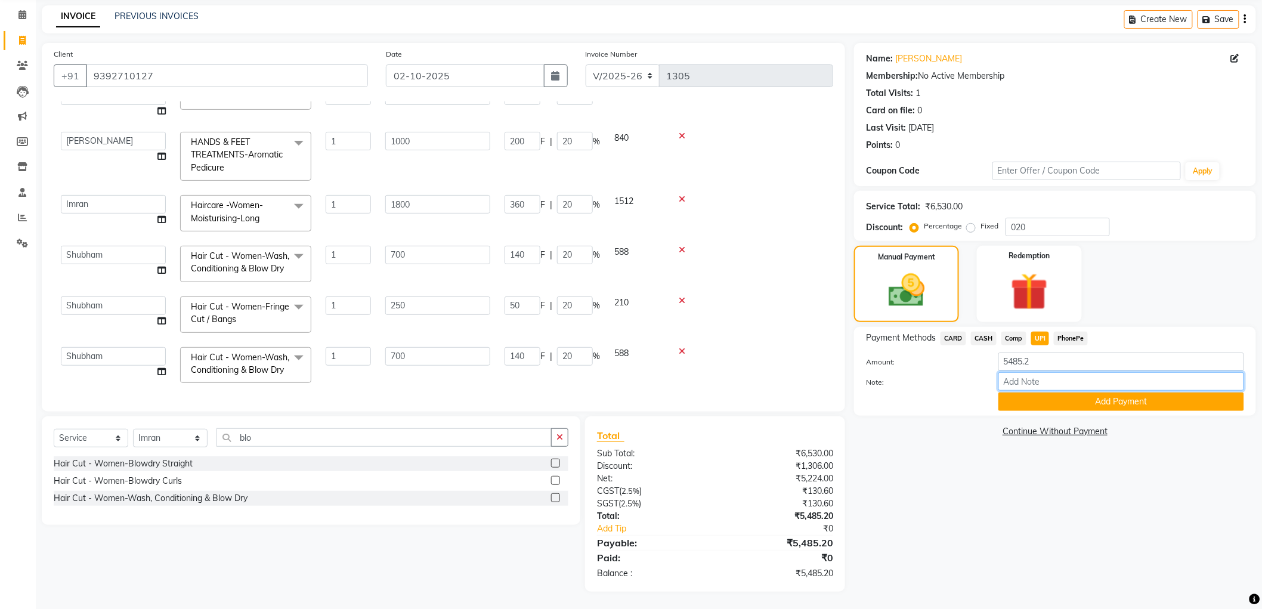
click at [1069, 385] on input "Note:" at bounding box center [1121, 381] width 246 height 18
type input "Counter Cash"
click at [1080, 378] on input "Counter Cash" at bounding box center [1121, 381] width 246 height 18
drag, startPoint x: 992, startPoint y: 378, endPoint x: 942, endPoint y: 373, distance: 49.8
click at [942, 374] on div "Note: Counter Cash" at bounding box center [1055, 382] width 396 height 20
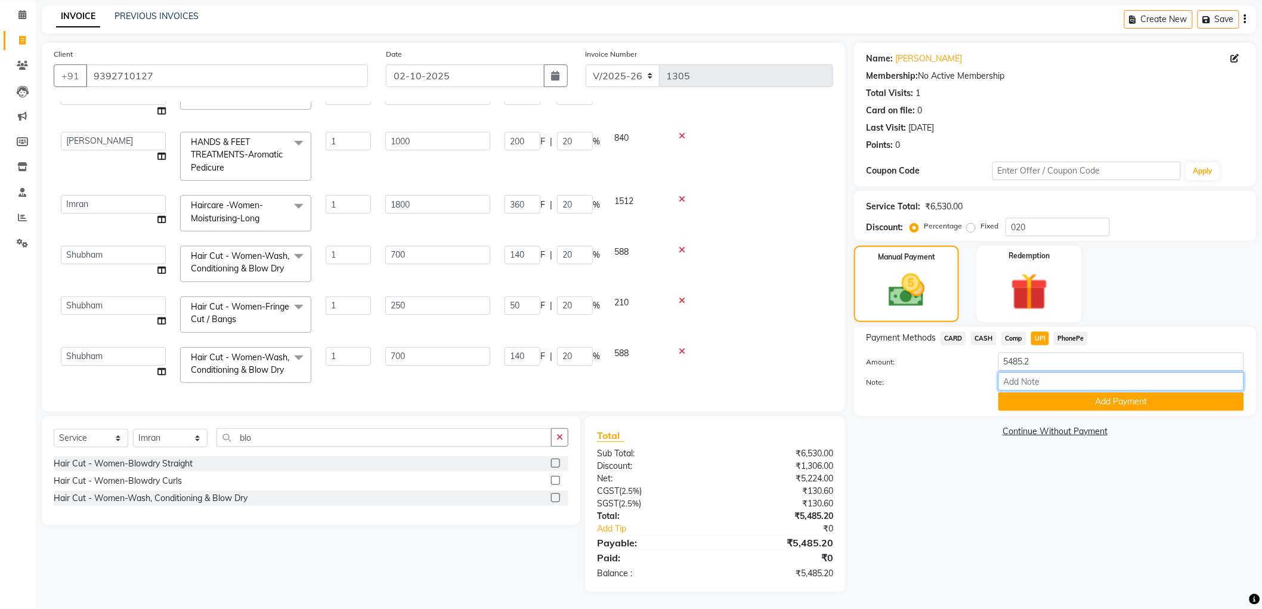
click at [1018, 381] on input "Note:" at bounding box center [1121, 381] width 246 height 18
type input "Salon account"
click at [1077, 400] on button "Add Payment" at bounding box center [1121, 401] width 246 height 18
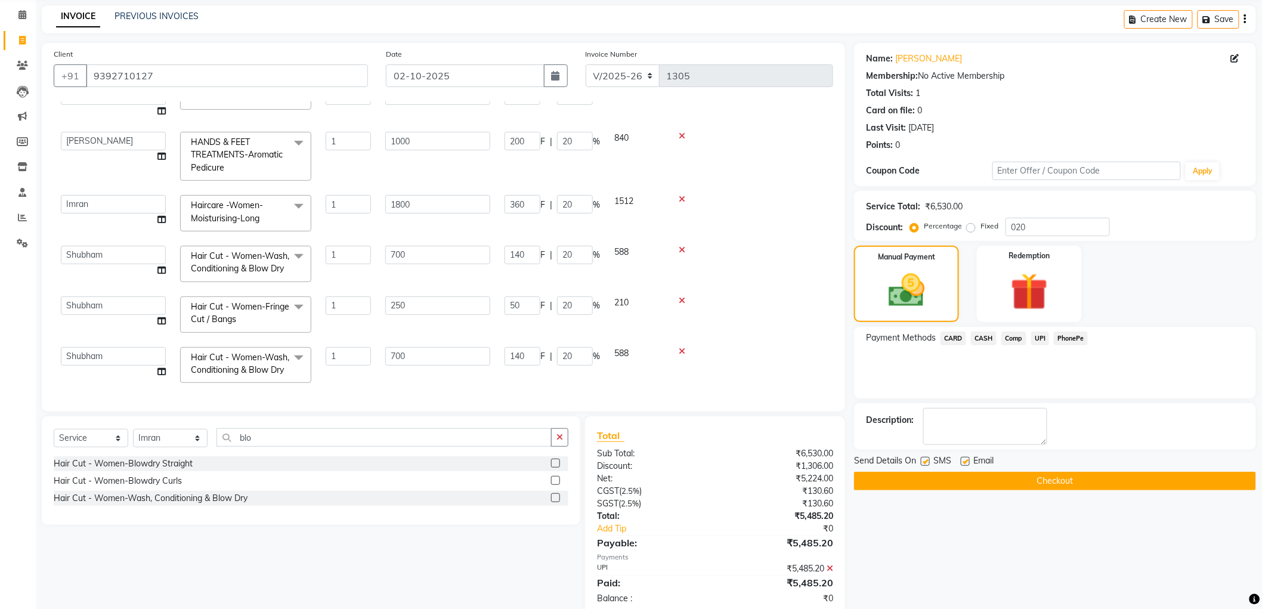
click at [1046, 481] on button "Checkout" at bounding box center [1055, 481] width 402 height 18
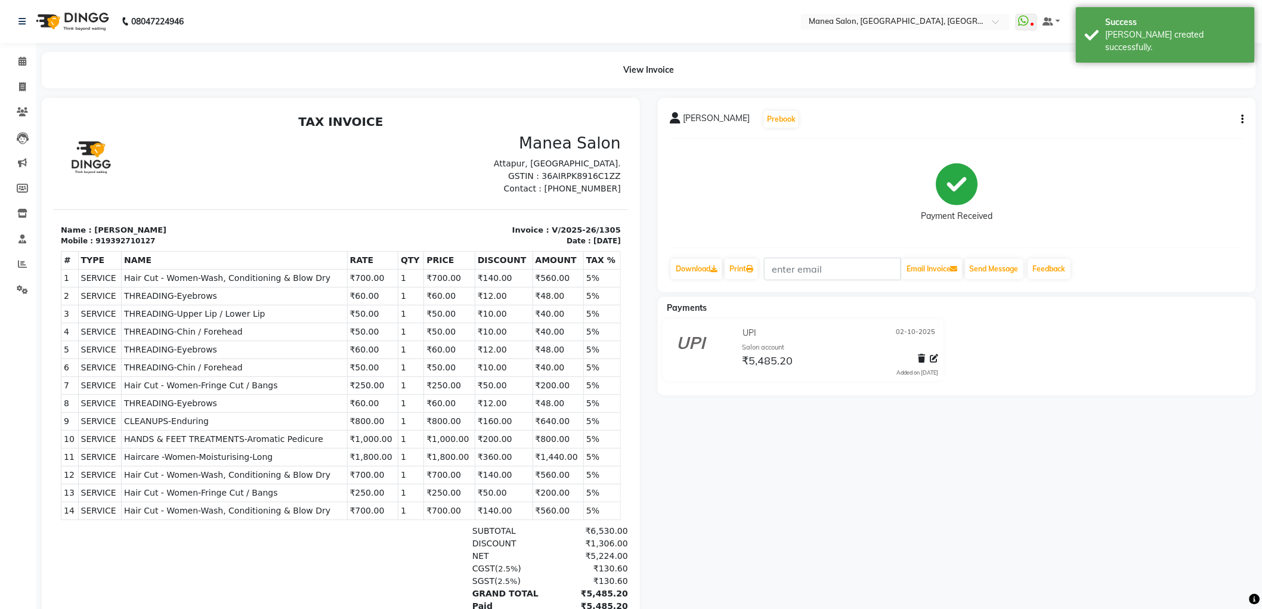
click at [1243, 120] on icon "button" at bounding box center [1243, 119] width 2 height 1
click at [1123, 223] on div "Payment Received" at bounding box center [957, 193] width 574 height 89
click at [691, 272] on link "Download" at bounding box center [696, 269] width 51 height 20
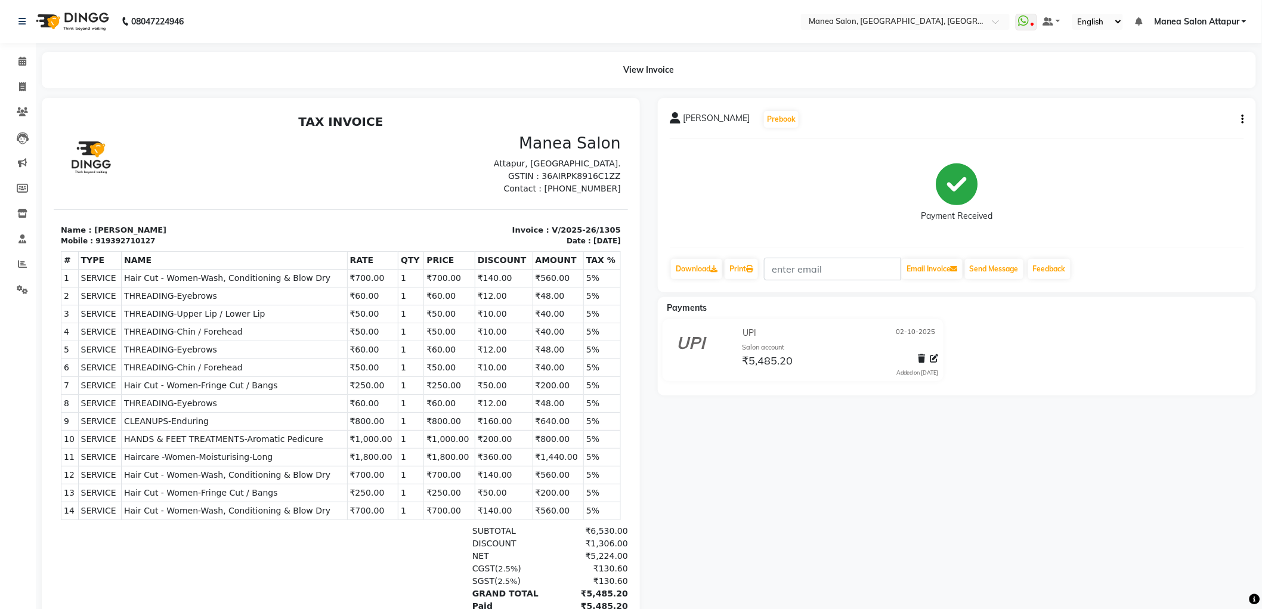
click at [115, 240] on div "919392710127" at bounding box center [125, 240] width 60 height 11
click at [17, 104] on link "Clients" at bounding box center [18, 113] width 29 height 20
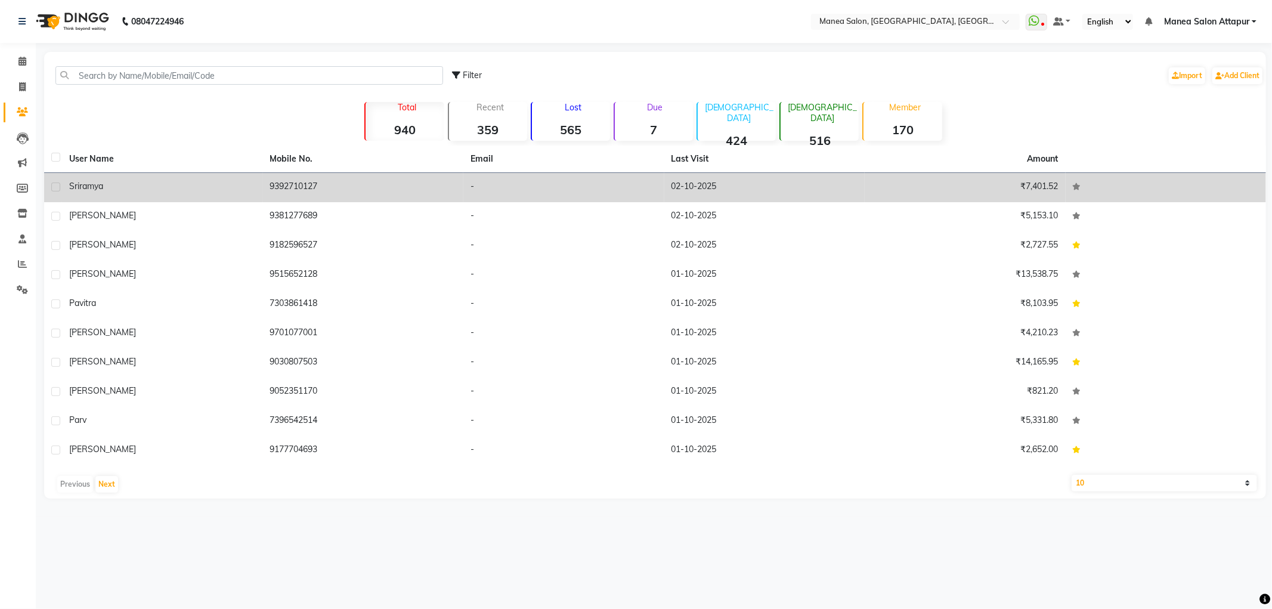
click at [125, 192] on div "[PERSON_NAME]" at bounding box center [162, 186] width 187 height 13
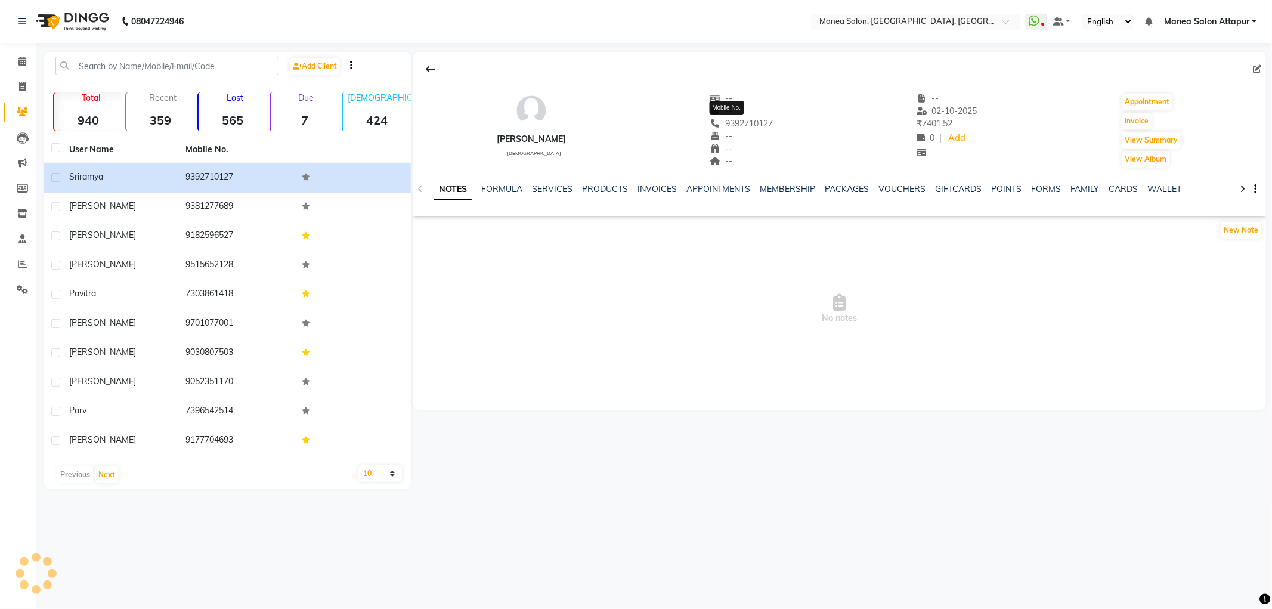
click at [741, 120] on span "9392710127" at bounding box center [741, 123] width 63 height 11
copy span "9392710127"
click at [13, 261] on span at bounding box center [22, 265] width 21 height 14
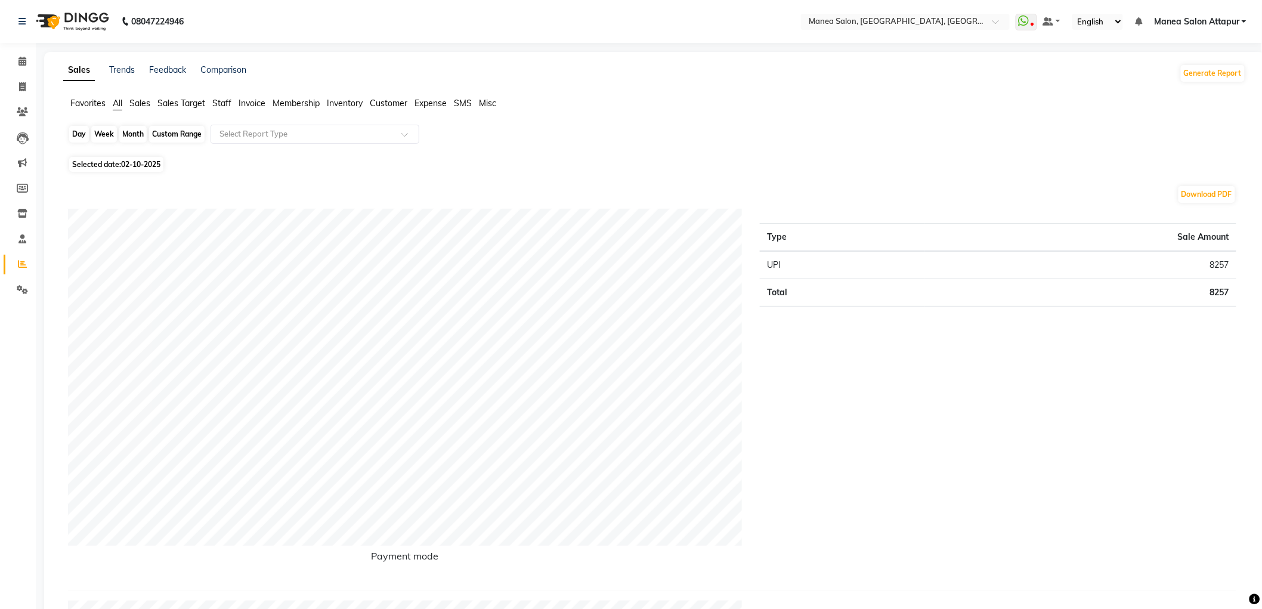
click at [73, 132] on div "Day" at bounding box center [79, 134] width 20 height 17
select select "10"
select select "2025"
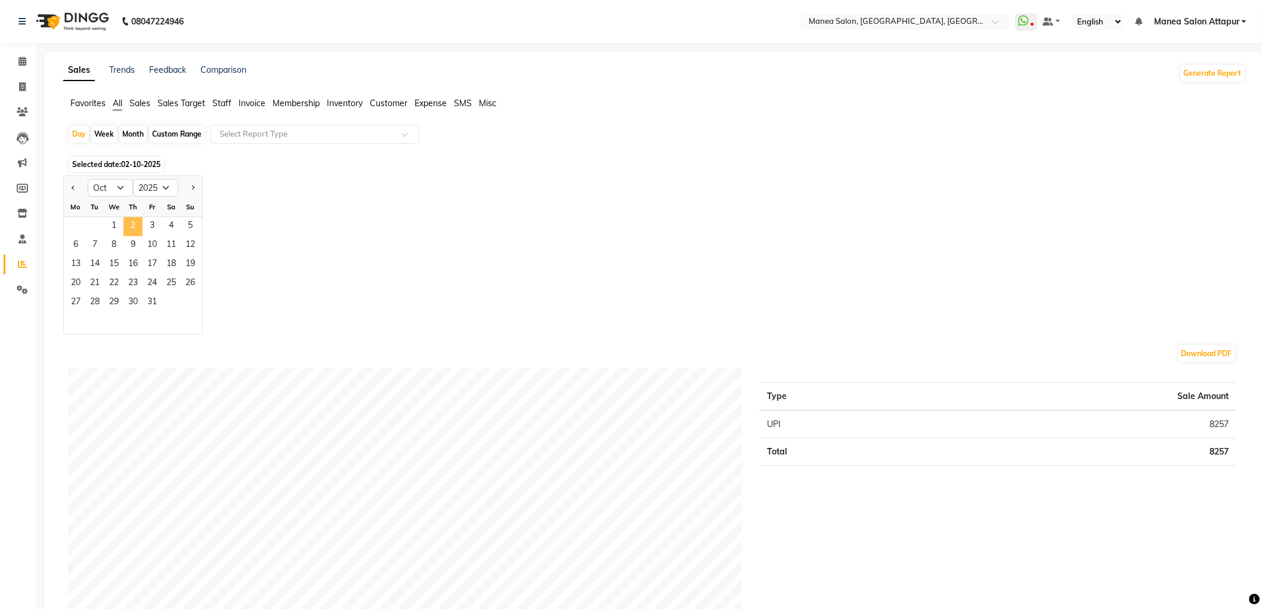
click at [135, 219] on span "2" at bounding box center [132, 226] width 19 height 19
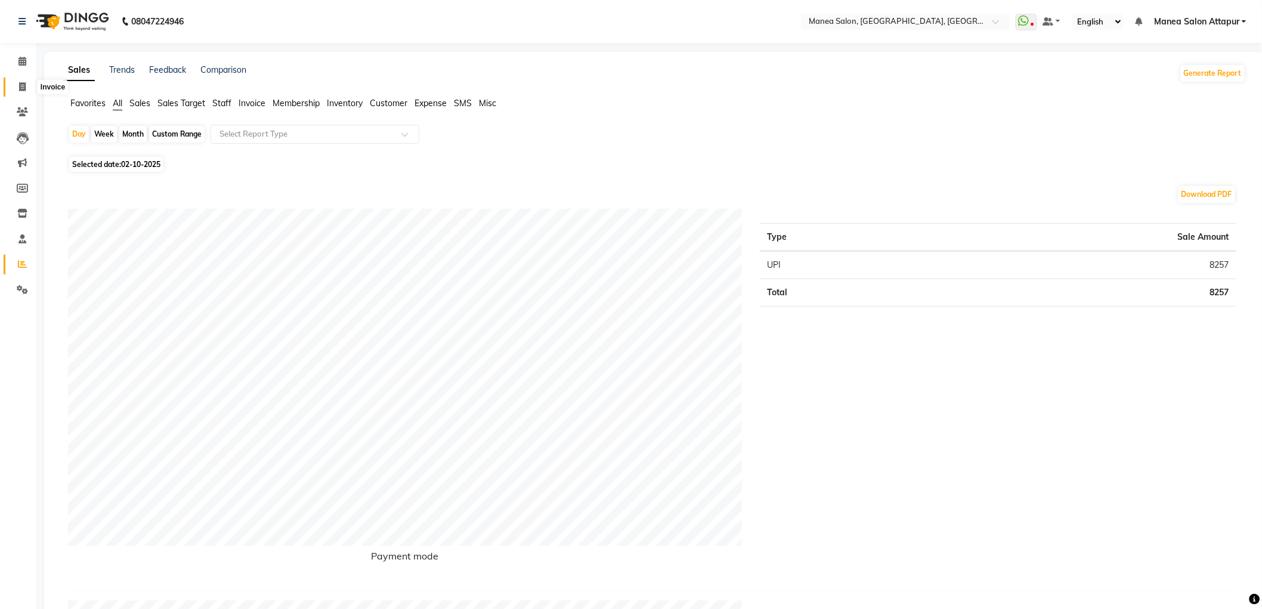
drag, startPoint x: 21, startPoint y: 87, endPoint x: 21, endPoint y: 78, distance: 9.0
click at [21, 86] on icon at bounding box center [22, 86] width 7 height 9
select select "service"
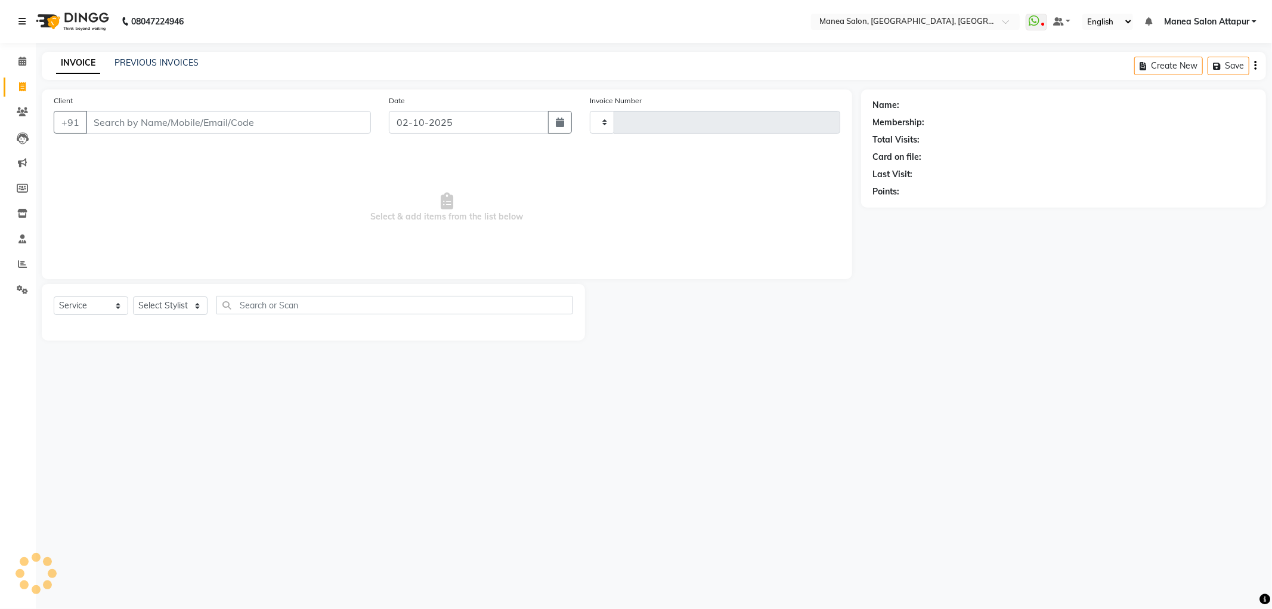
type input "1306"
select select "6587"
select select "membership"
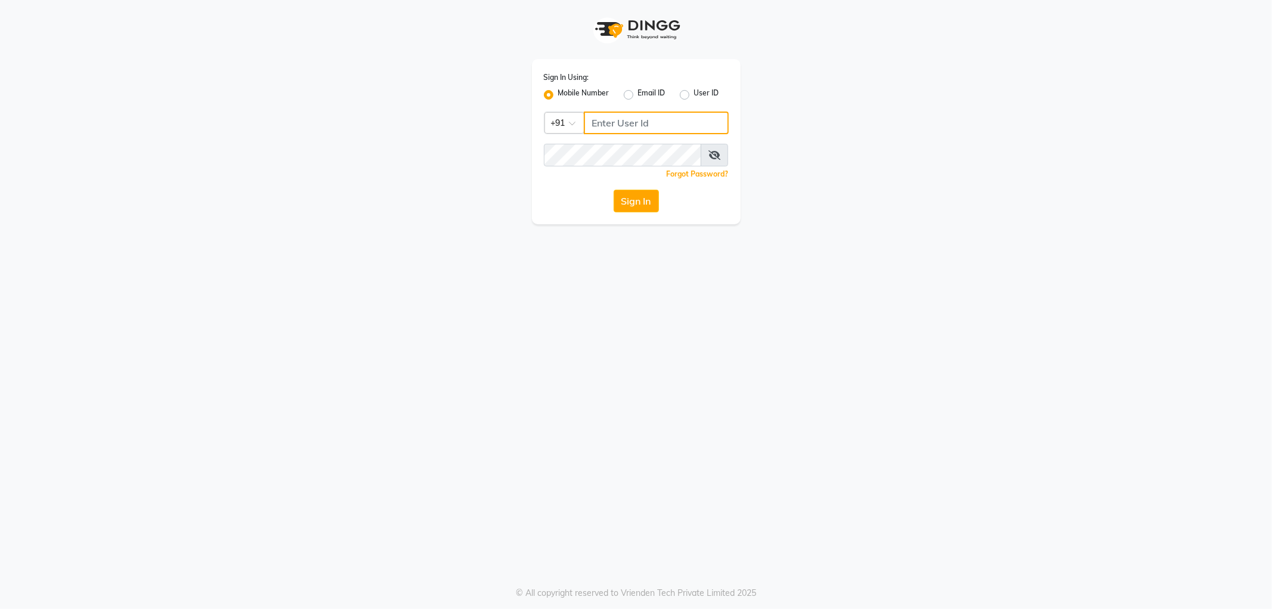
click at [664, 123] on input "Username" at bounding box center [656, 123] width 145 height 23
type input "9963099699"
click at [614, 190] on button "Sign In" at bounding box center [636, 201] width 45 height 23
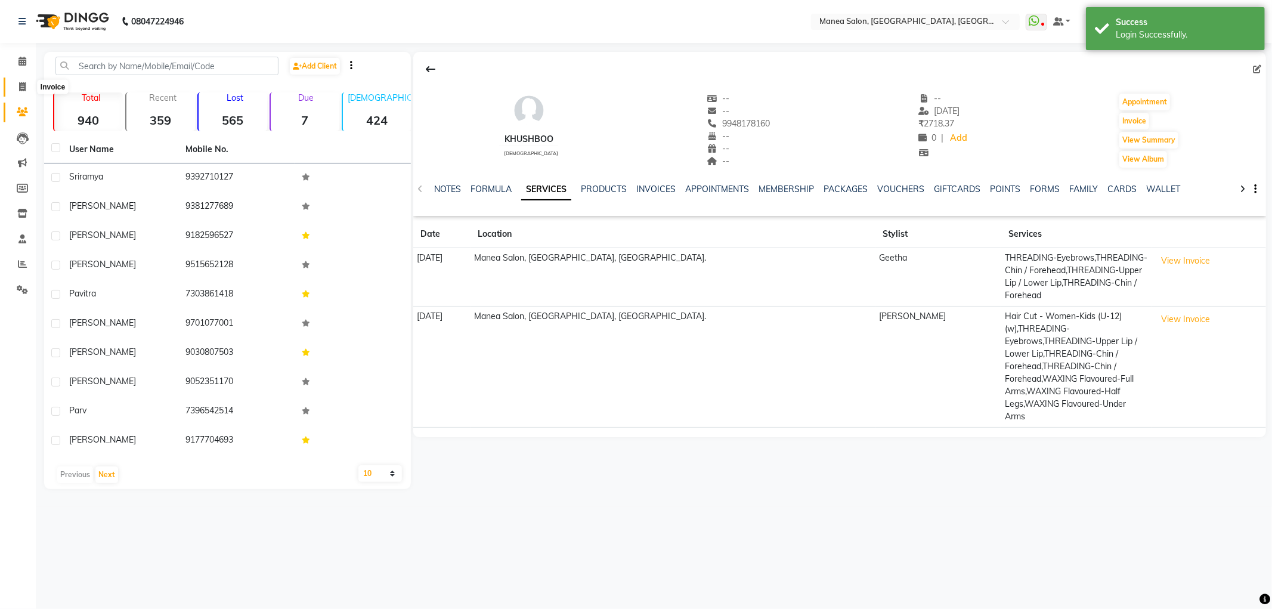
click at [19, 86] on icon at bounding box center [22, 86] width 7 height 9
select select "6587"
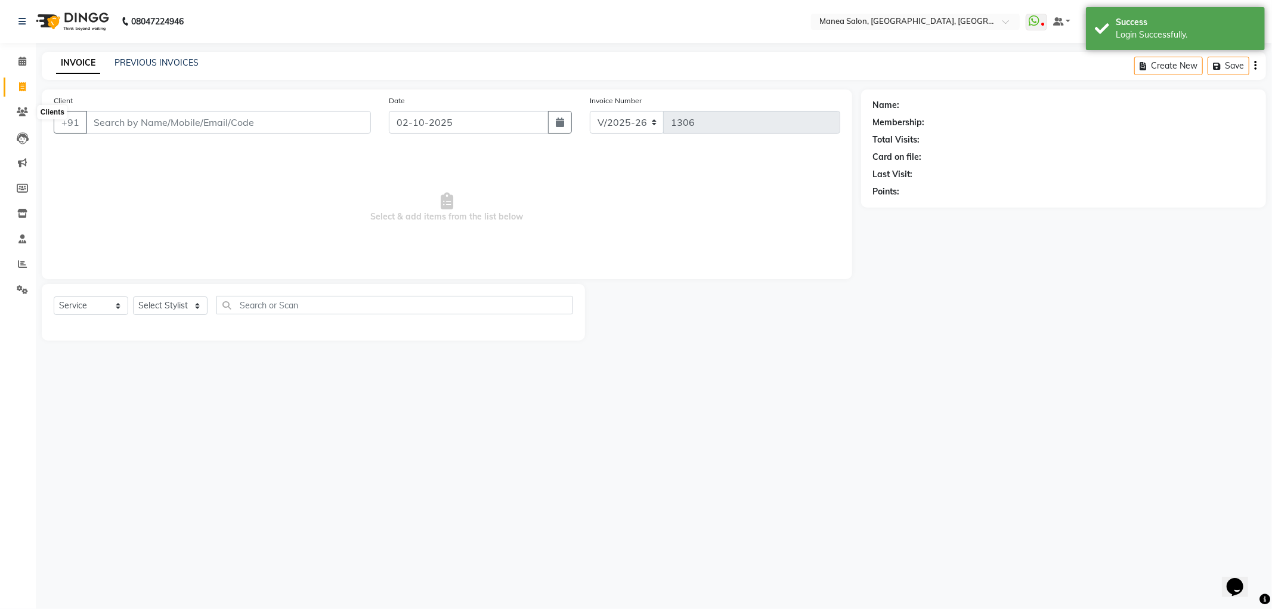
select select "membership"
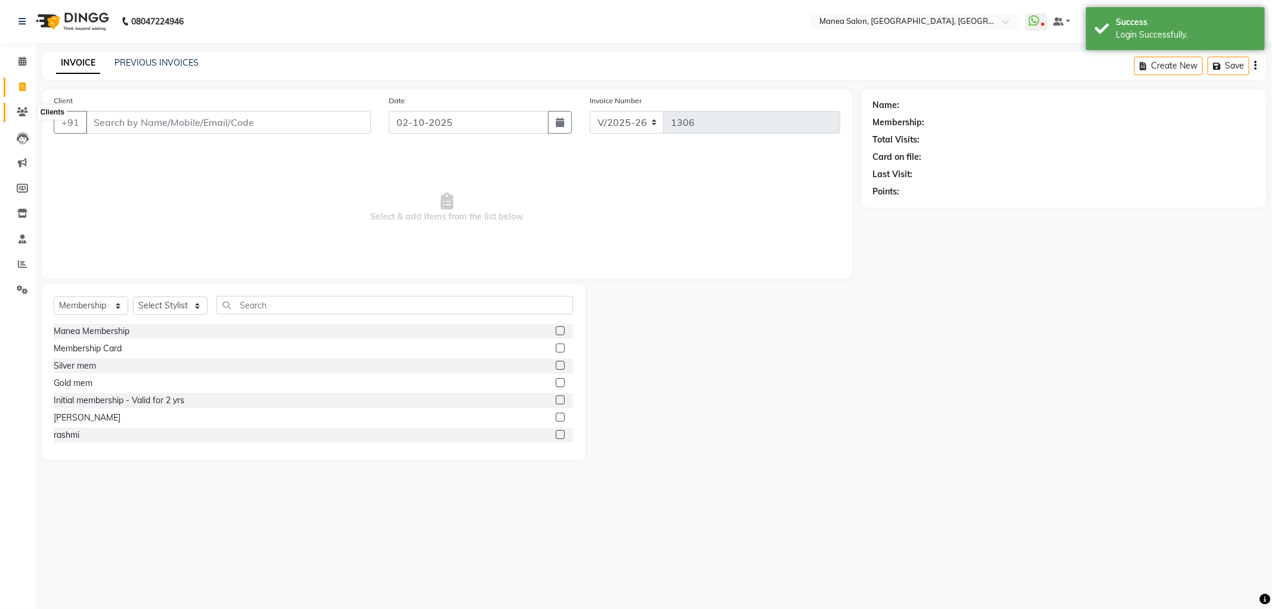
click at [26, 112] on icon at bounding box center [22, 111] width 11 height 9
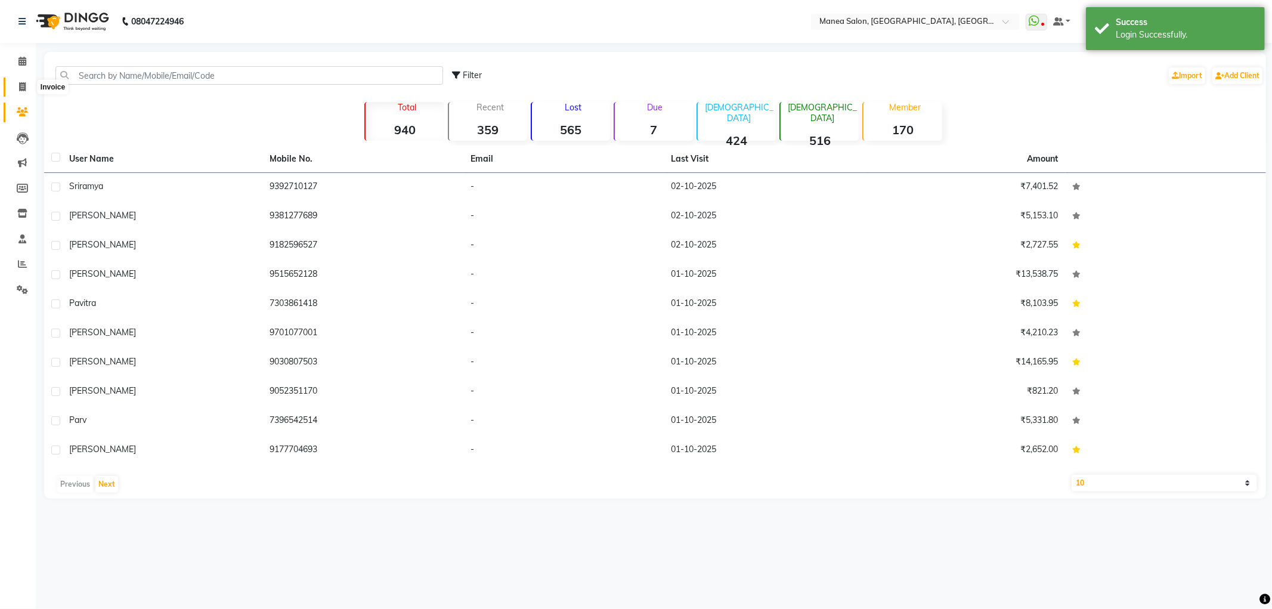
click at [27, 82] on span at bounding box center [22, 88] width 21 height 14
select select "service"
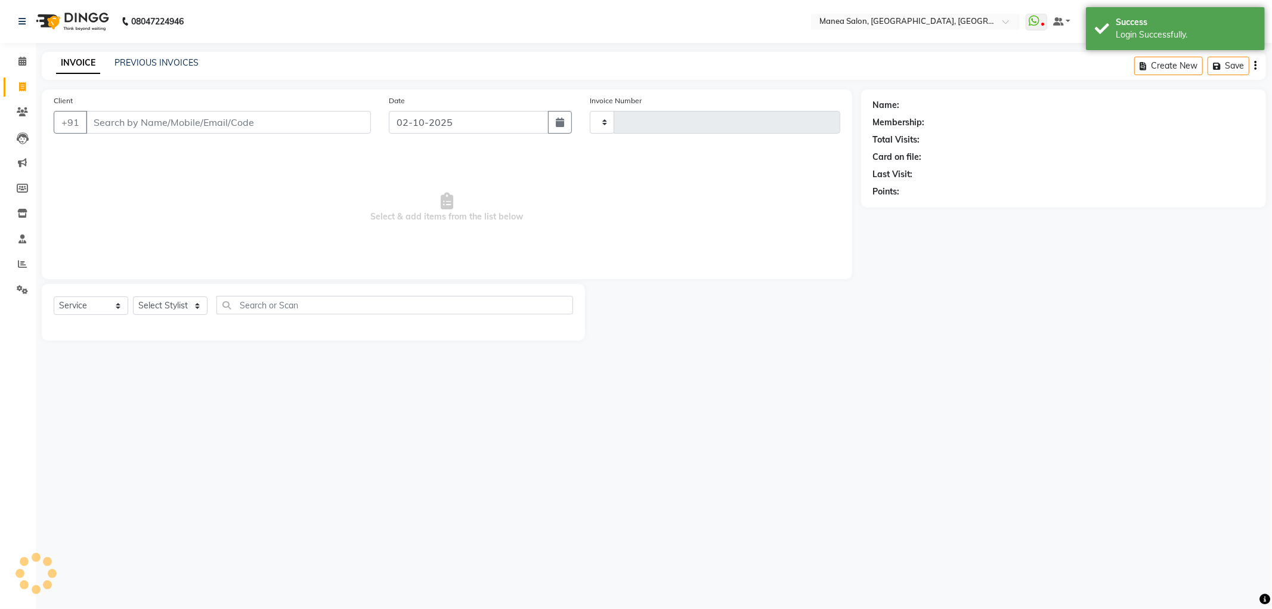
click at [156, 131] on input "Client" at bounding box center [228, 122] width 285 height 23
type input "93"
type input "1306"
select select "6587"
type input "939"
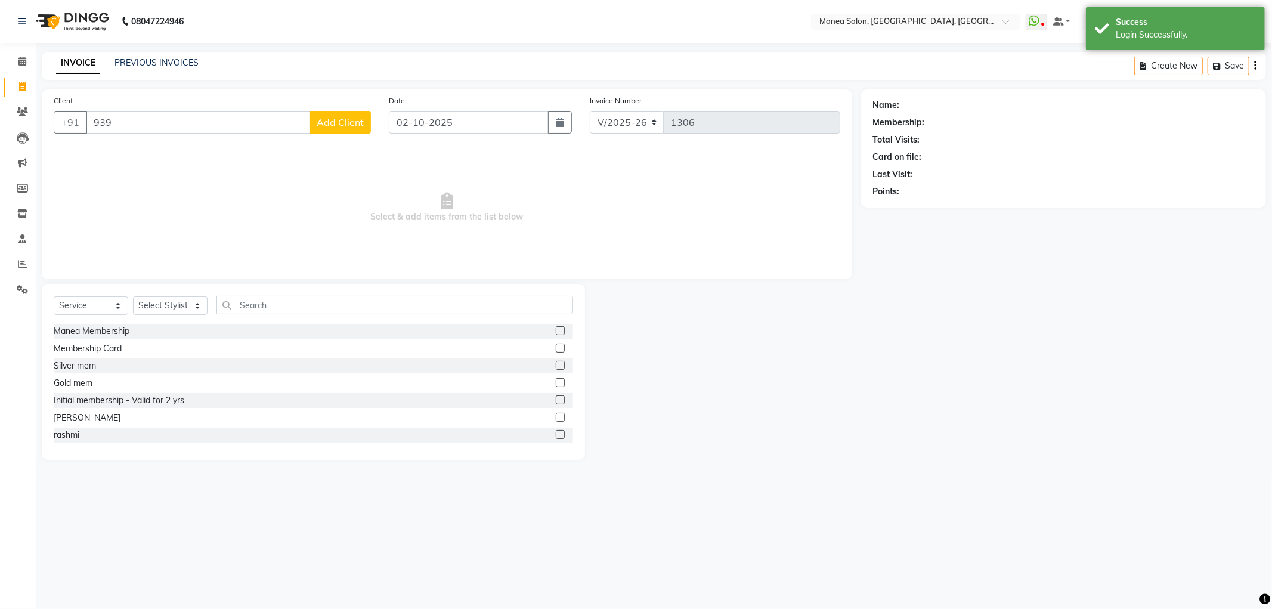
select select "membership"
click at [188, 151] on ngb-highlight "93927 10127" at bounding box center [211, 150] width 62 height 12
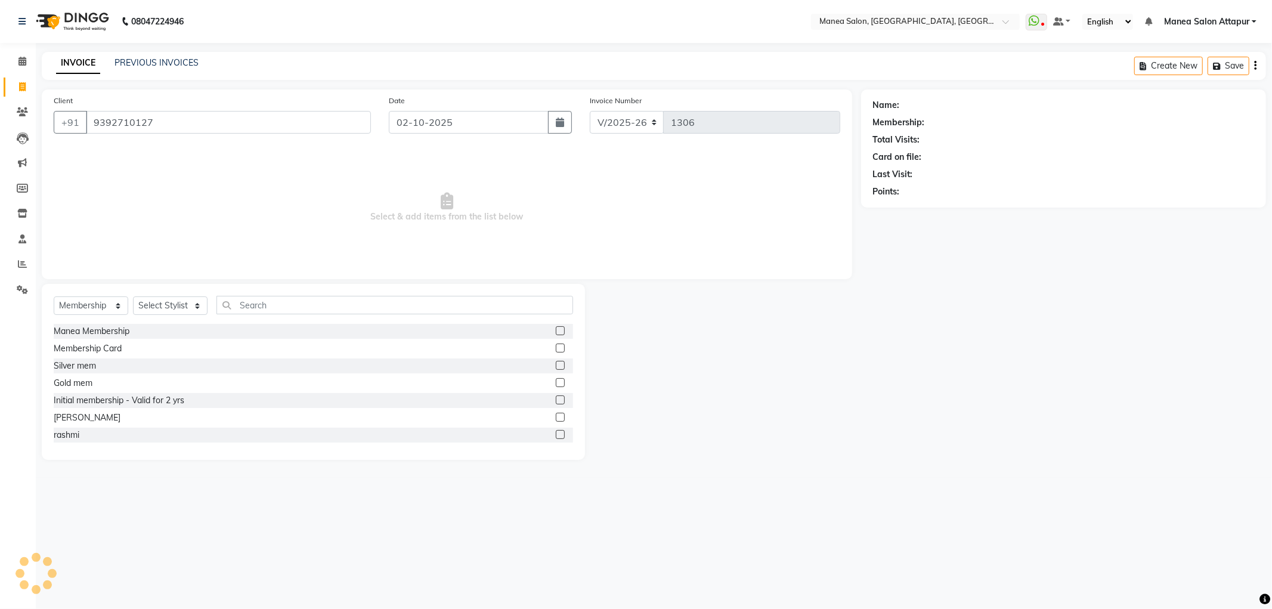
type input "9392710127"
click at [88, 302] on select "Select Service Product Membership Package Voucher Prepaid Gift Card" at bounding box center [91, 305] width 75 height 18
select select "service"
click at [54, 297] on select "Select Service Product Membership Package Voucher Prepaid Gift Card" at bounding box center [91, 305] width 75 height 18
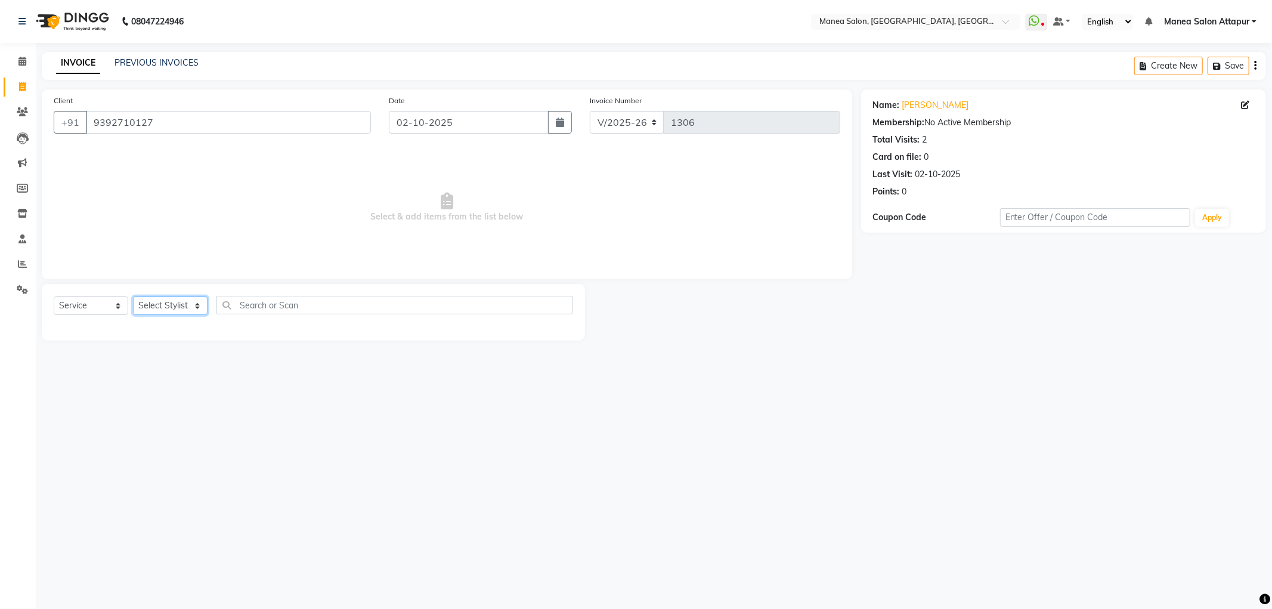
click at [153, 305] on select "Select Stylist Aryan Ashok [PERSON_NAME] [PERSON_NAME] [PERSON_NAME] [PERSON_NA…" at bounding box center [170, 305] width 75 height 18
select select "51269"
click at [133, 297] on select "Select Stylist Aryan Ashok [PERSON_NAME] [PERSON_NAME] [PERSON_NAME] [PERSON_NA…" at bounding box center [170, 305] width 75 height 18
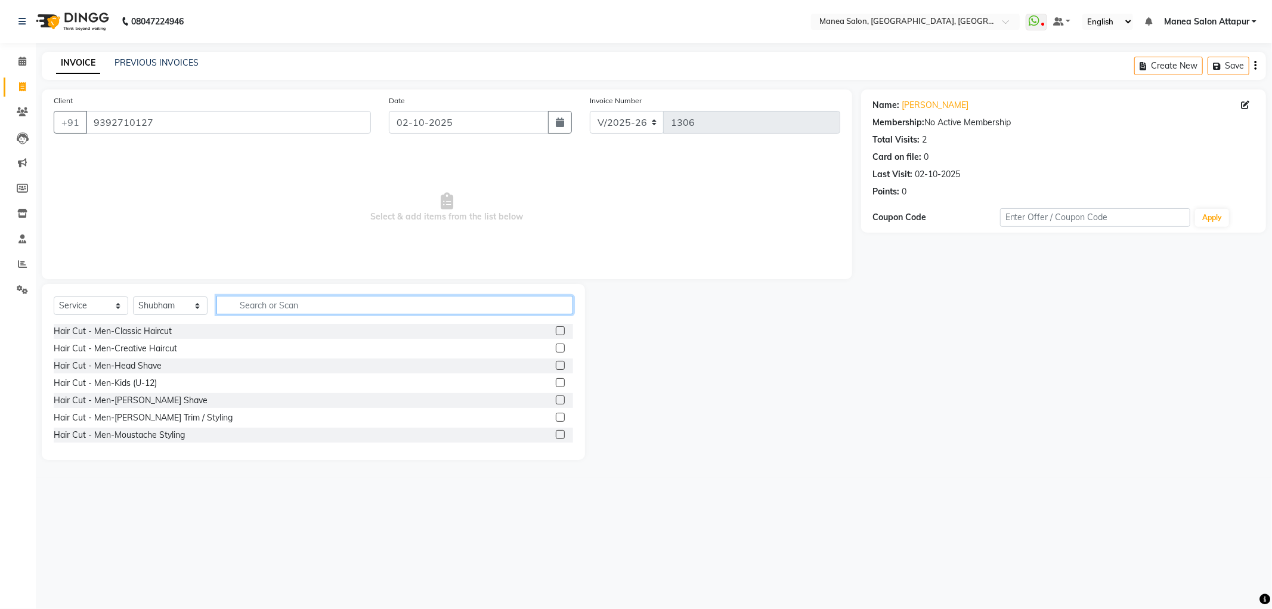
click at [276, 304] on input "text" at bounding box center [395, 305] width 357 height 18
type input "str"
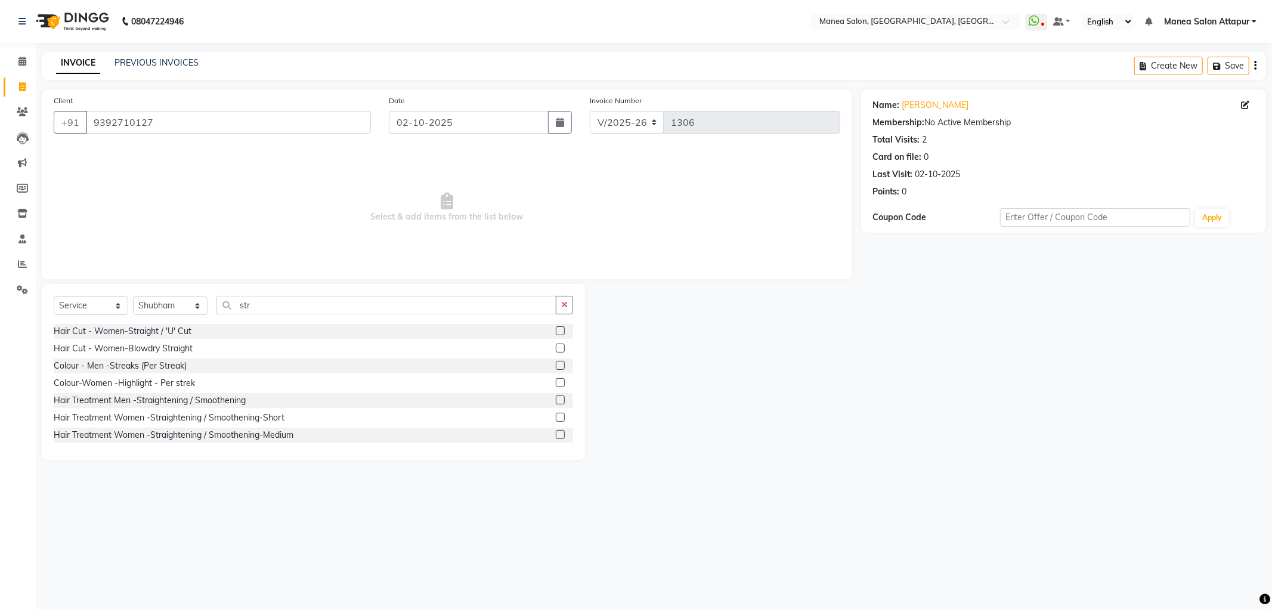
click at [556, 344] on label at bounding box center [560, 348] width 9 height 9
click at [556, 345] on input "checkbox" at bounding box center [560, 349] width 8 height 8
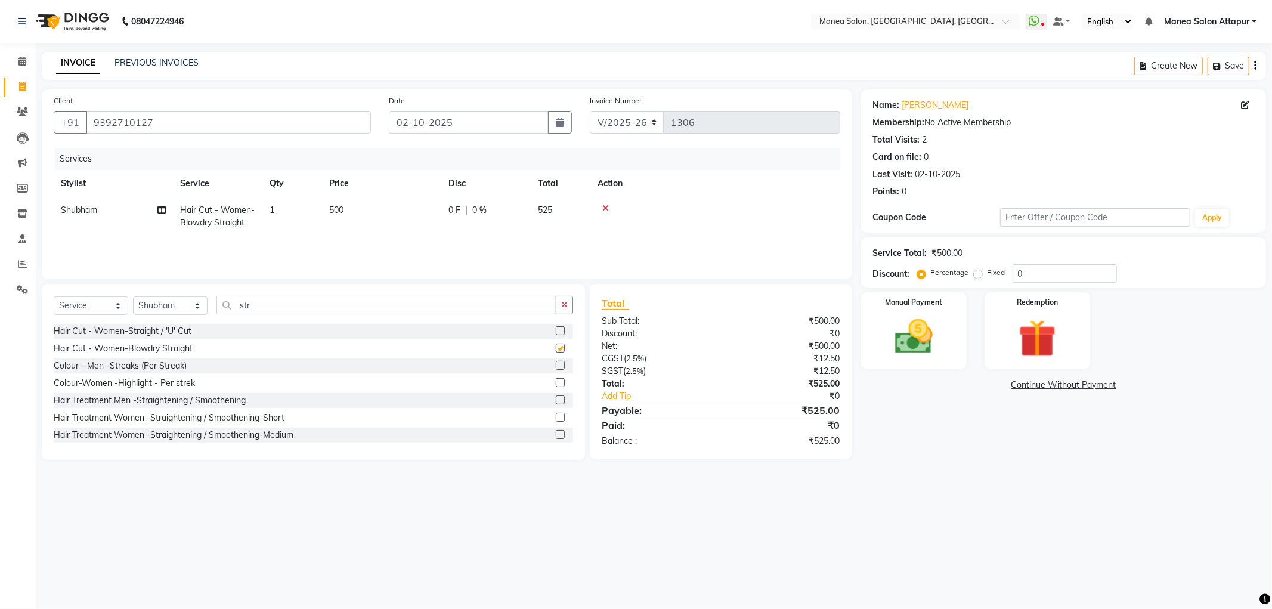
checkbox input "false"
click at [1035, 273] on input "0" at bounding box center [1065, 273] width 104 height 18
type input "030"
click at [934, 324] on img at bounding box center [914, 336] width 64 height 45
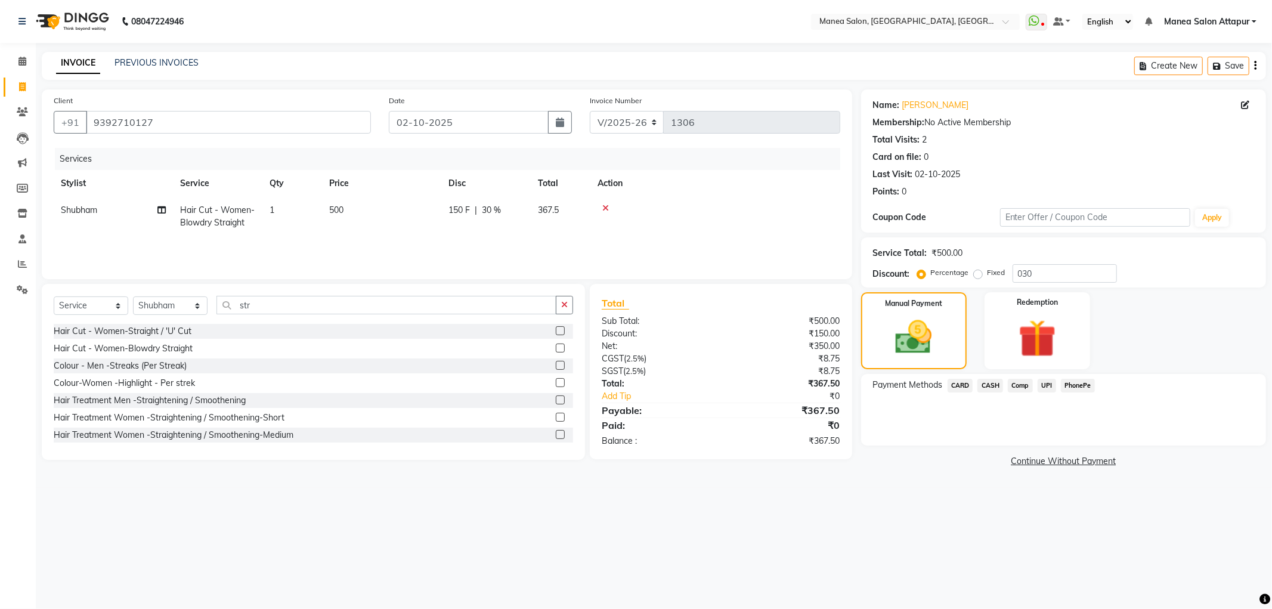
click at [1048, 387] on span "UPI" at bounding box center [1047, 386] width 18 height 14
click at [1065, 441] on button "Add Payment" at bounding box center [1130, 449] width 248 height 18
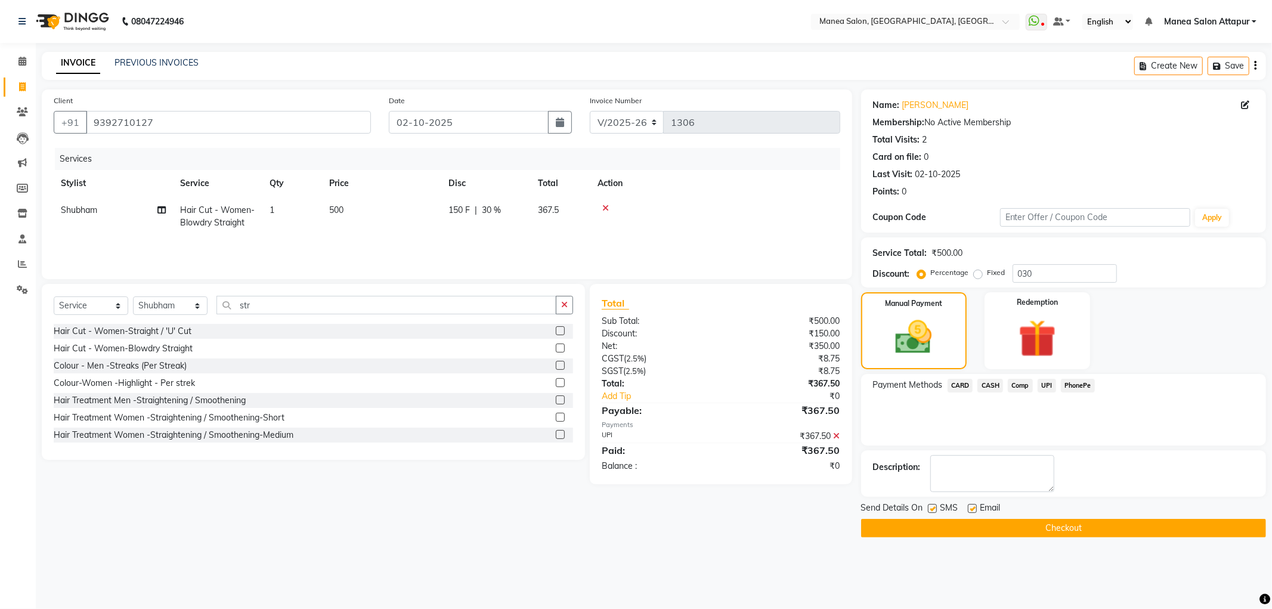
click at [1136, 525] on button "Checkout" at bounding box center [1063, 528] width 405 height 18
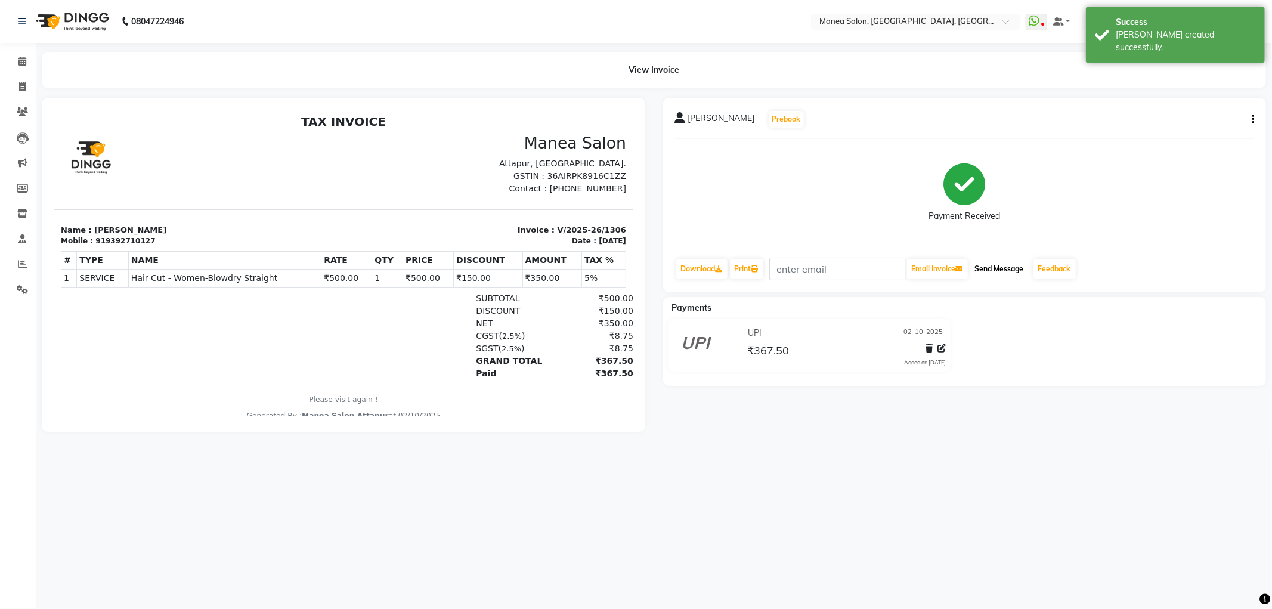
click at [1006, 265] on button "Send Message" at bounding box center [999, 269] width 58 height 20
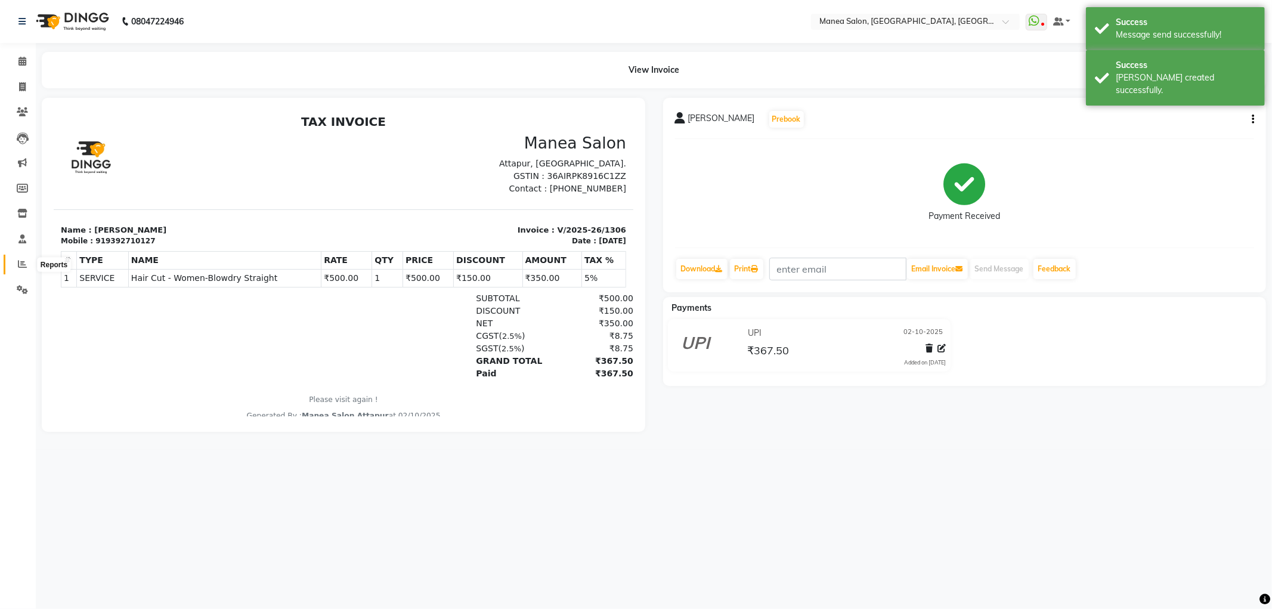
click at [20, 262] on li "Reports" at bounding box center [18, 265] width 36 height 26
click at [20, 262] on icon at bounding box center [22, 263] width 9 height 9
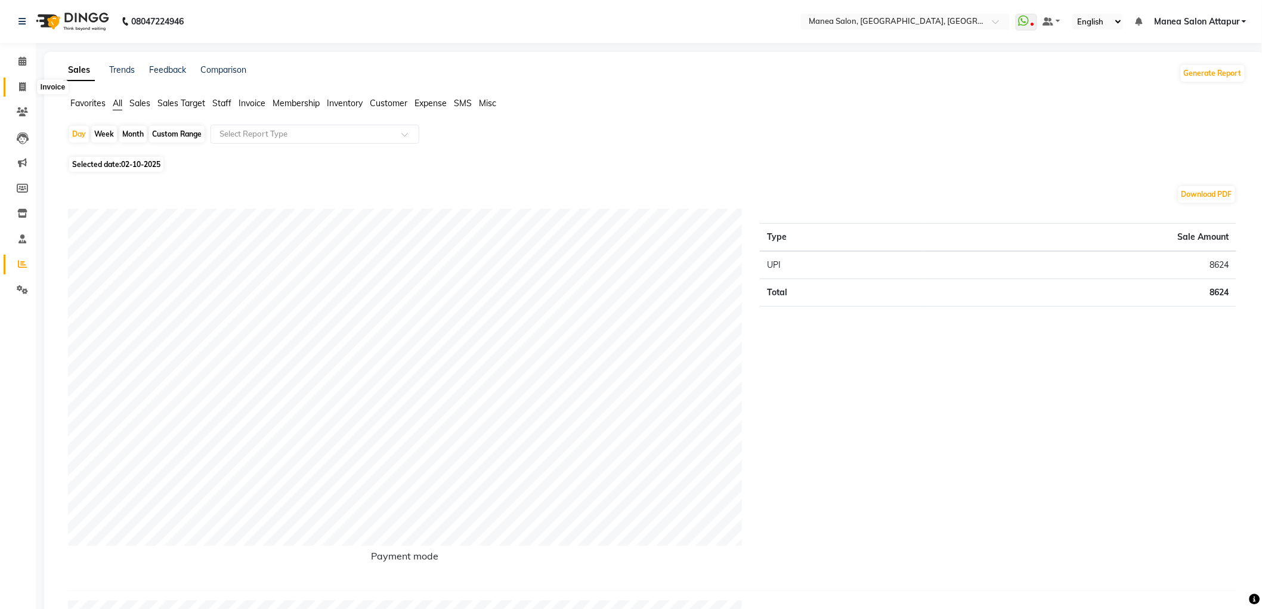
click at [25, 88] on icon at bounding box center [22, 86] width 7 height 9
select select "service"
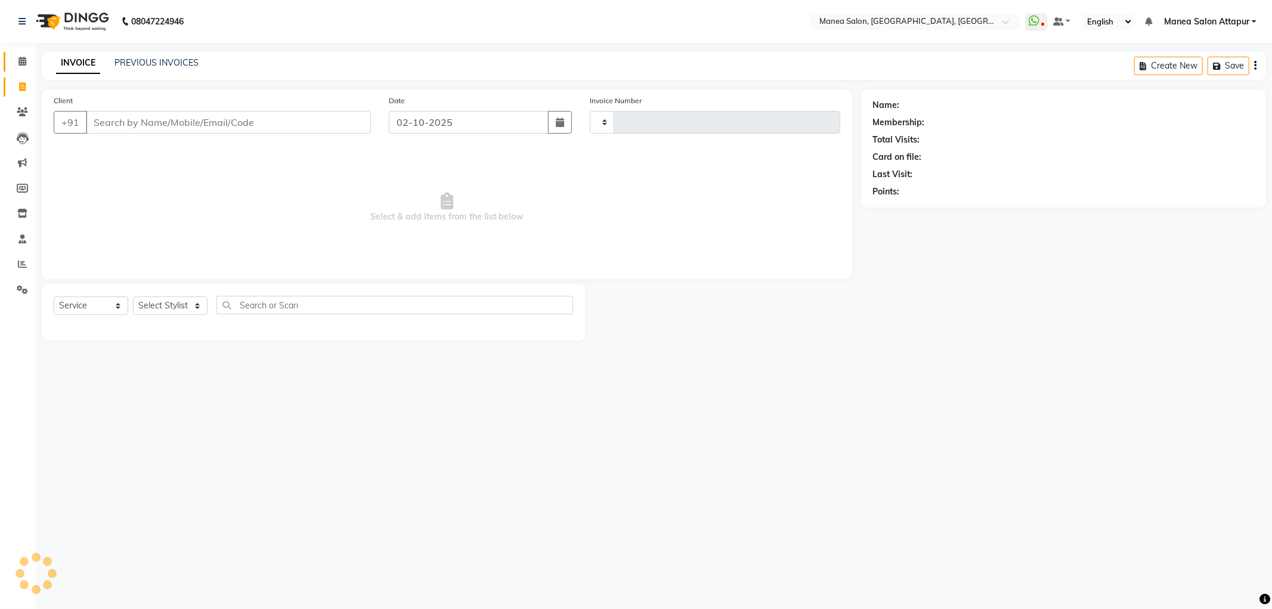
type input "1307"
select select "6587"
select select "membership"
